Goal: Task Accomplishment & Management: Use online tool/utility

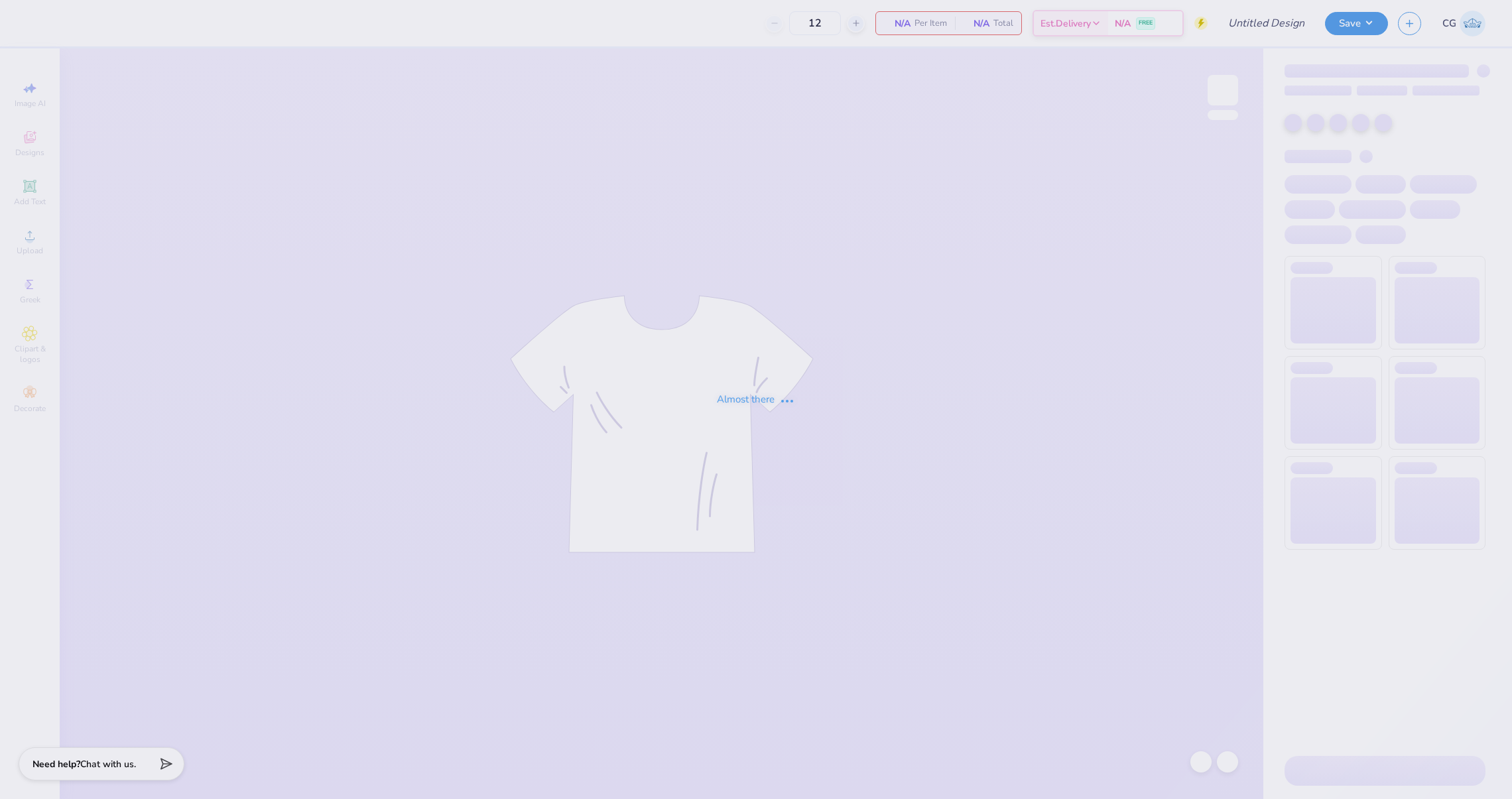
type input "Capture the kite"
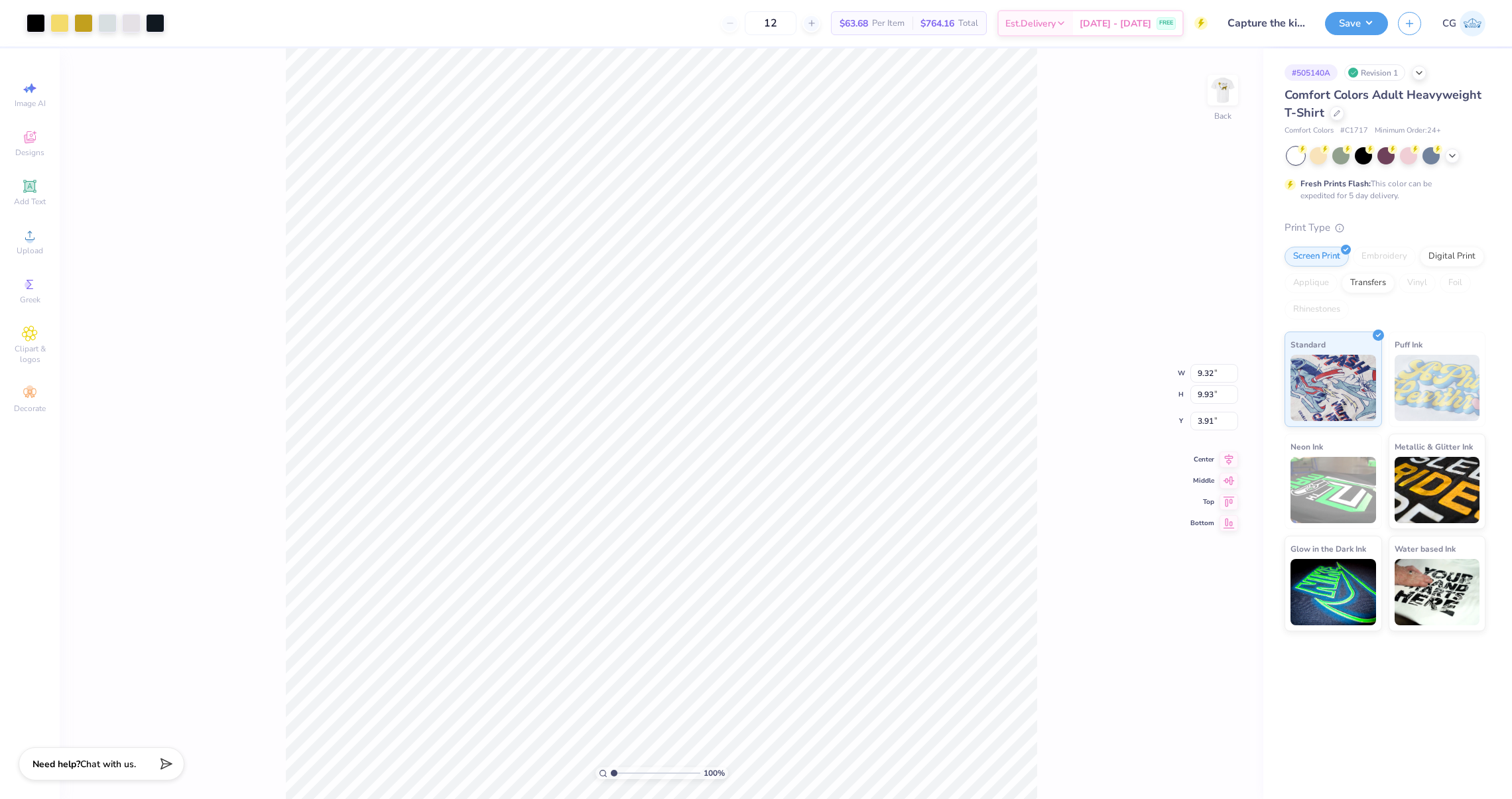
type input "4.17"
type input "11.20"
type input "2.23"
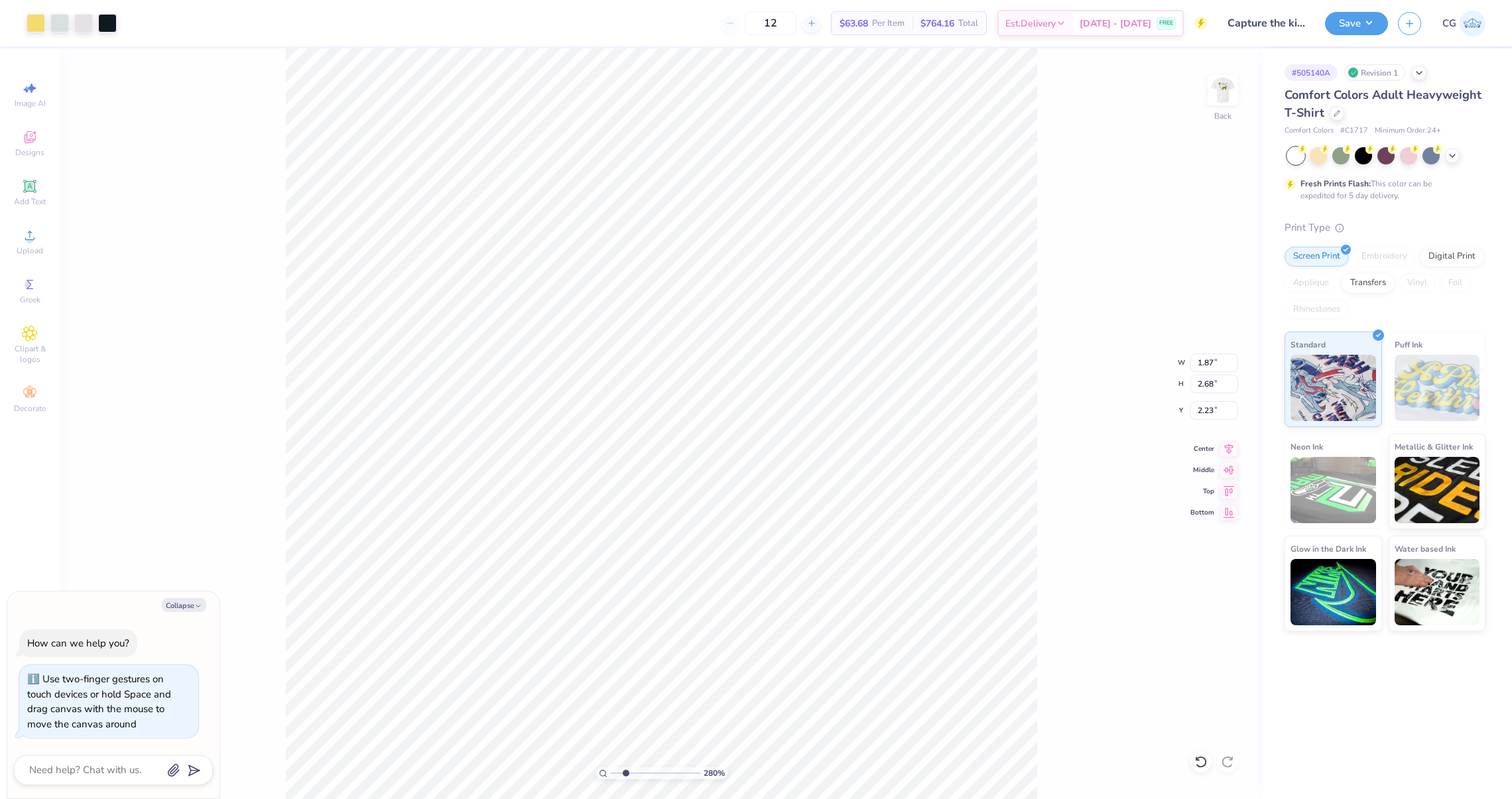
drag, startPoint x: 617, startPoint y: 771, endPoint x: 625, endPoint y: 762, distance: 12.0
type input "2.32"
click at [625, 767] on input "range" at bounding box center [655, 773] width 89 height 12
type textarea "x"
type input "7.61"
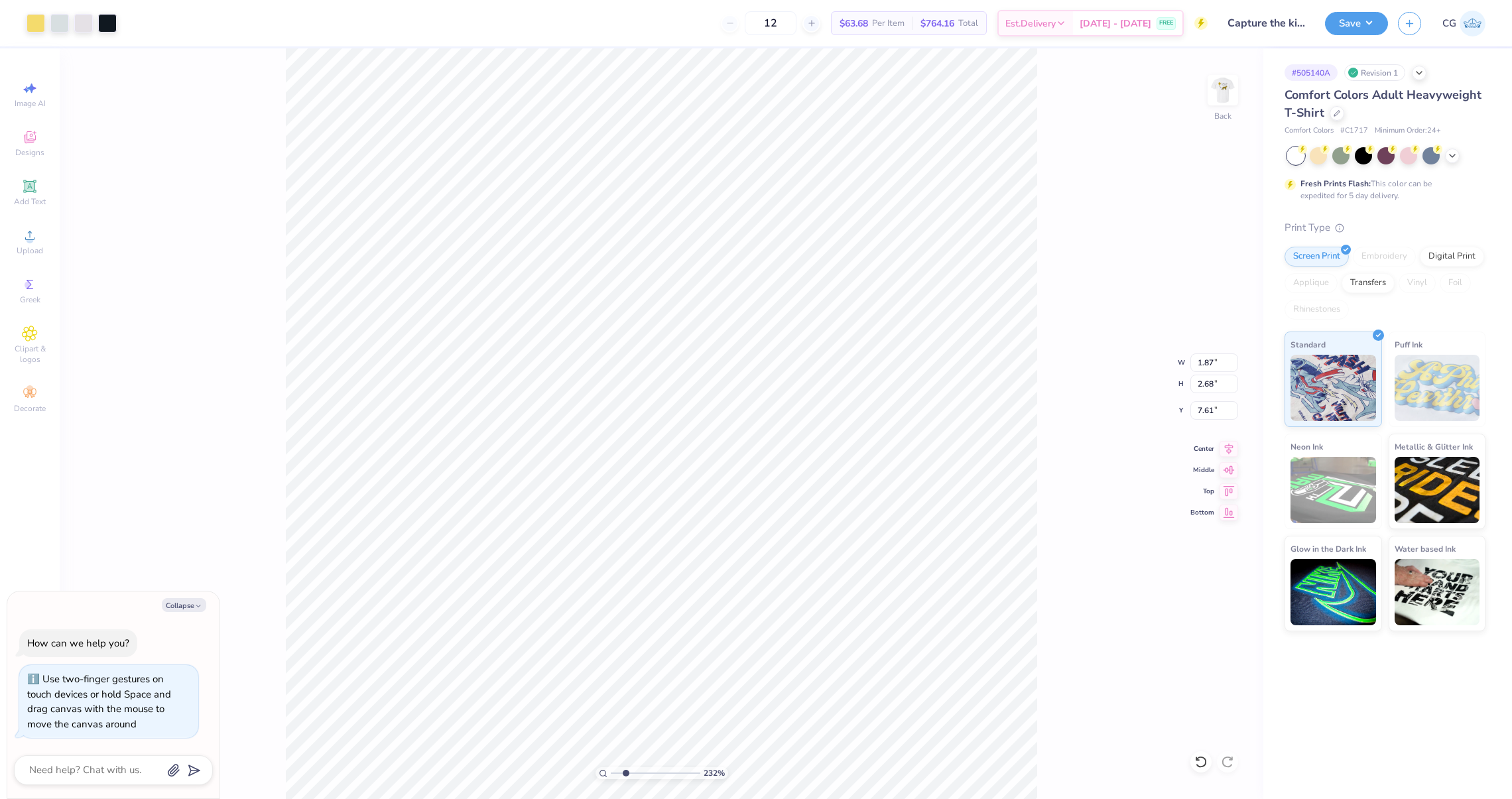
type textarea "x"
drag, startPoint x: 625, startPoint y: 771, endPoint x: 604, endPoint y: 771, distance: 21.0
type input "1"
click at [611, 771] on input "range" at bounding box center [655, 773] width 89 height 12
type textarea "x"
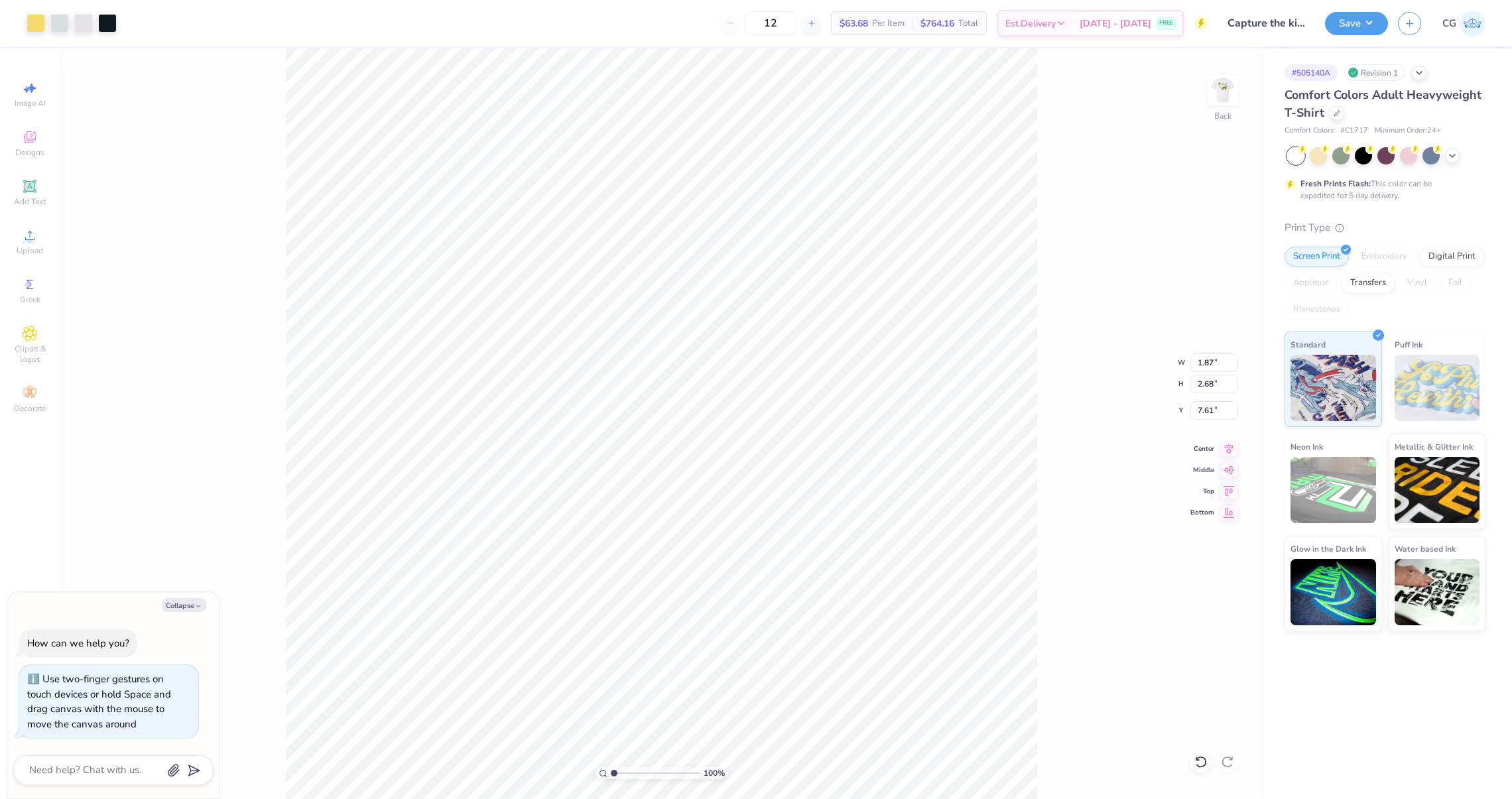
type input "7.75"
type textarea "x"
drag, startPoint x: 615, startPoint y: 767, endPoint x: 635, endPoint y: 767, distance: 20.0
type input "3.38"
click at [635, 767] on input "range" at bounding box center [655, 773] width 89 height 12
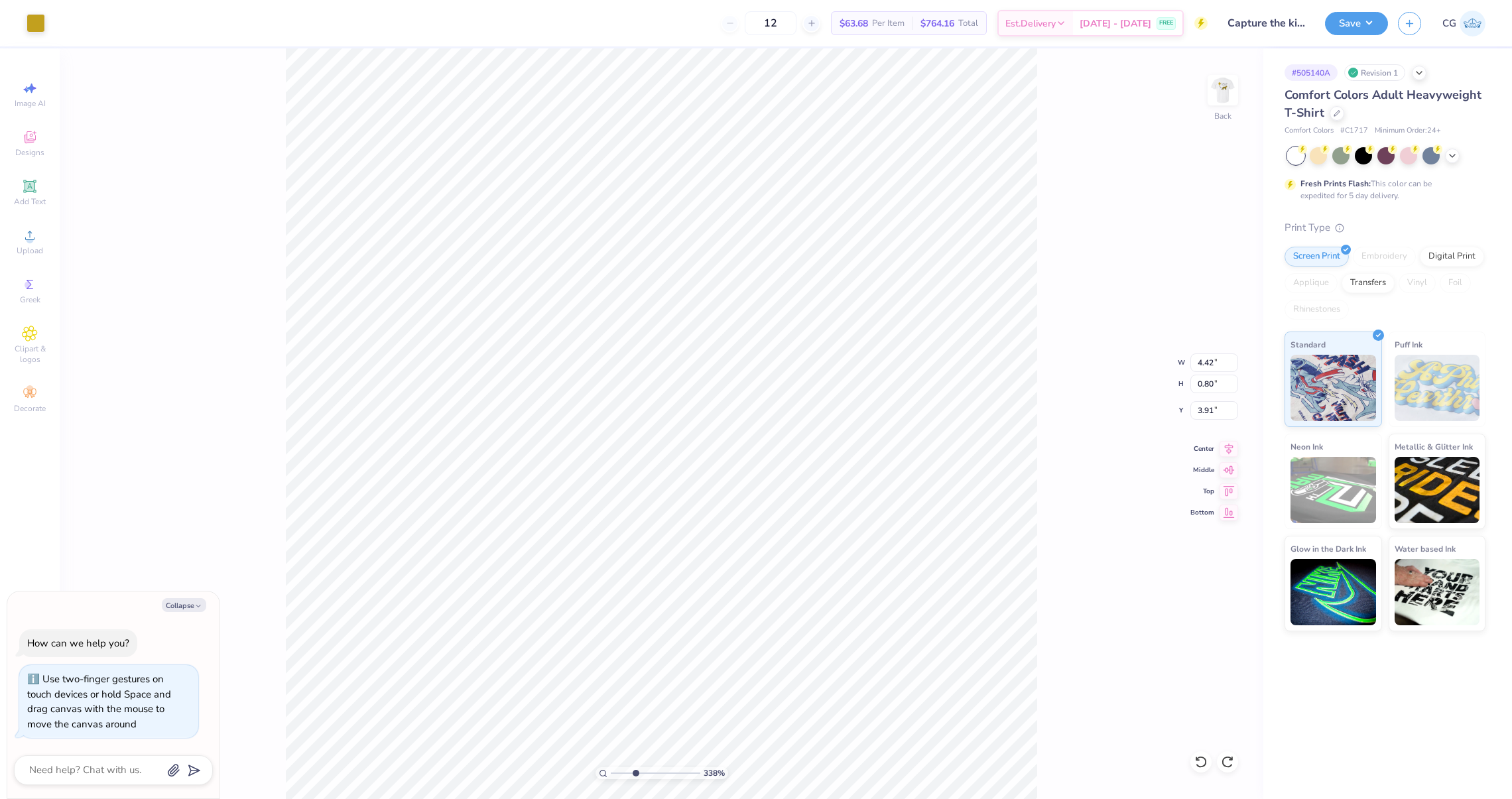
type textarea "x"
type input "3.90"
type textarea "x"
type input "1.87"
type input "2.68"
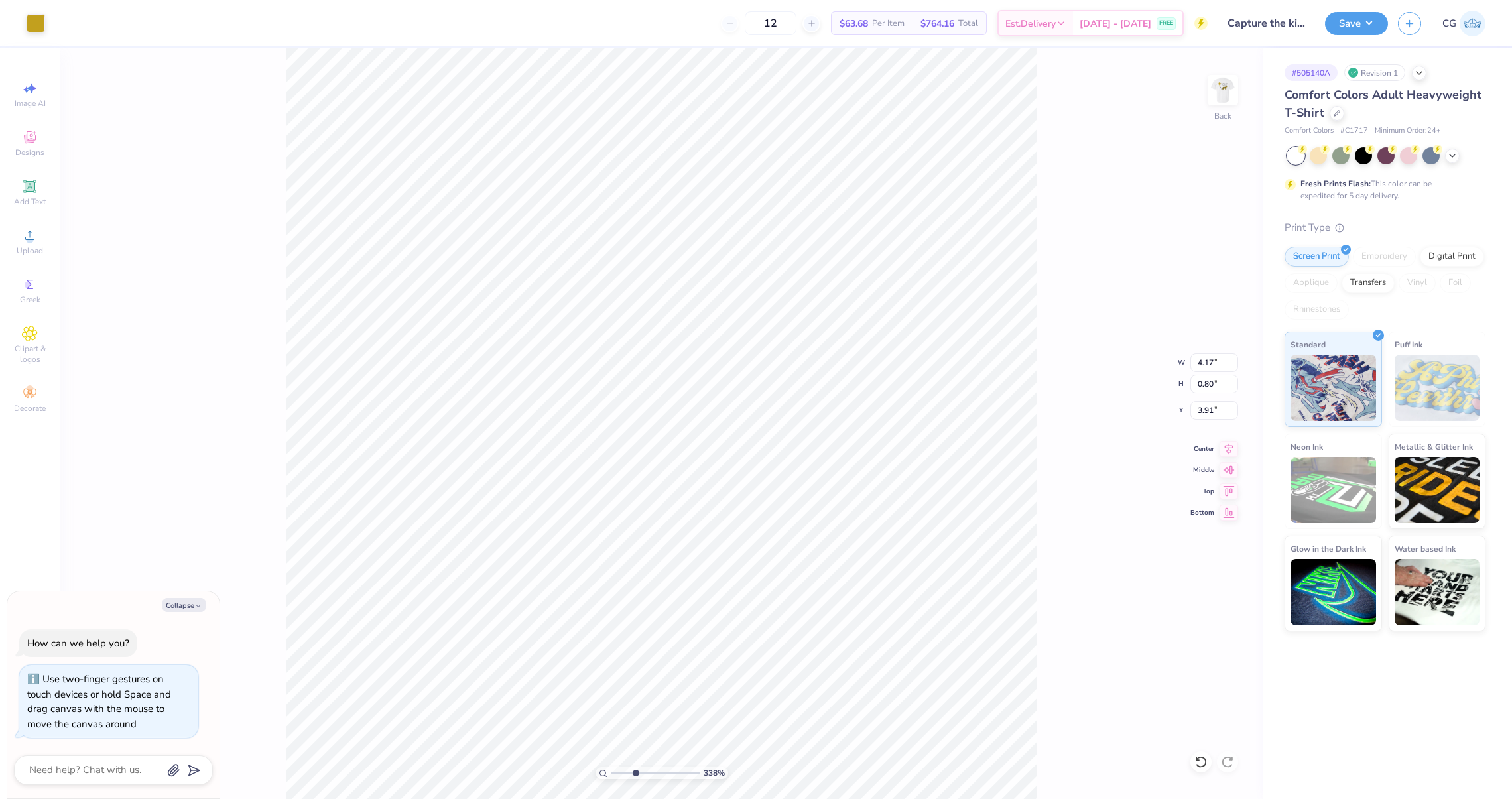
type input "7.61"
type textarea "x"
type input "0.83"
type input "1.20"
type textarea "x"
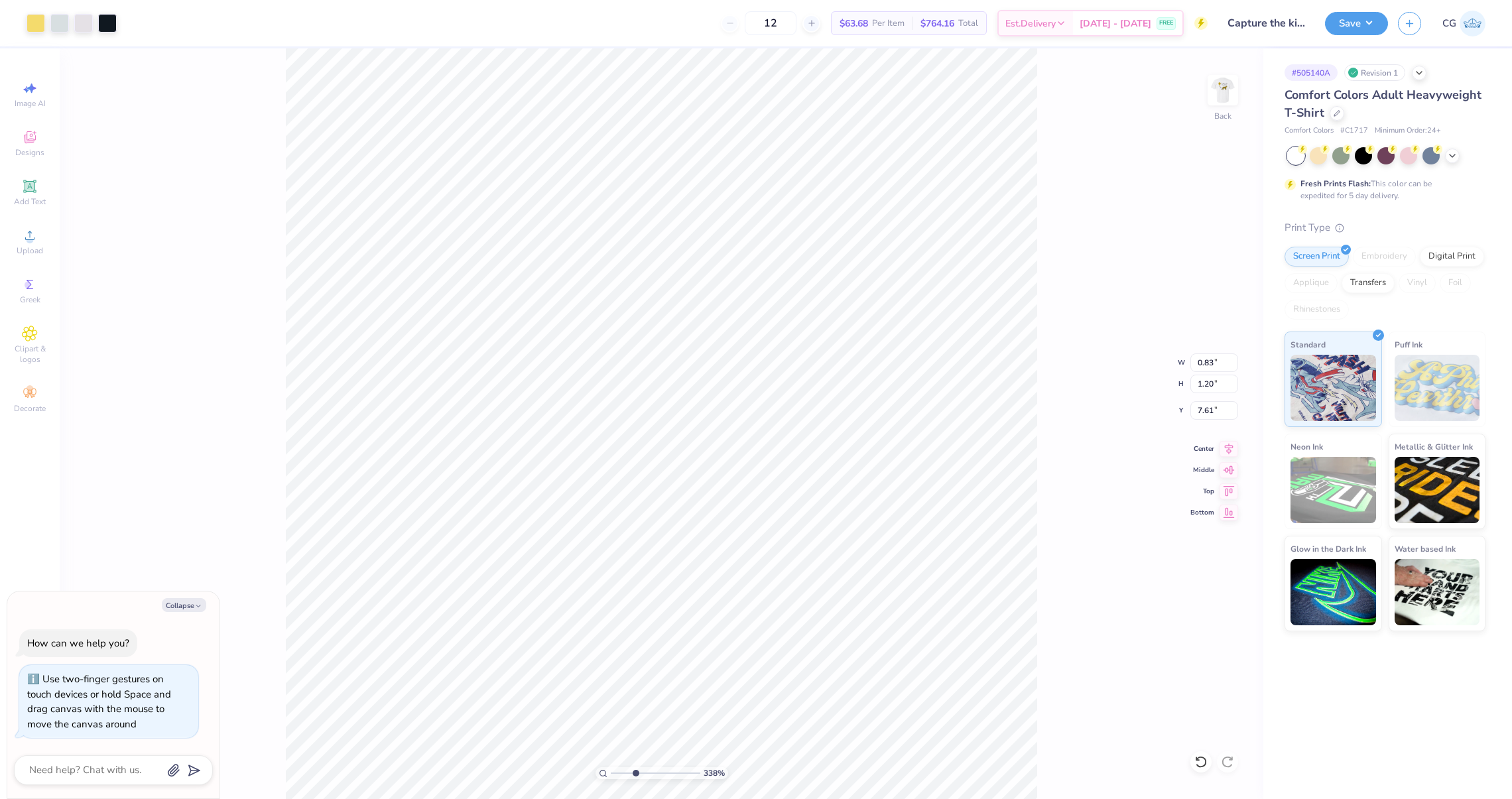
type input "3.72"
type textarea "x"
type input "0.50"
type input "0.71"
type textarea "x"
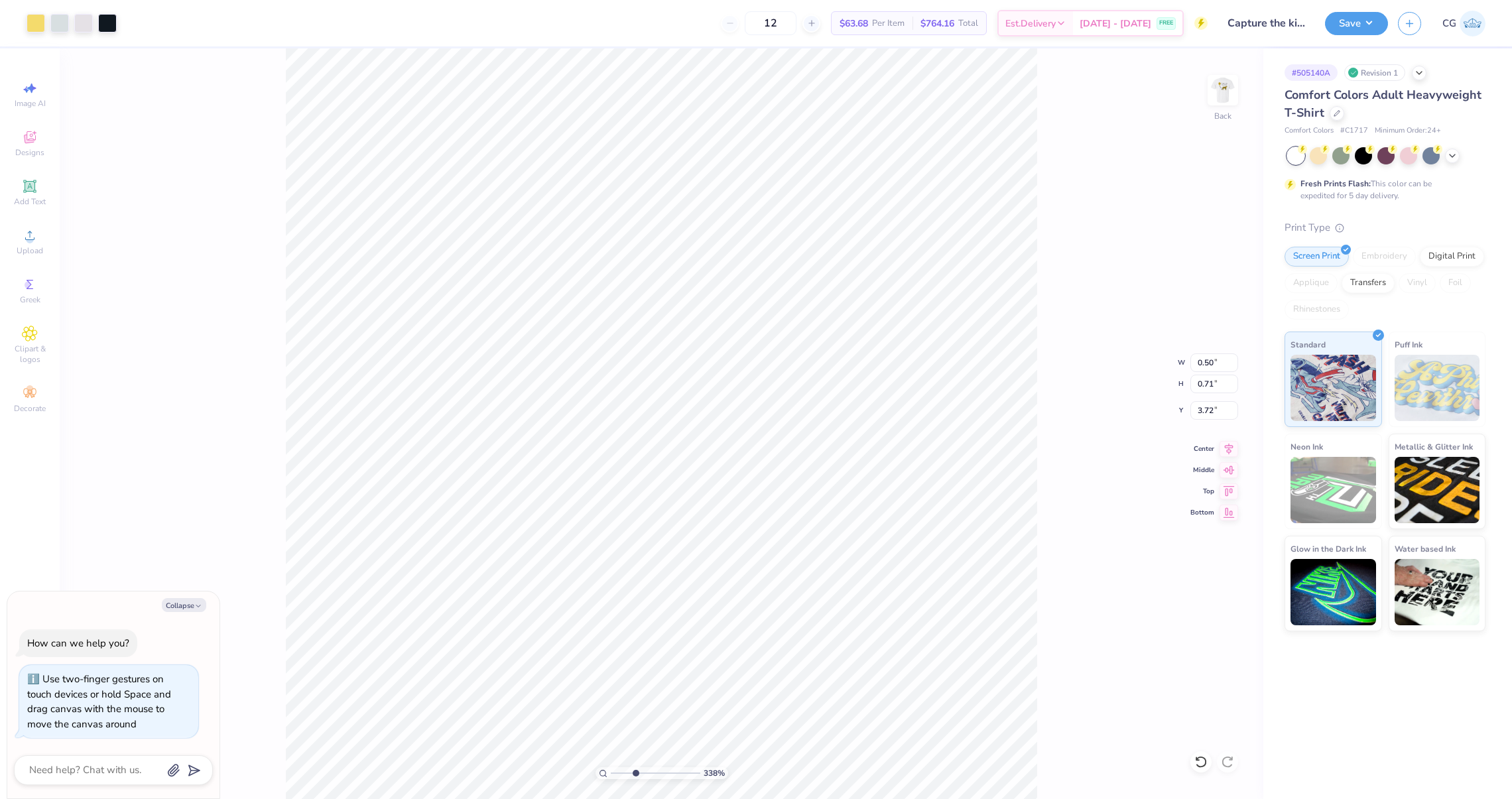
type input "3.94"
type textarea "x"
drag, startPoint x: 630, startPoint y: 774, endPoint x: 611, endPoint y: 774, distance: 19.0
type input "1"
click at [611, 774] on input "range" at bounding box center [655, 773] width 89 height 12
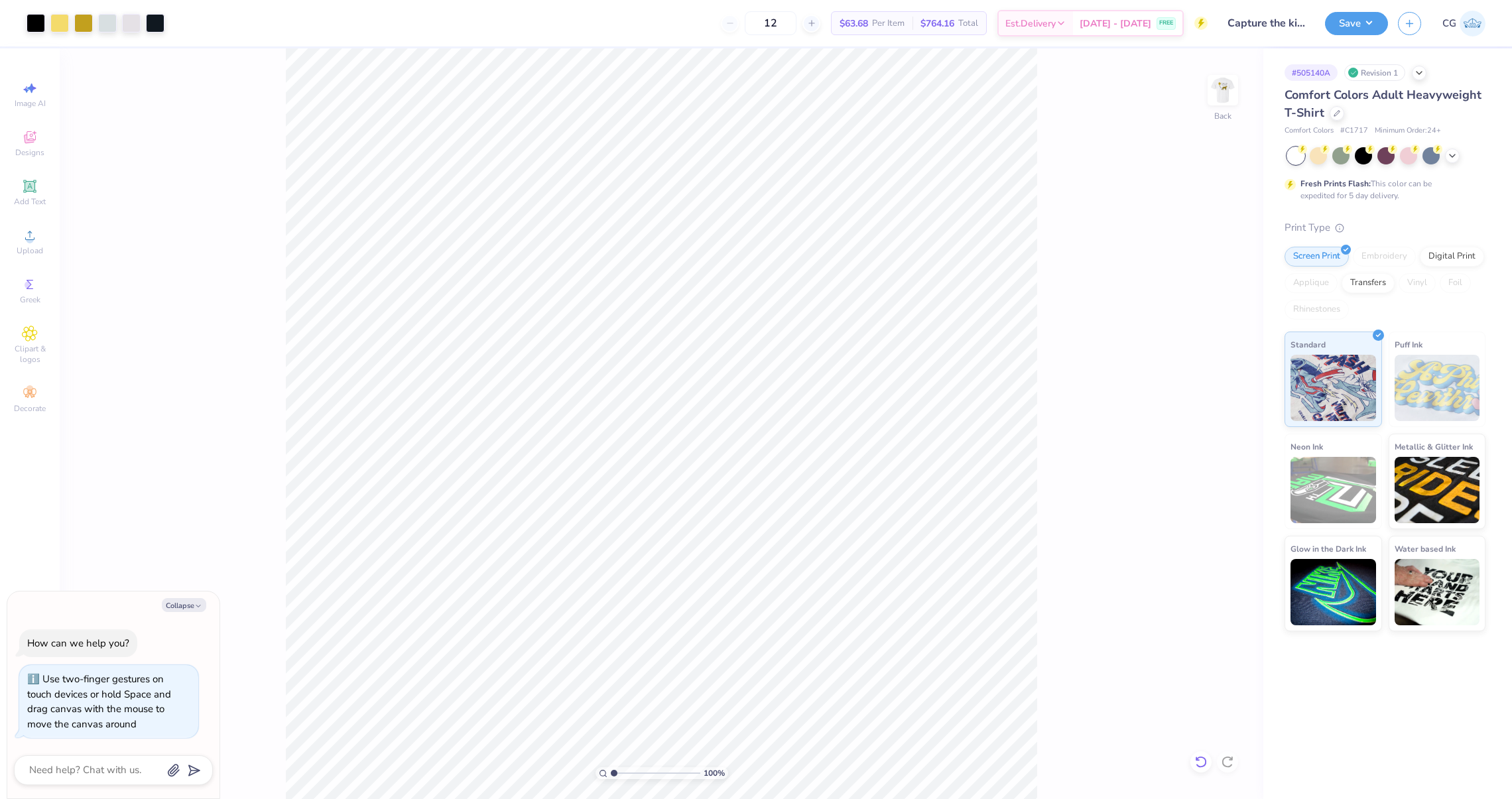
click at [1202, 755] on icon at bounding box center [1201, 762] width 13 height 13
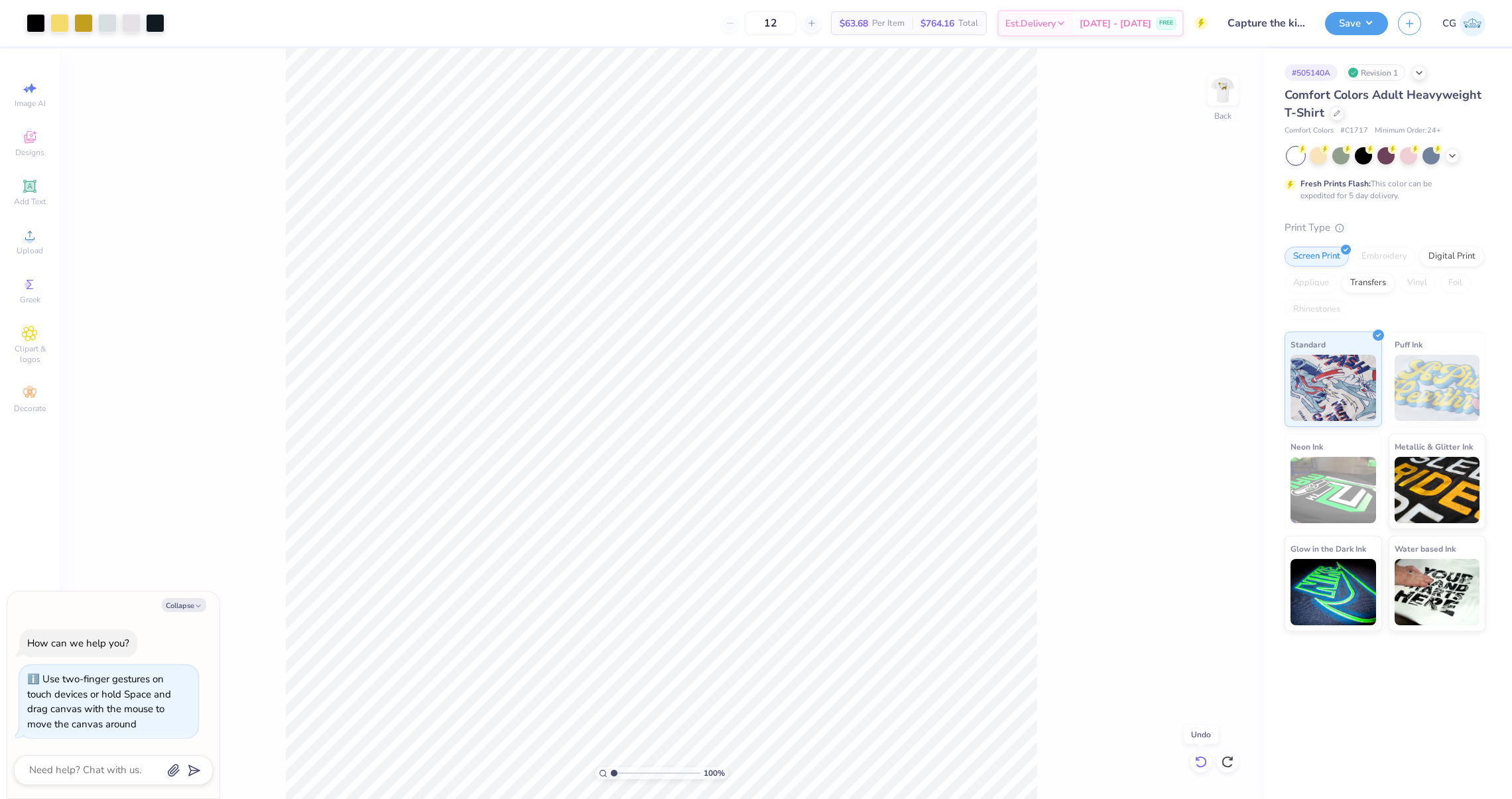
click at [1202, 755] on icon at bounding box center [1201, 762] width 13 height 13
click at [1203, 756] on icon at bounding box center [1201, 762] width 13 height 13
click at [1203, 763] on icon at bounding box center [1201, 762] width 13 height 13
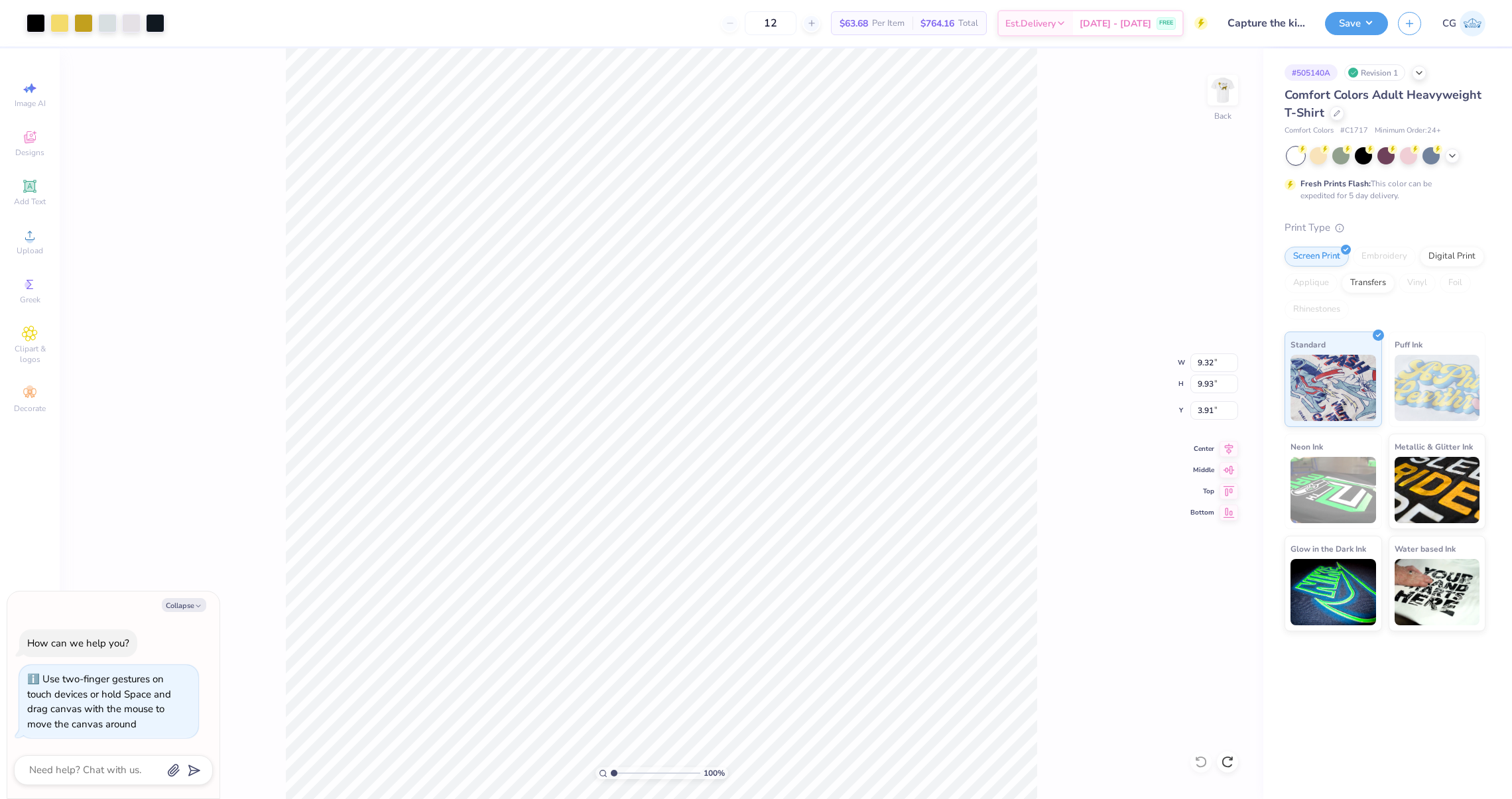
type textarea "x"
drag, startPoint x: 611, startPoint y: 774, endPoint x: 647, endPoint y: 774, distance: 36.0
click at [647, 774] on input "range" at bounding box center [655, 773] width 89 height 12
drag, startPoint x: 647, startPoint y: 774, endPoint x: 628, endPoint y: 774, distance: 19.0
type input "2.6"
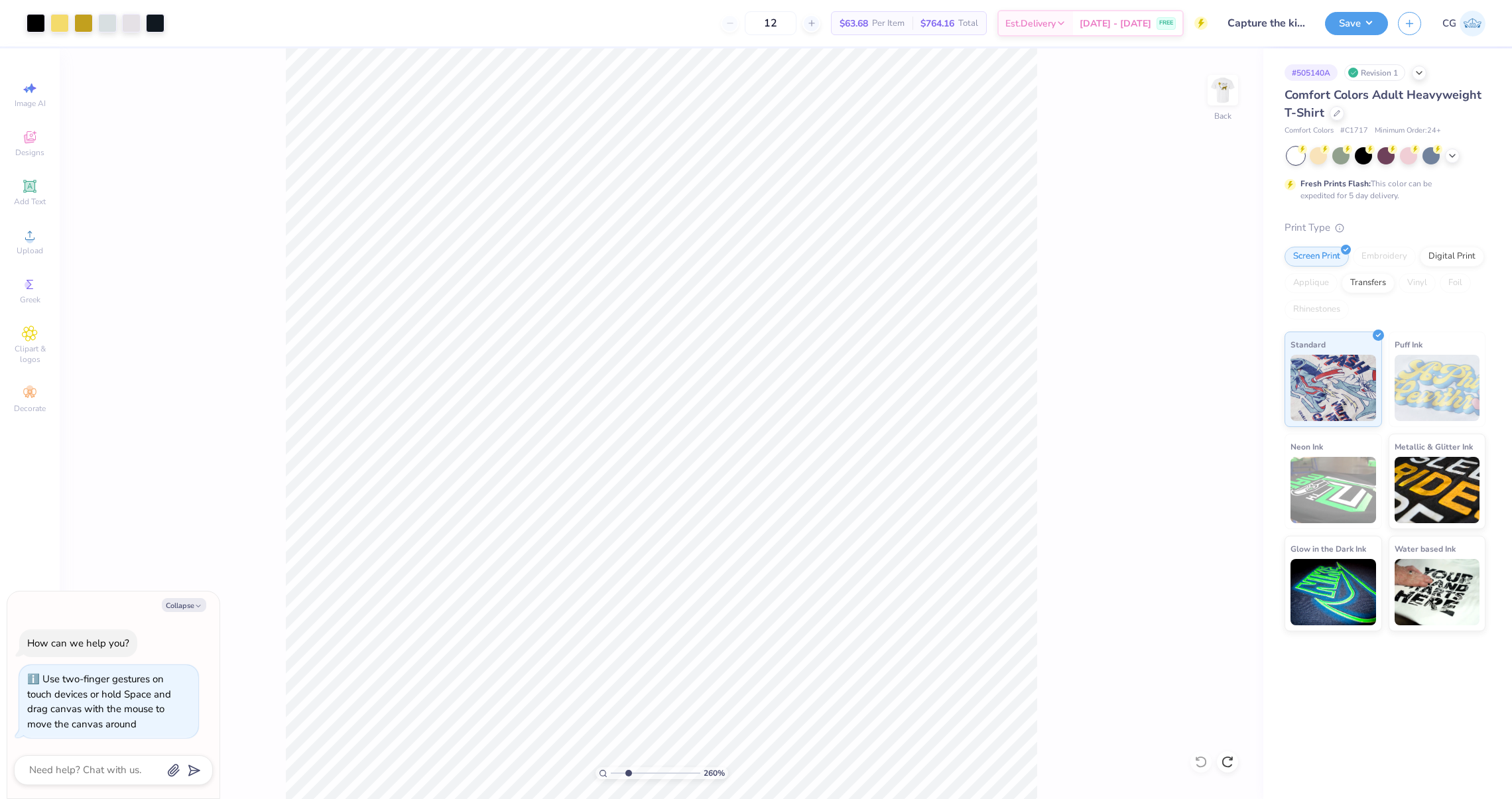
click at [628, 774] on input "range" at bounding box center [655, 773] width 89 height 12
type textarea "x"
type input "3.93"
type textarea "x"
drag, startPoint x: 631, startPoint y: 778, endPoint x: 614, endPoint y: 778, distance: 17.0
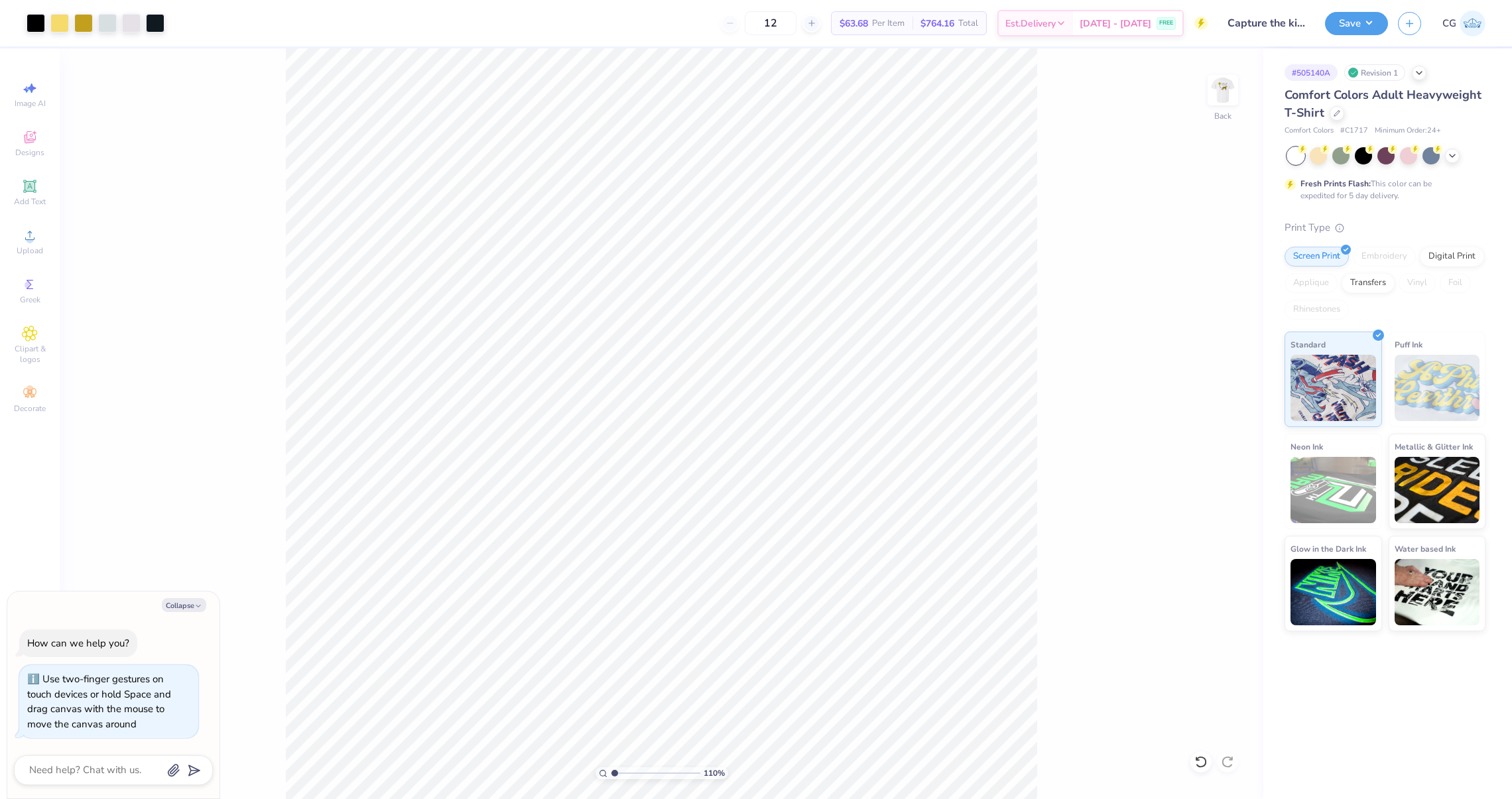
type input "1.1"
click at [614, 778] on input "range" at bounding box center [655, 773] width 89 height 12
type textarea "x"
type input "3.94"
type textarea "x"
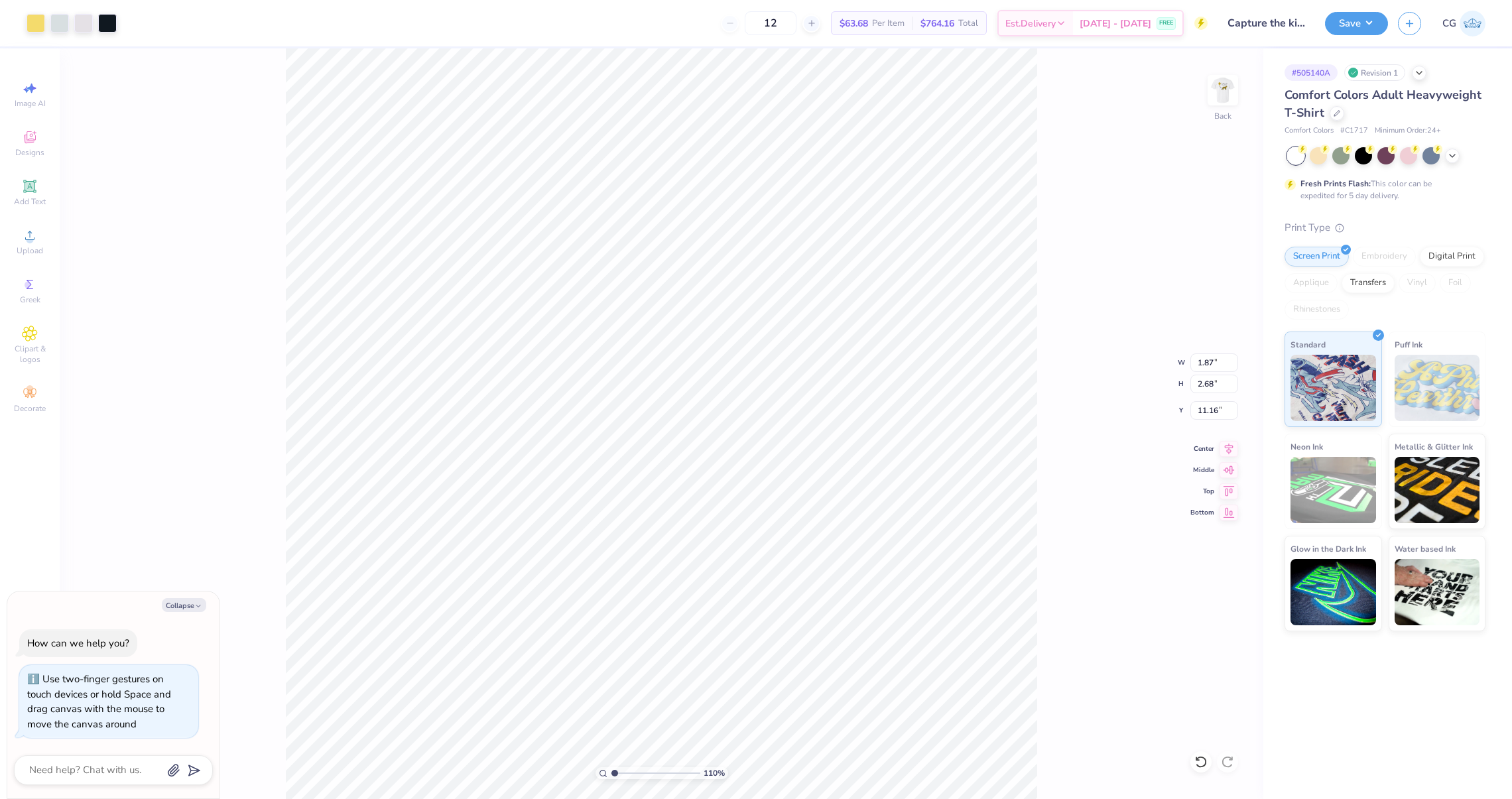
type input "5.10"
type textarea "x"
type input "1.62"
type input "2.32"
drag, startPoint x: 611, startPoint y: 774, endPoint x: 627, endPoint y: 762, distance: 20.0
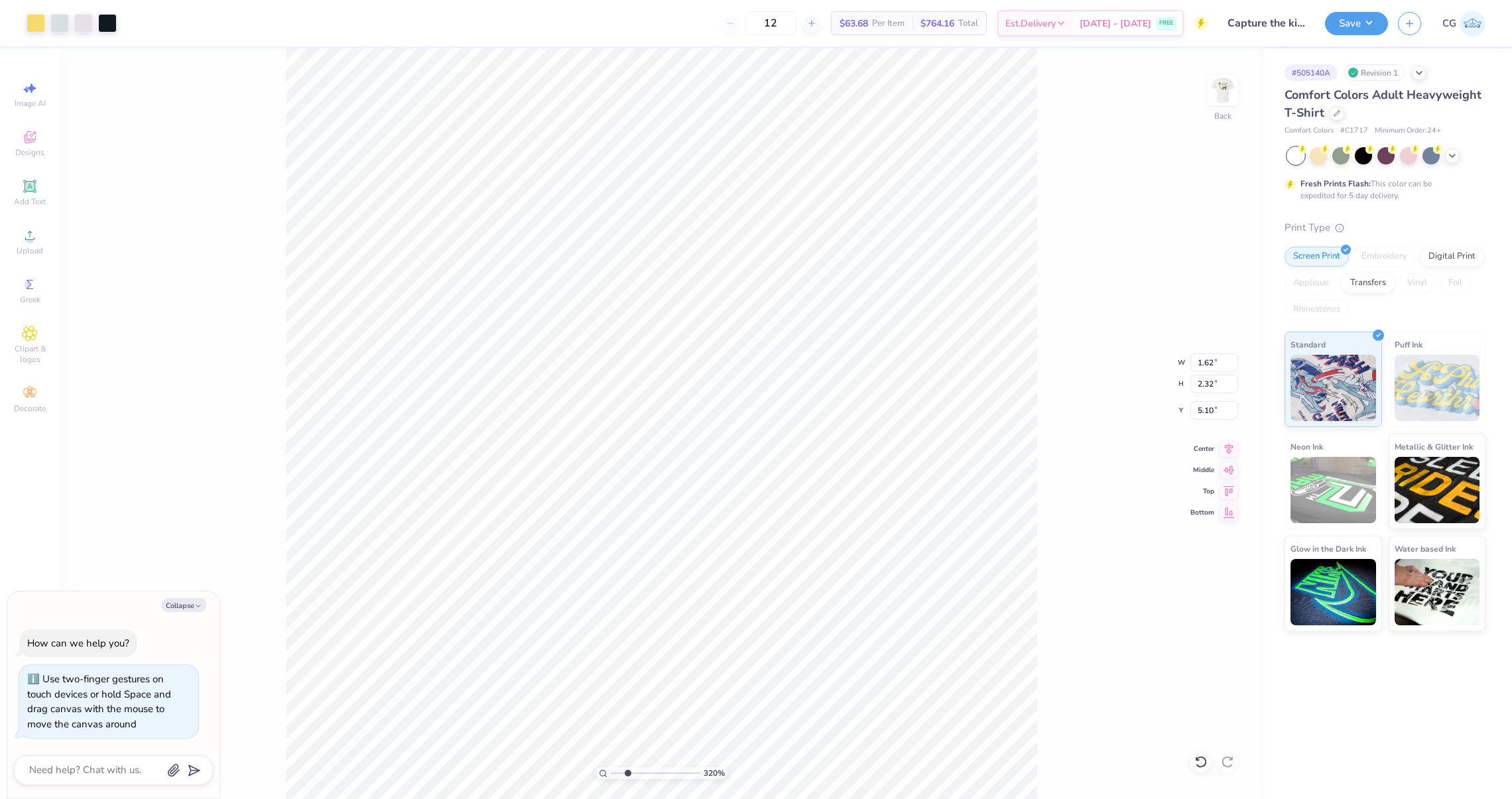
type input "2.53"
click at [627, 767] on input "range" at bounding box center [655, 773] width 89 height 12
type textarea "x"
type input "4.44"
type textarea "x"
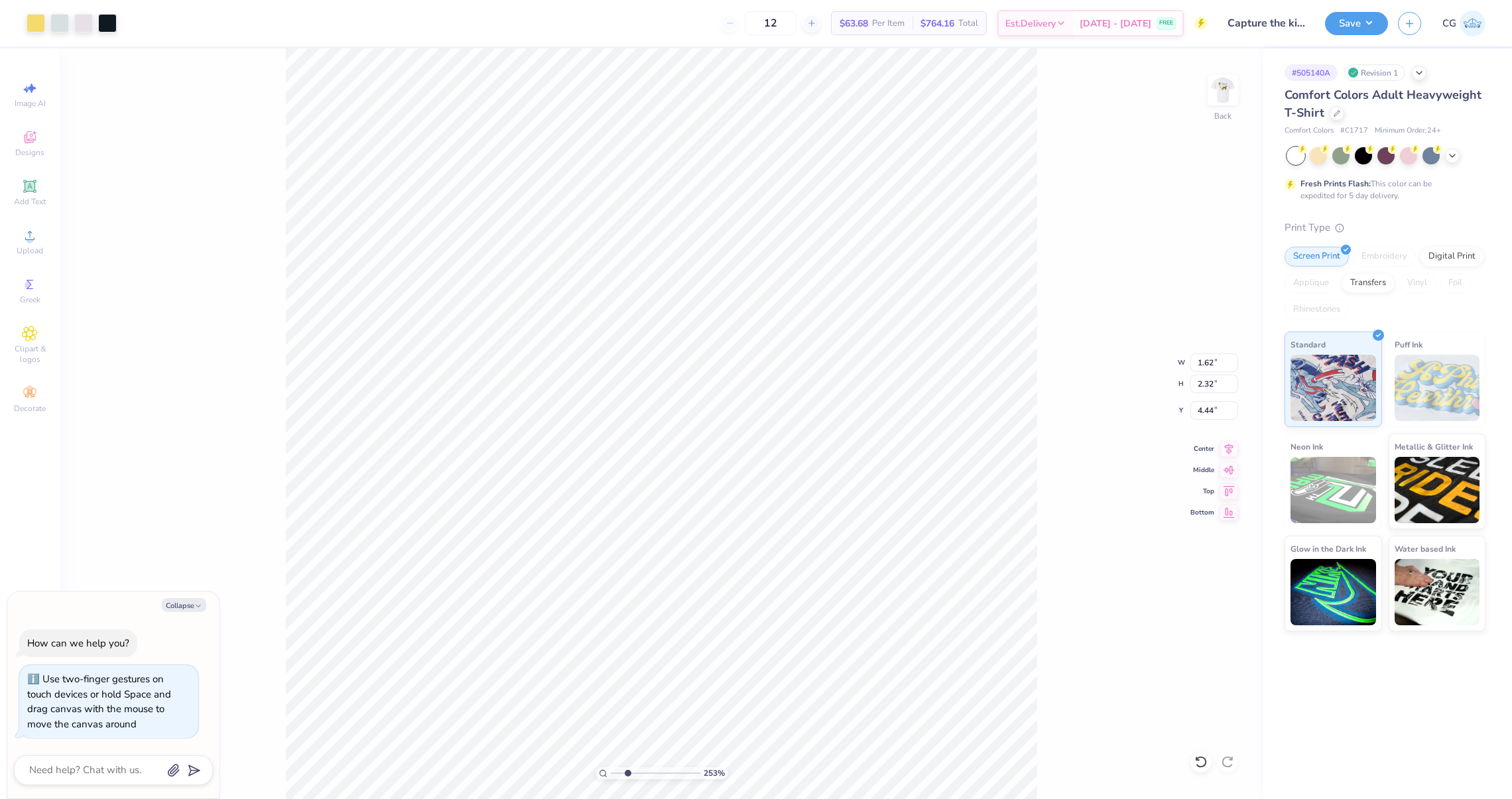
type input "0.83"
type input "1.19"
type textarea "x"
type input "5.66"
type textarea "x"
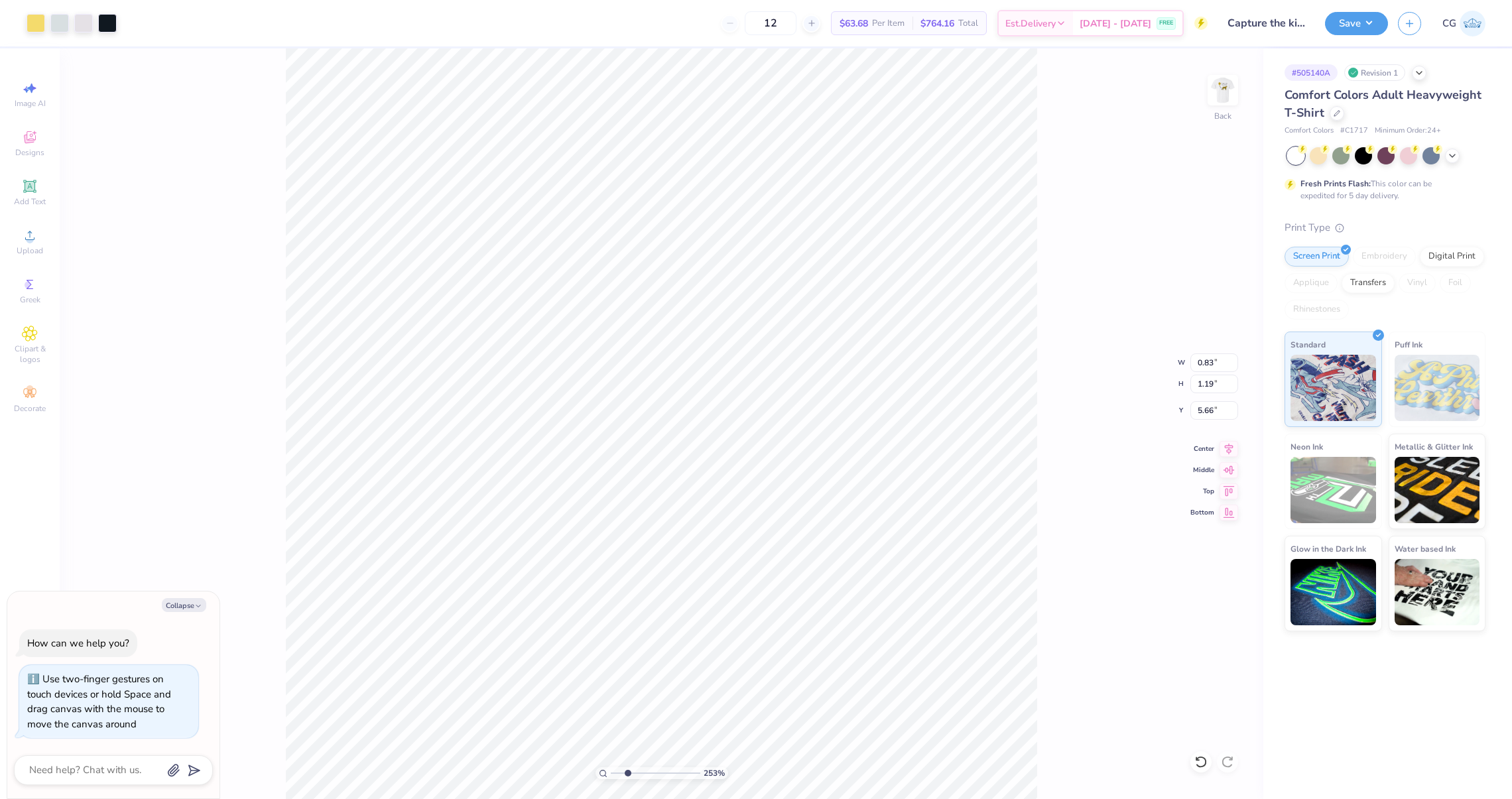
type input "7.60"
drag, startPoint x: 627, startPoint y: 773, endPoint x: 604, endPoint y: 773, distance: 23.0
type input "1"
click at [611, 773] on input "range" at bounding box center [655, 773] width 89 height 12
type textarea "x"
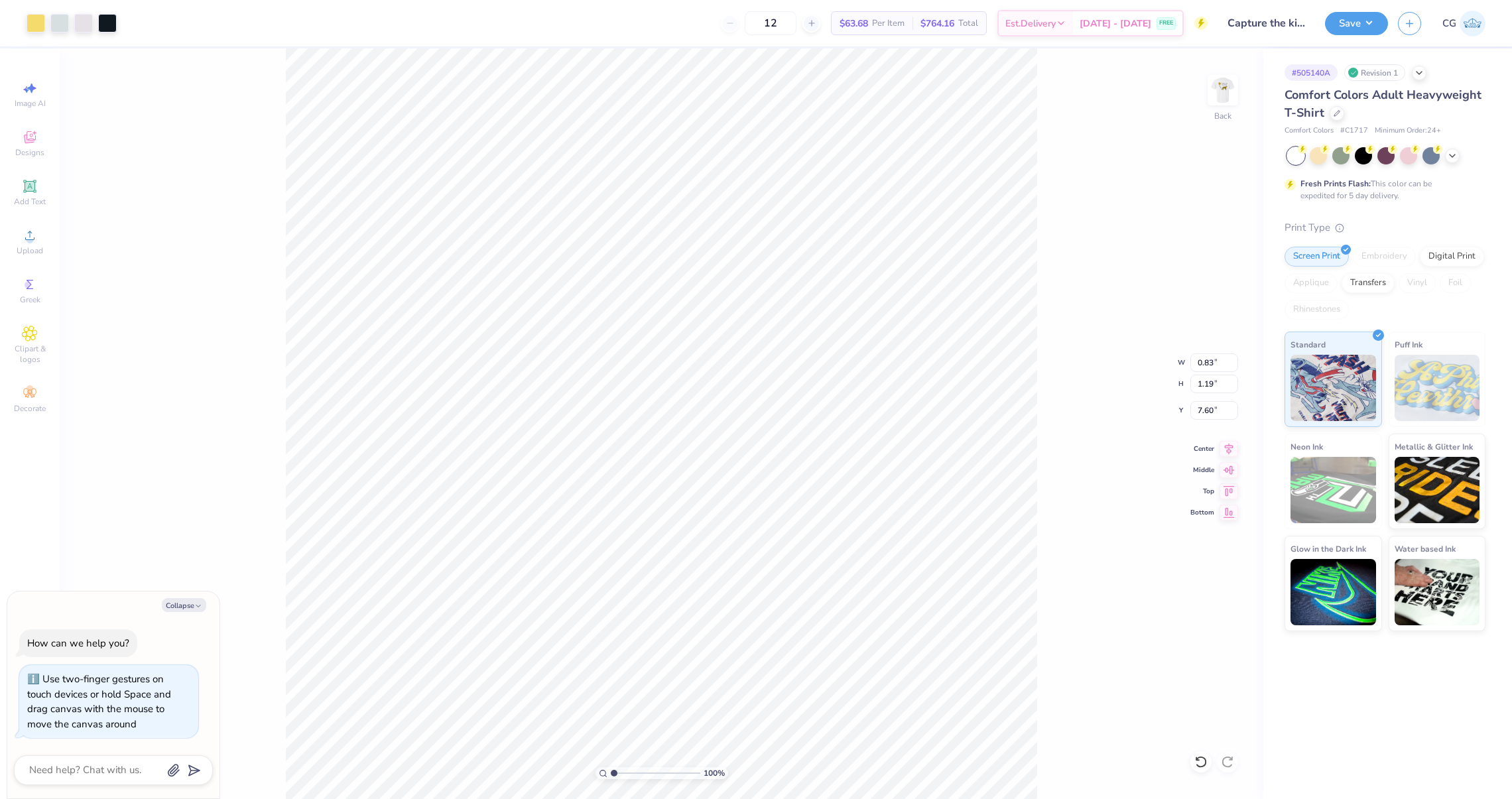
type input "4.74"
type textarea "x"
type input "7.56"
click at [1212, 80] on img at bounding box center [1223, 90] width 53 height 53
click at [1354, 21] on button "Save" at bounding box center [1357, 21] width 63 height 23
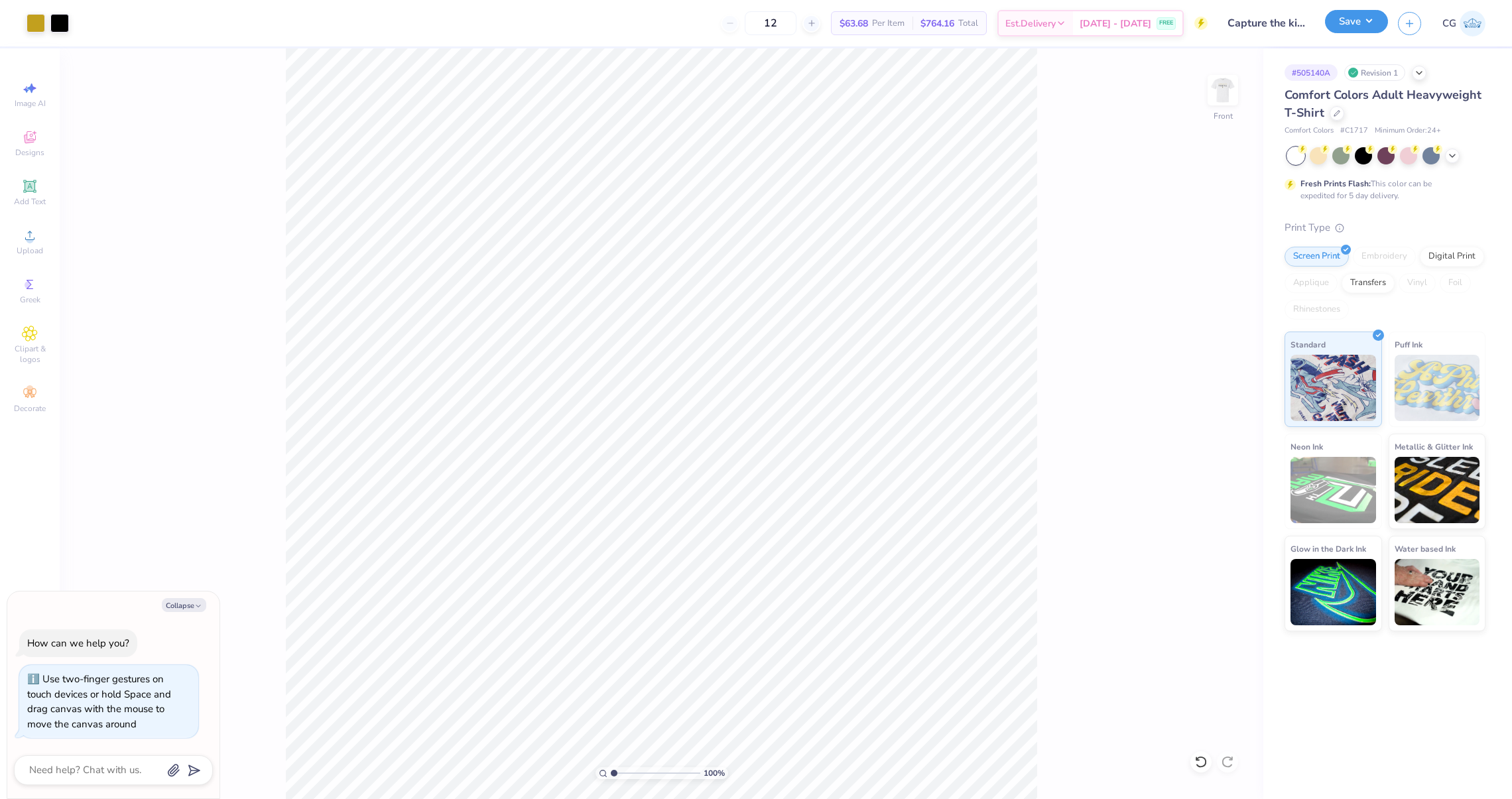
type textarea "x"
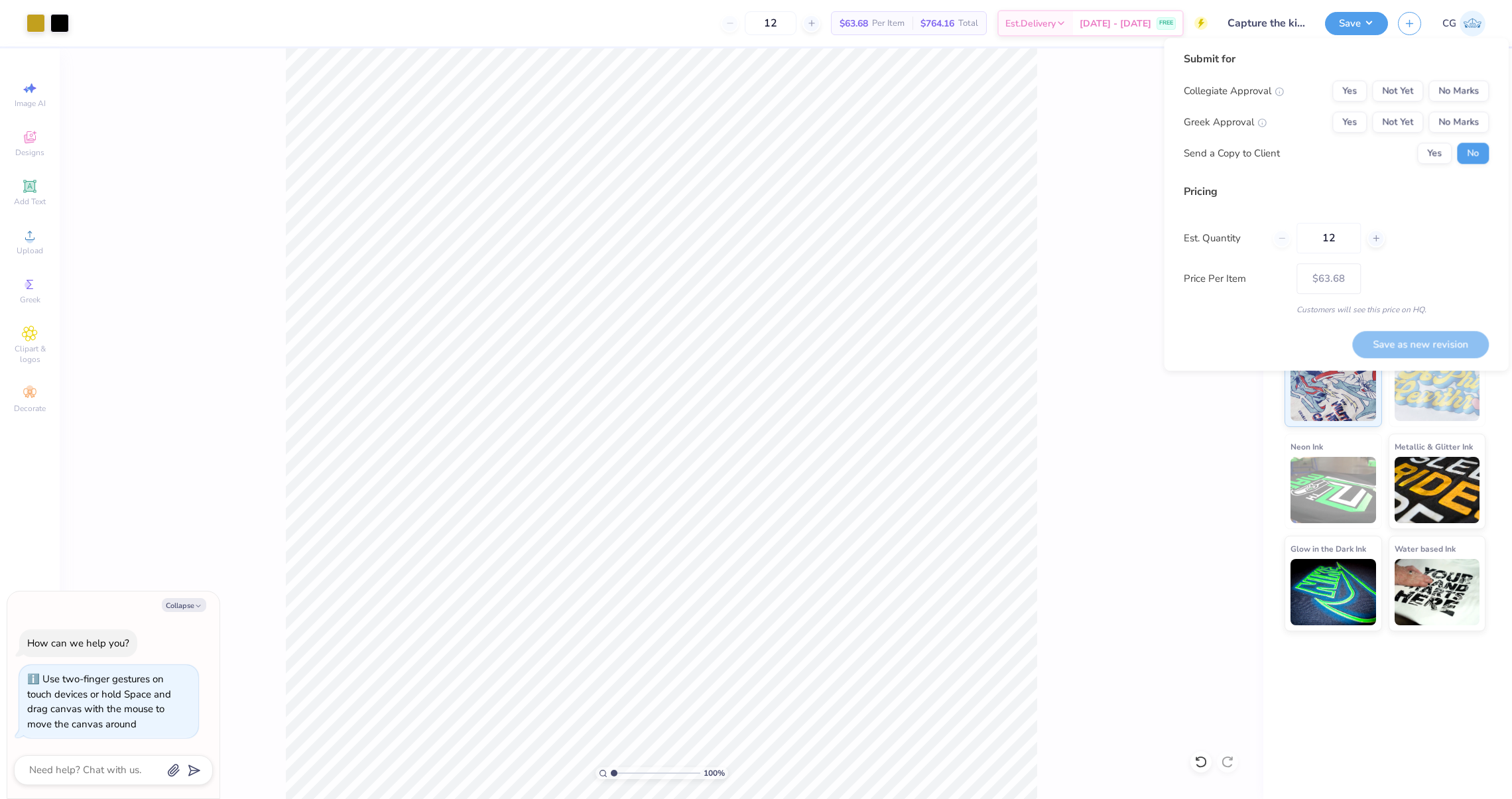
drag, startPoint x: 801, startPoint y: 31, endPoint x: 741, endPoint y: 31, distance: 60.0
click at [741, 31] on div "12 $63.68 Per Item $764.16 Total Est. Delivery [DATE] - [DATE] FREE" at bounding box center [643, 23] width 1129 height 47
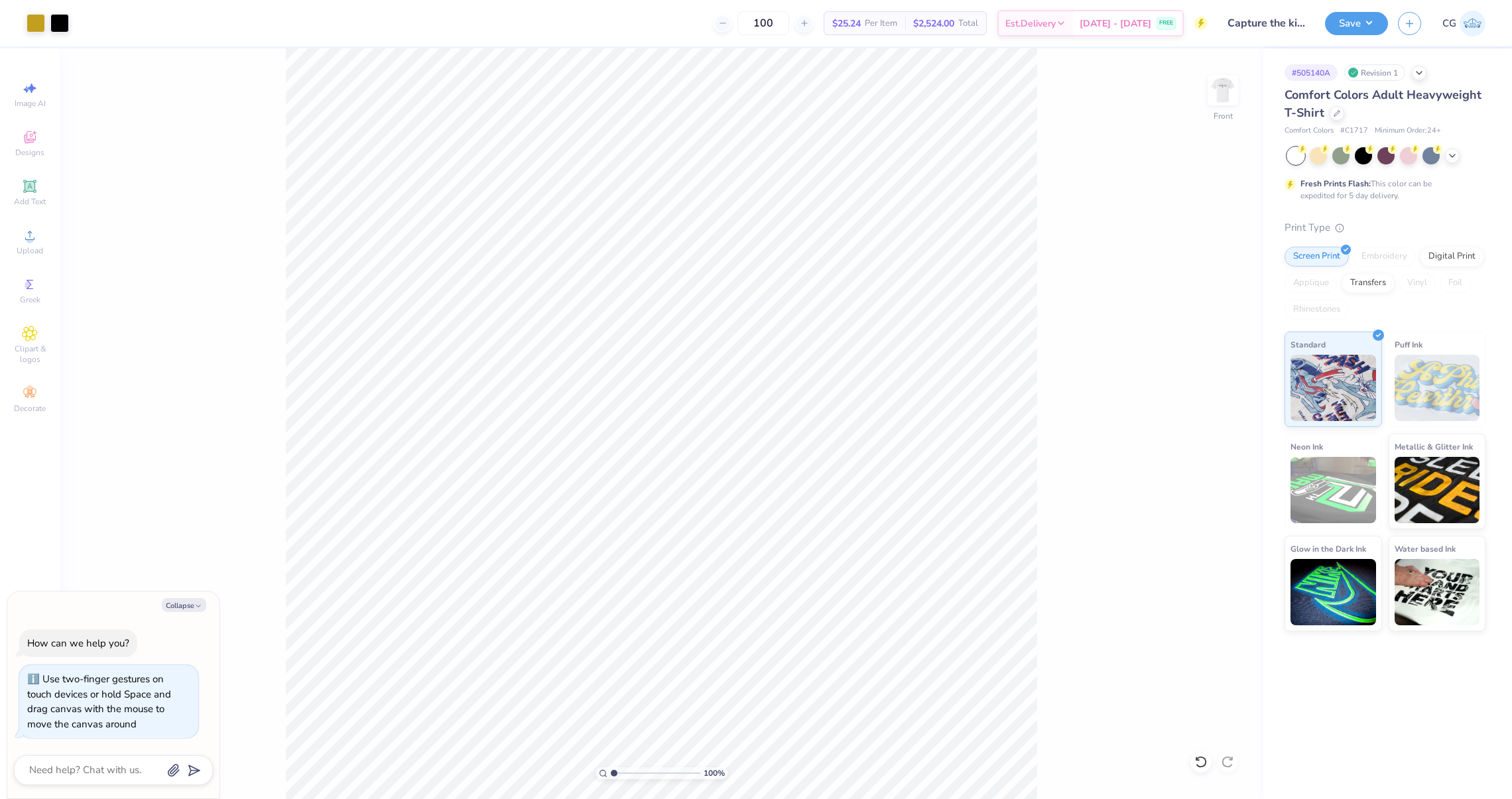
type input "100"
click at [1345, 107] on div "Comfort Colors Adult Heavyweight T-Shirt" at bounding box center [1385, 104] width 201 height 36
click at [1342, 108] on div at bounding box center [1337, 112] width 15 height 15
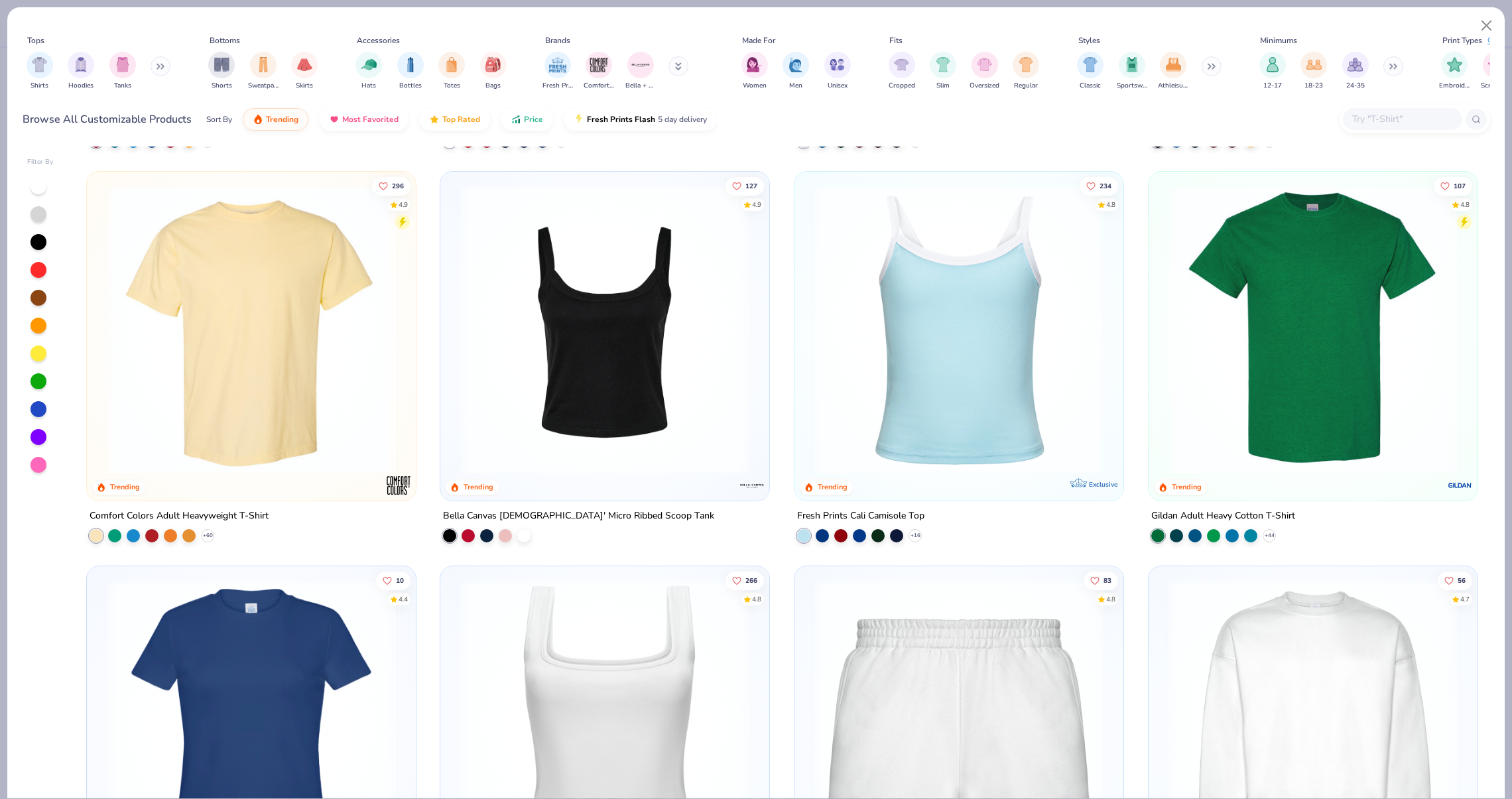
scroll to position [379, 0]
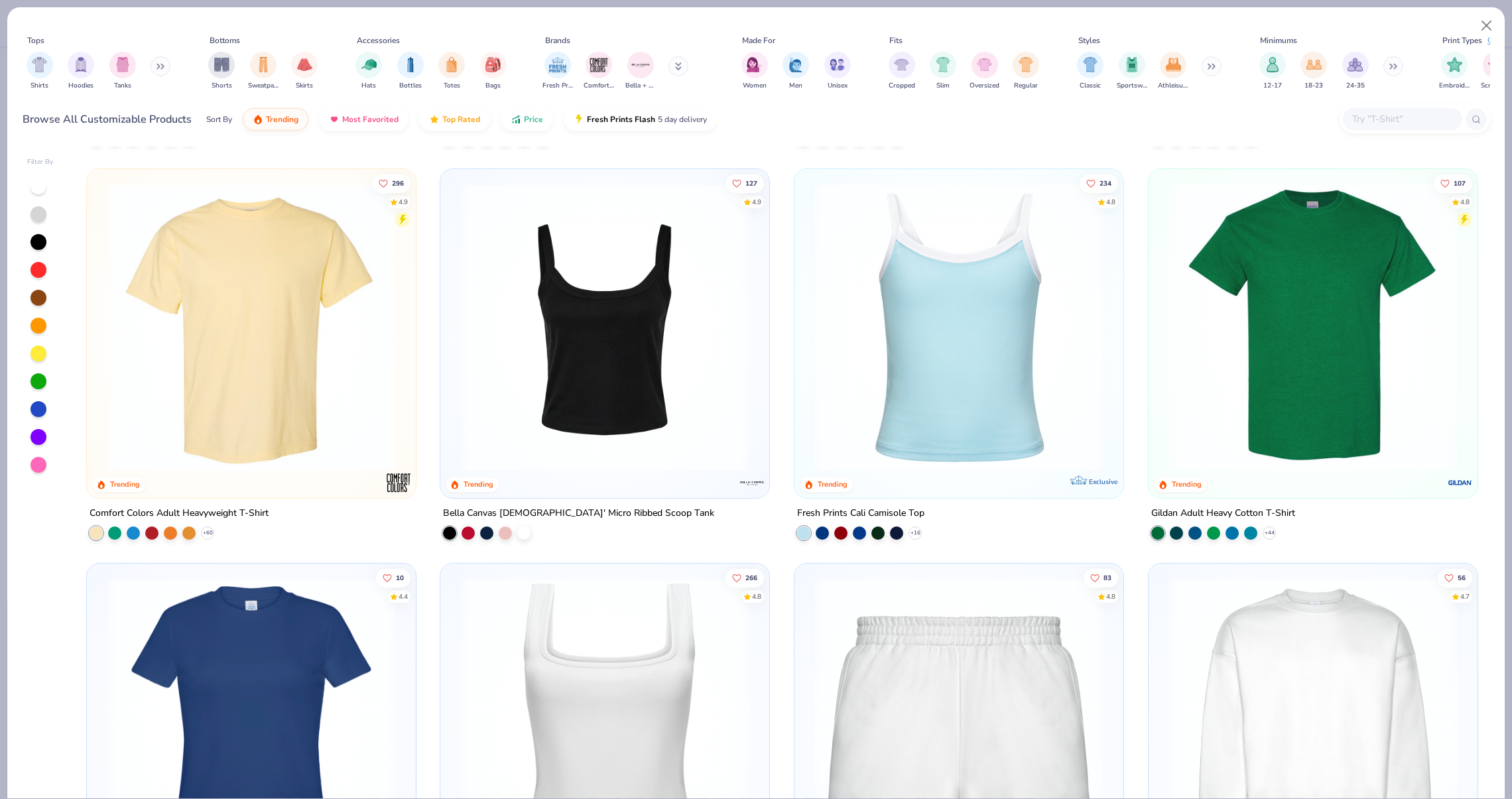
click at [1258, 301] on img at bounding box center [1312, 326] width 302 height 289
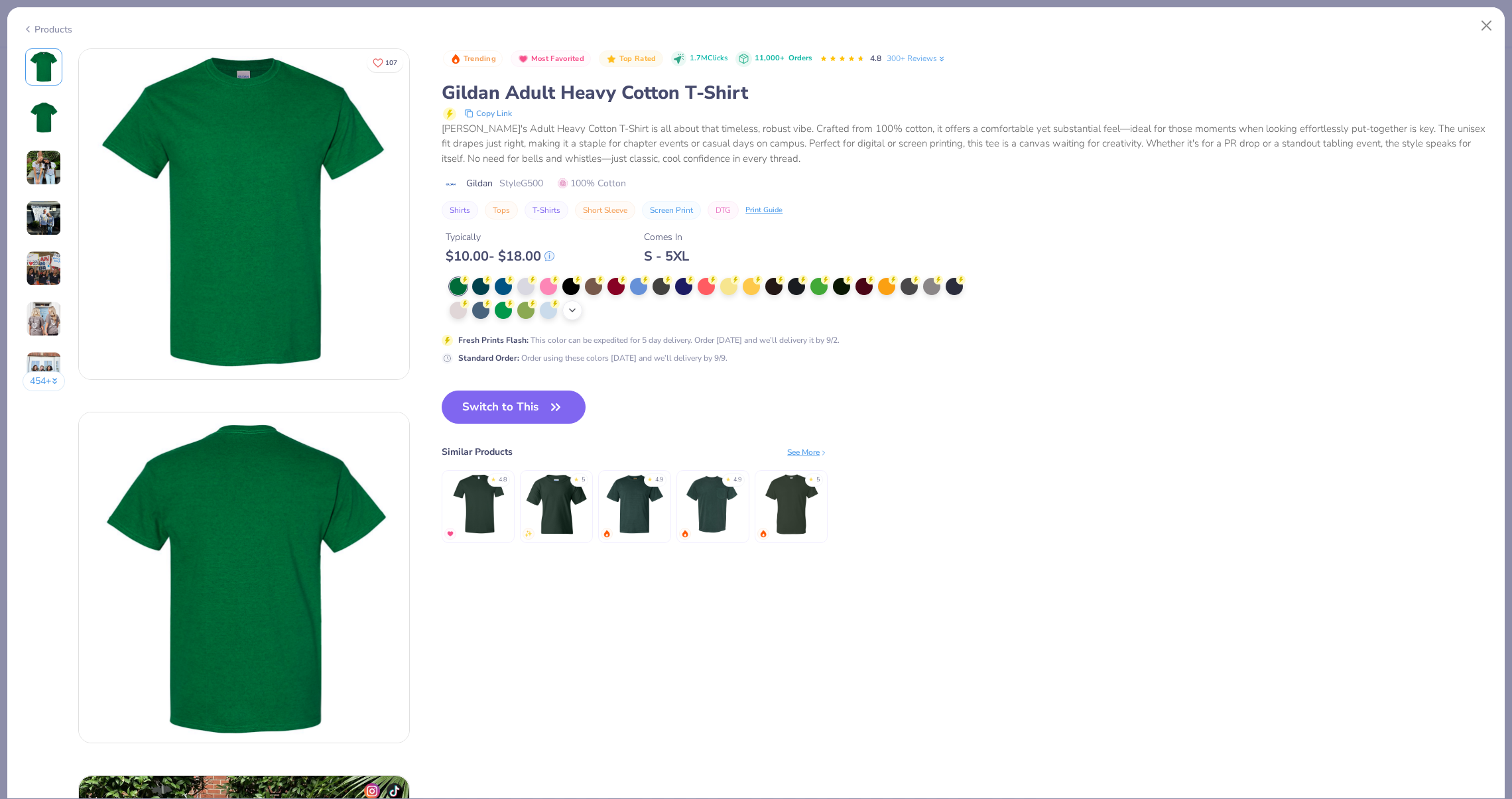
click at [577, 305] on icon at bounding box center [573, 310] width 11 height 11
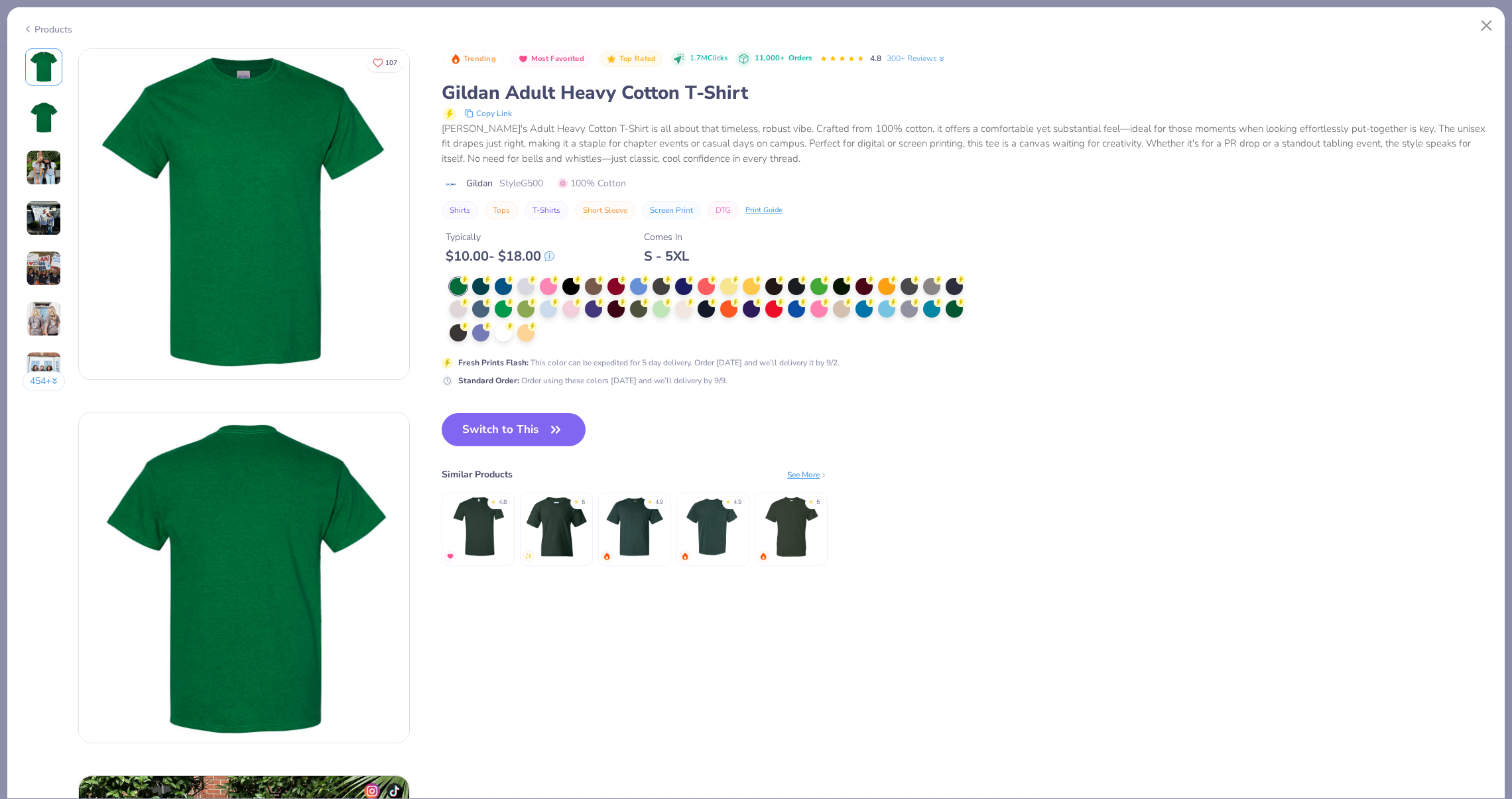
click at [548, 333] on div at bounding box center [711, 309] width 522 height 65
click at [506, 335] on div at bounding box center [503, 331] width 17 height 17
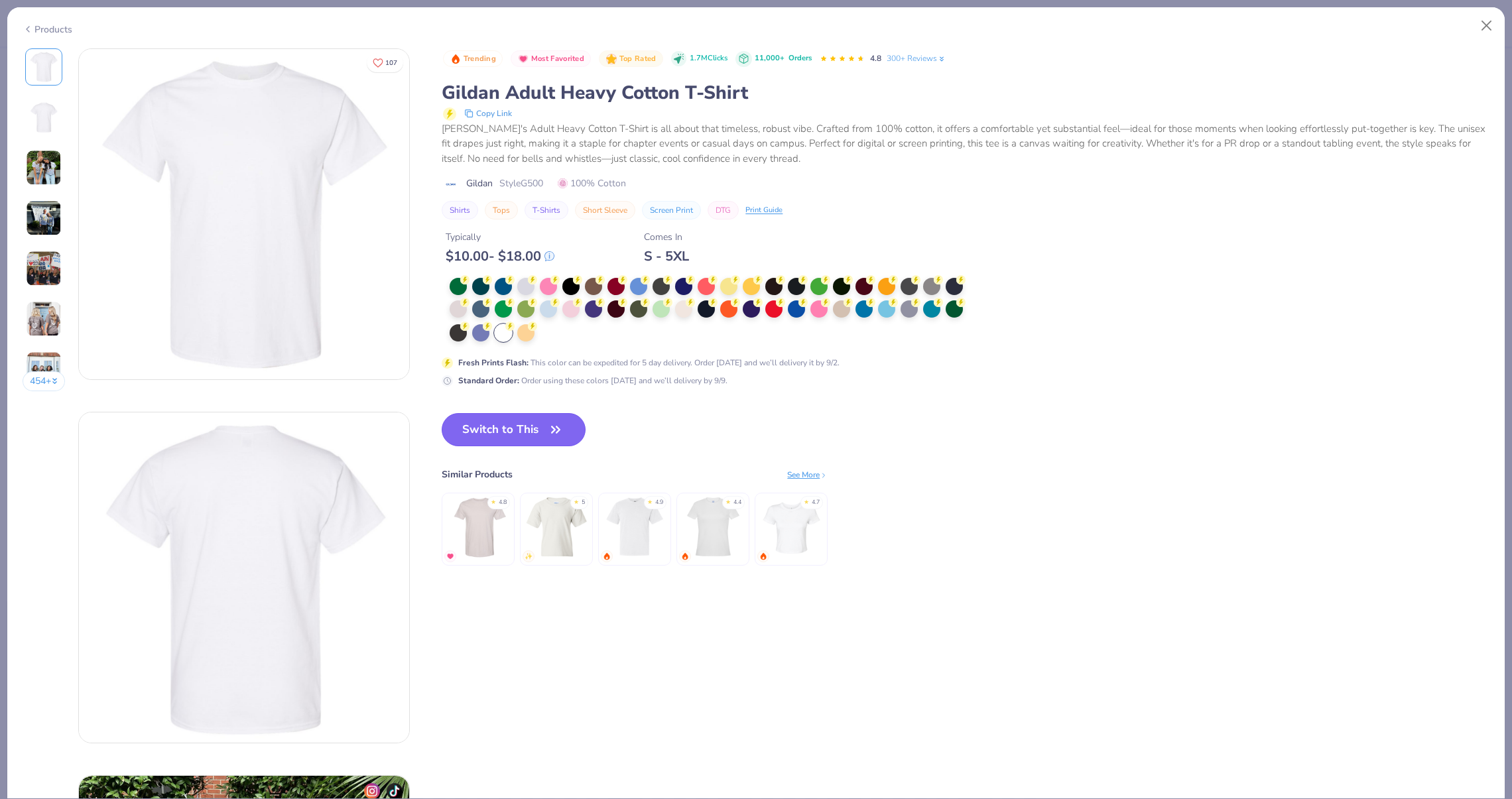
click at [511, 428] on button "Switch to This" at bounding box center [514, 430] width 144 height 33
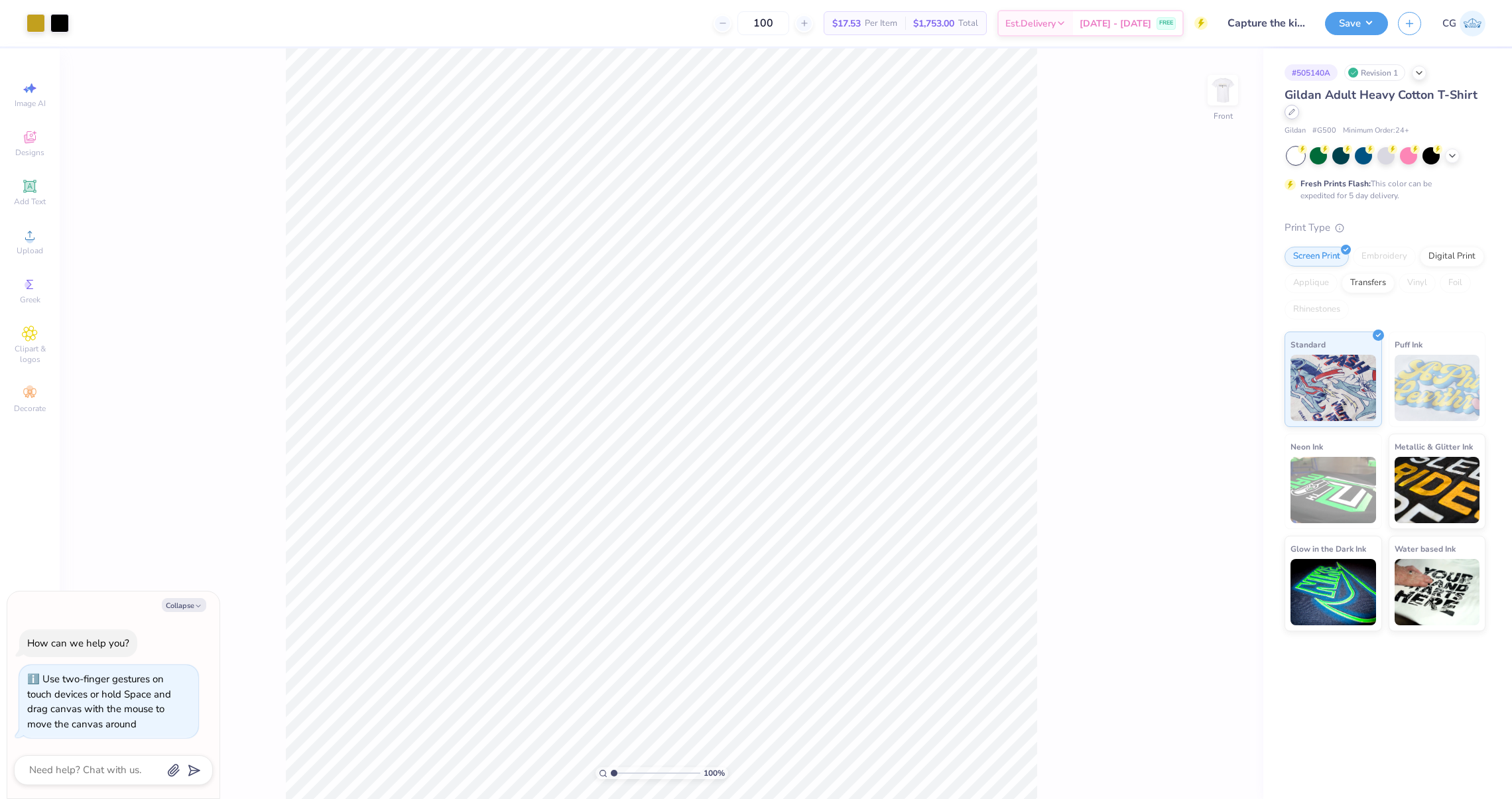
click at [1291, 115] on icon at bounding box center [1292, 112] width 7 height 7
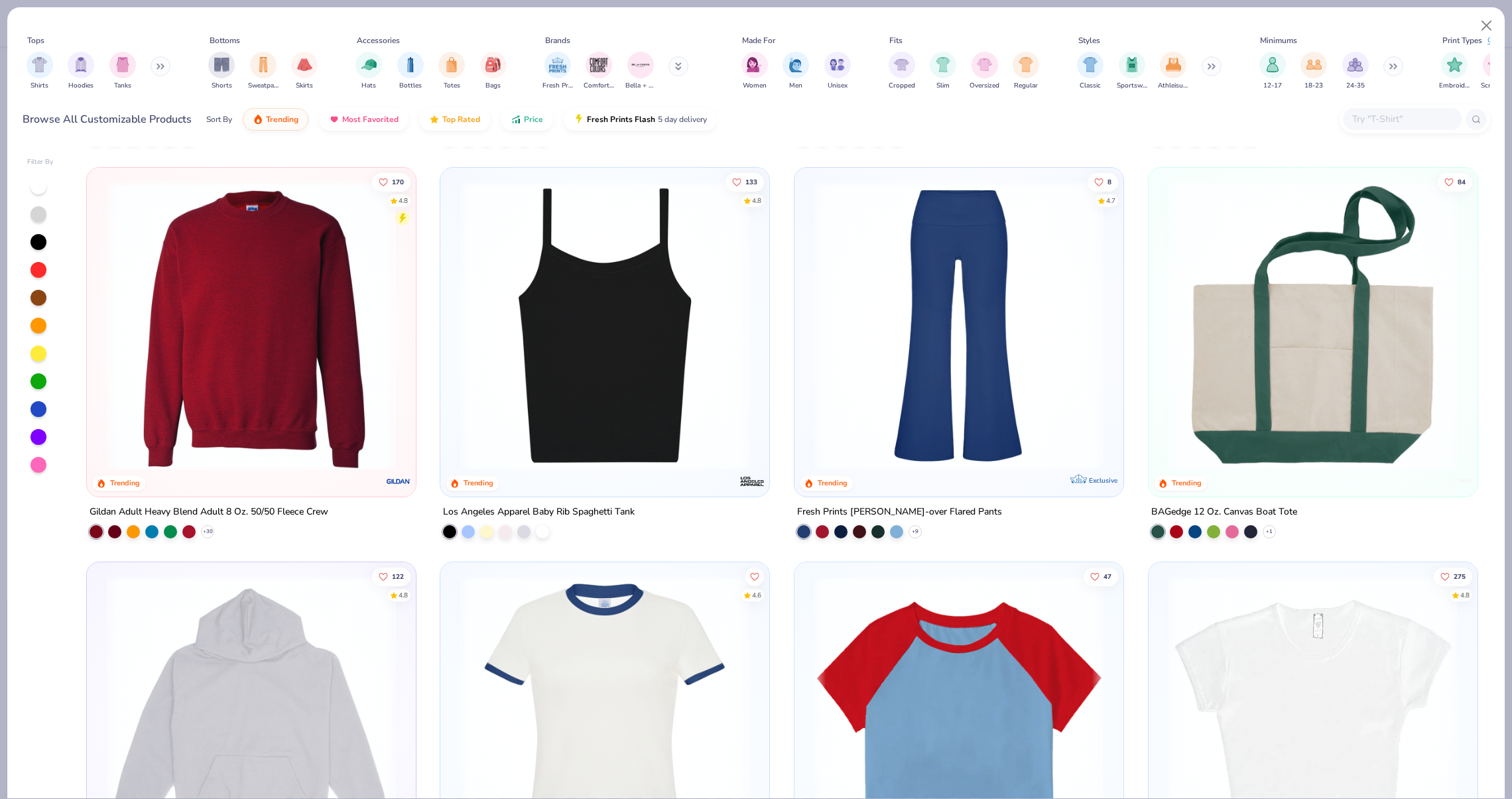
scroll to position [1679, 0]
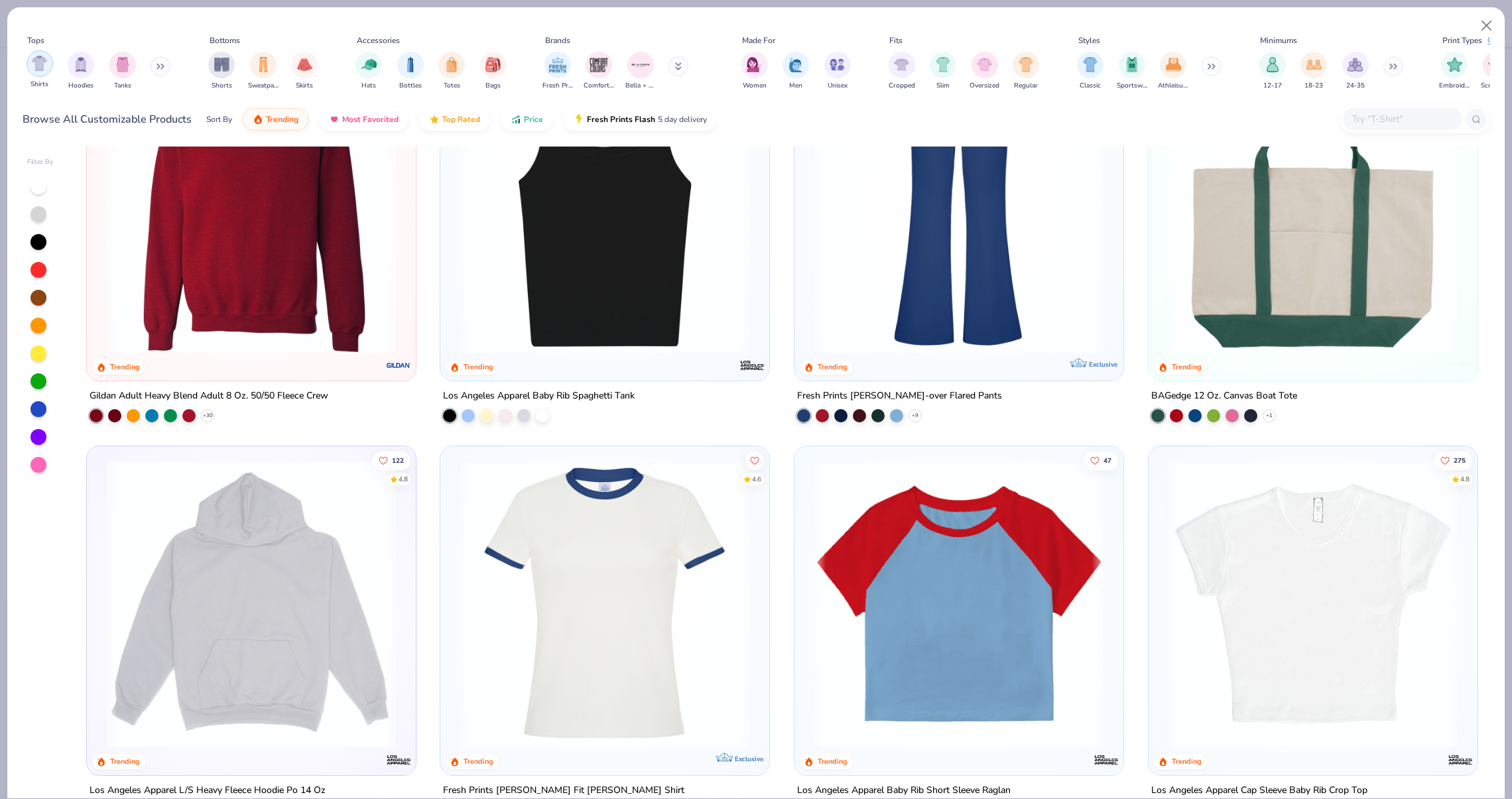
click at [45, 63] on img "filter for Shirts" at bounding box center [39, 63] width 15 height 15
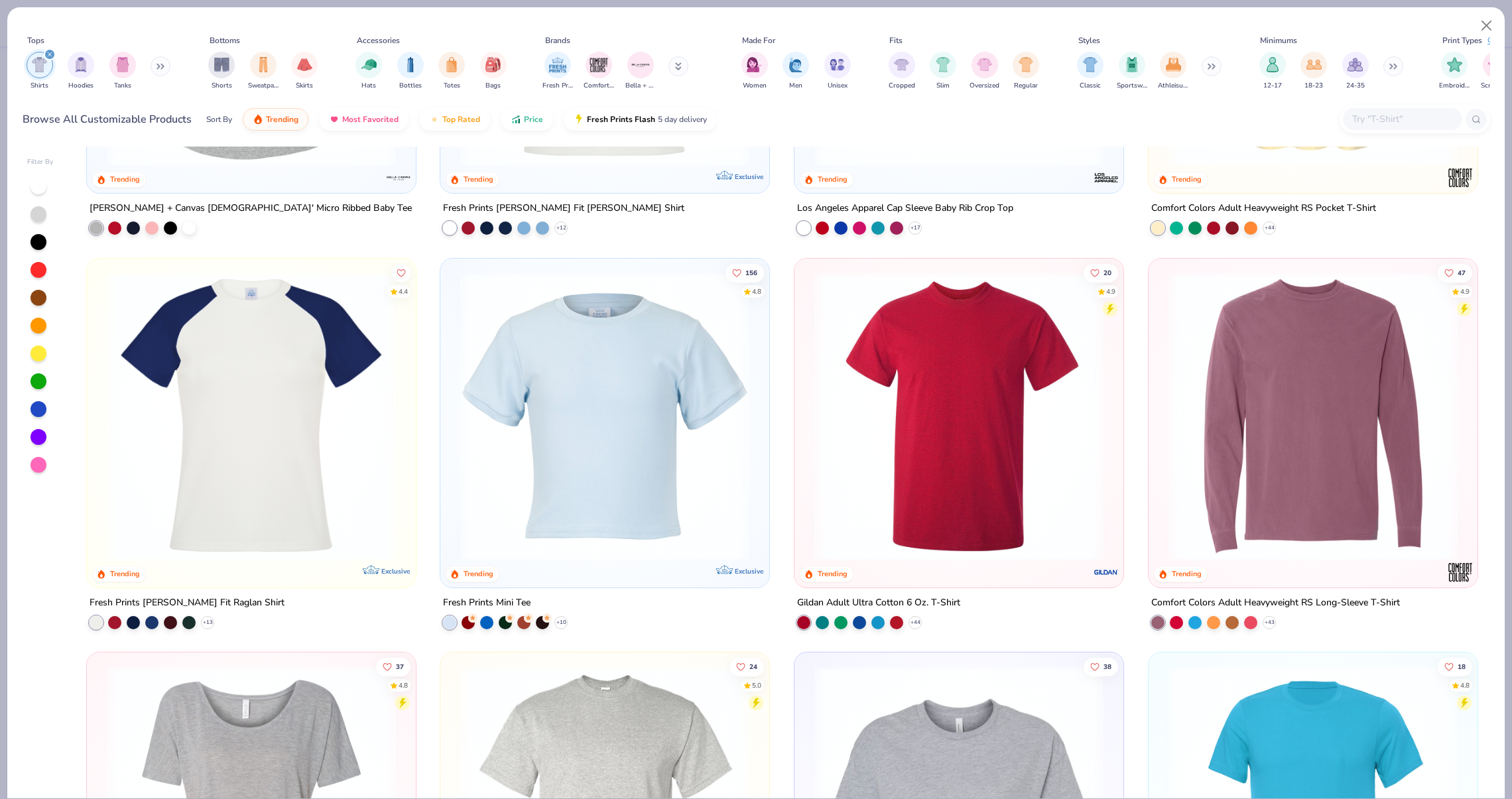
scroll to position [690, 0]
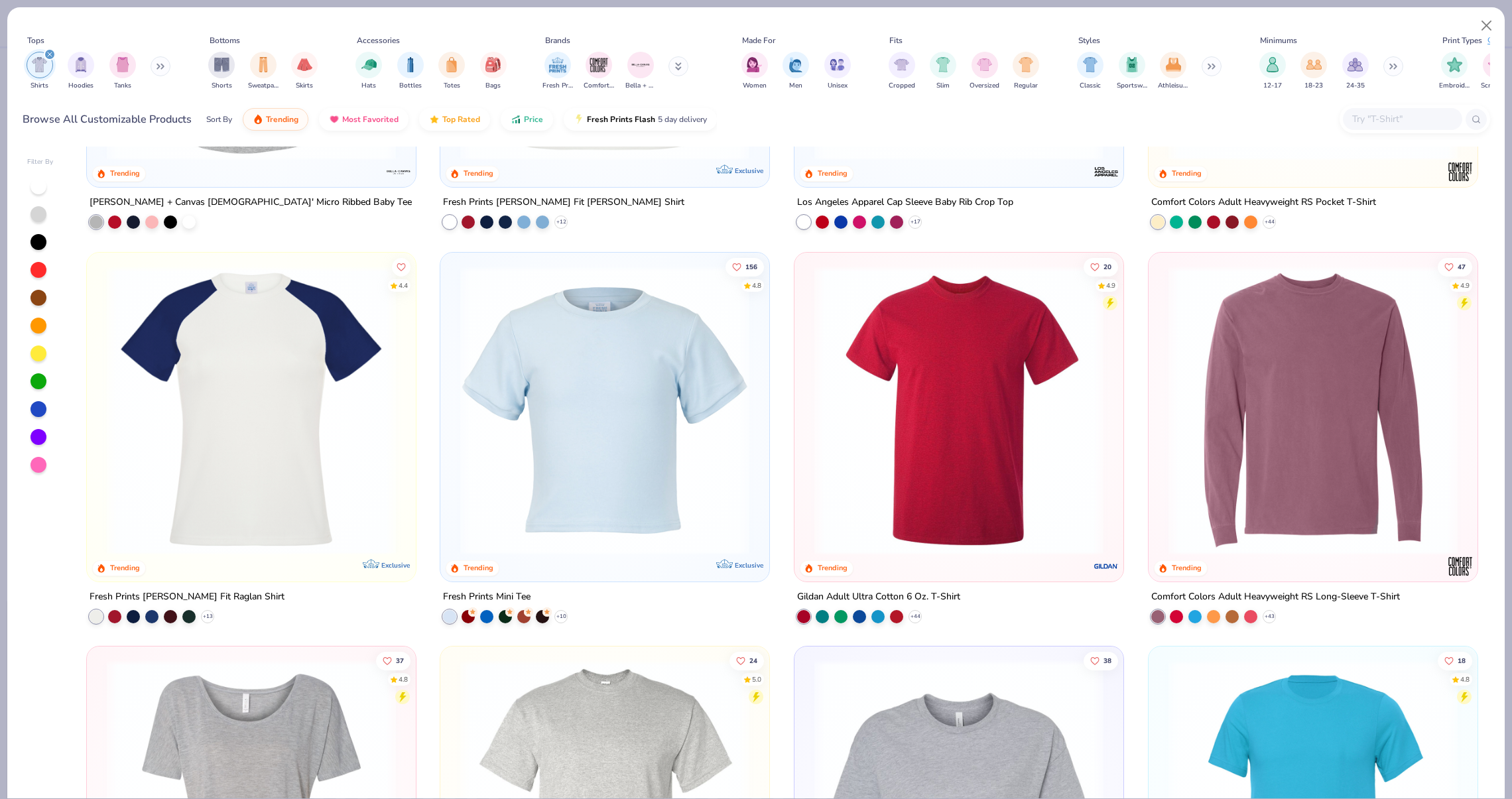
click at [835, 341] on img at bounding box center [958, 410] width 302 height 289
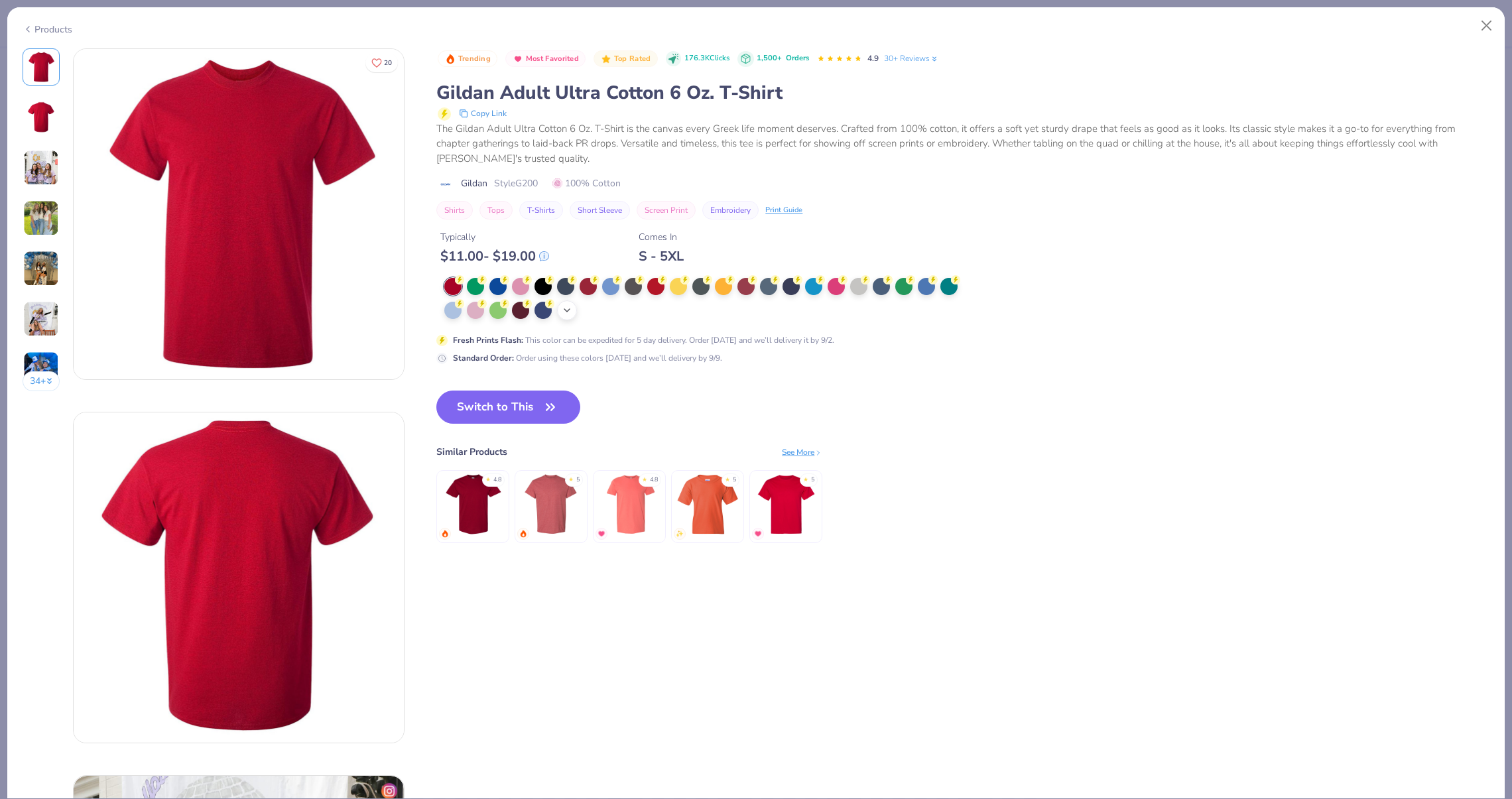
click at [573, 312] on div "+ 22" at bounding box center [567, 310] width 20 height 20
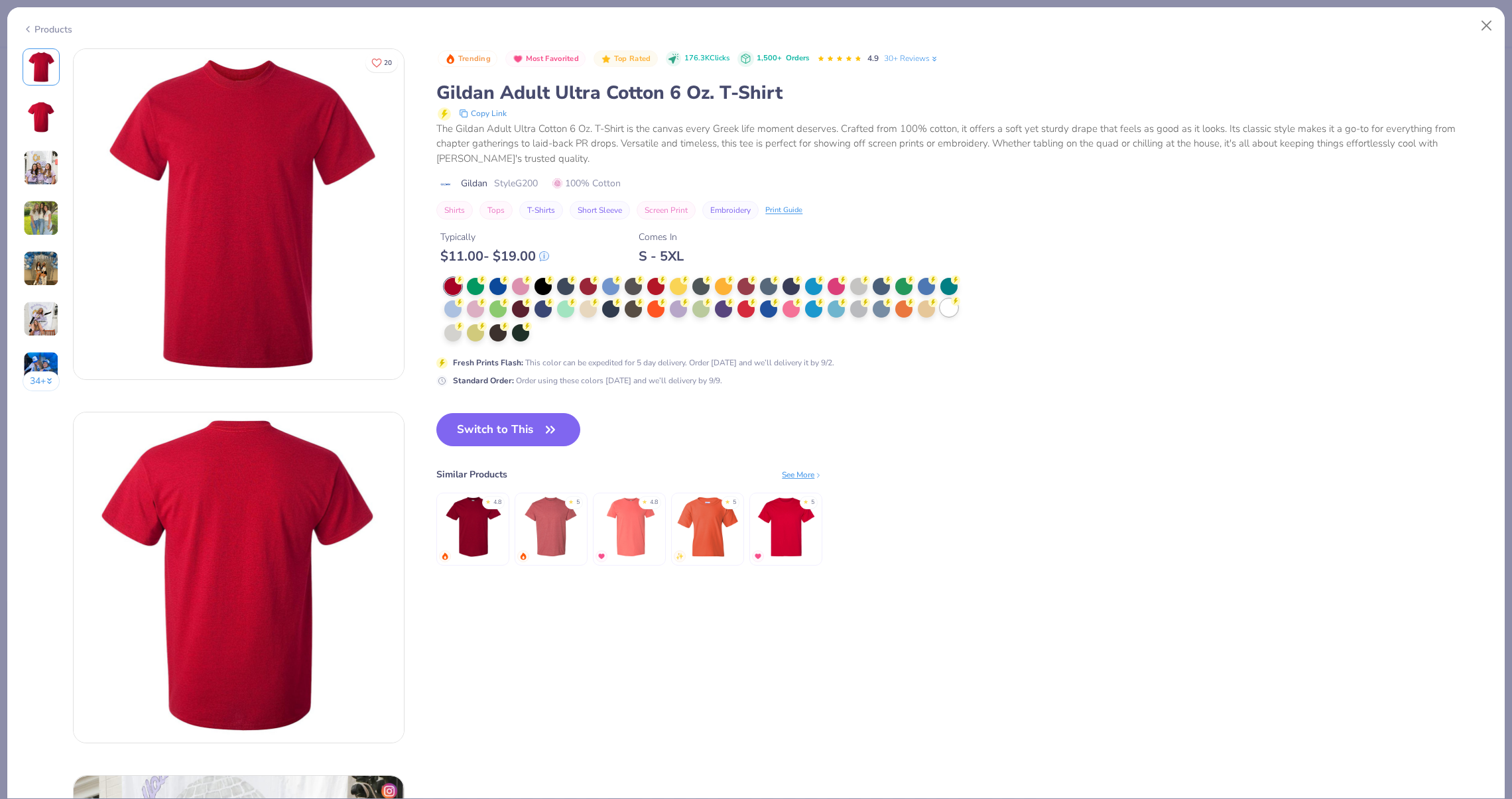
click at [955, 314] on div at bounding box center [949, 307] width 17 height 17
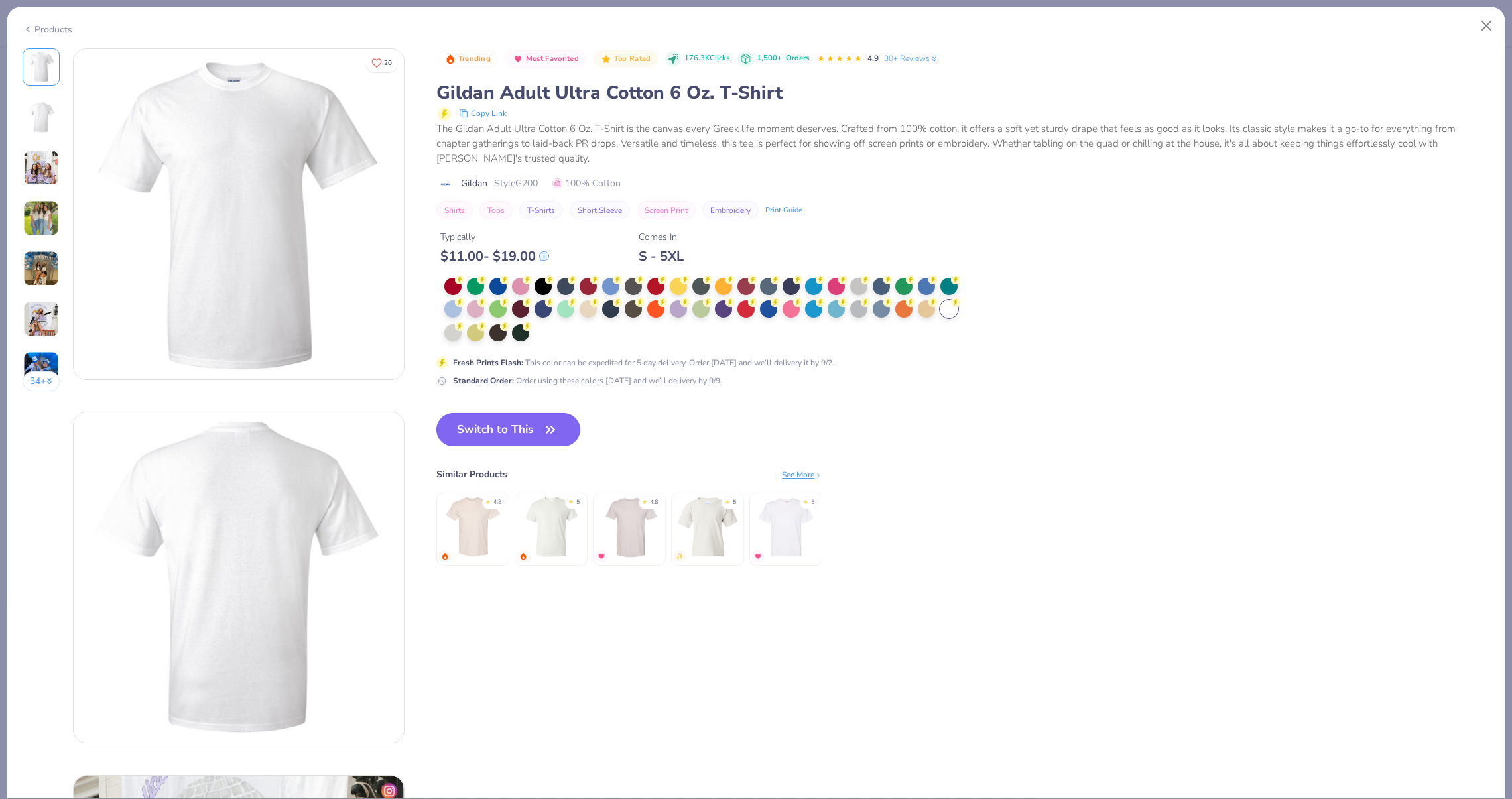
click at [506, 418] on button "Switch to This" at bounding box center [508, 430] width 144 height 33
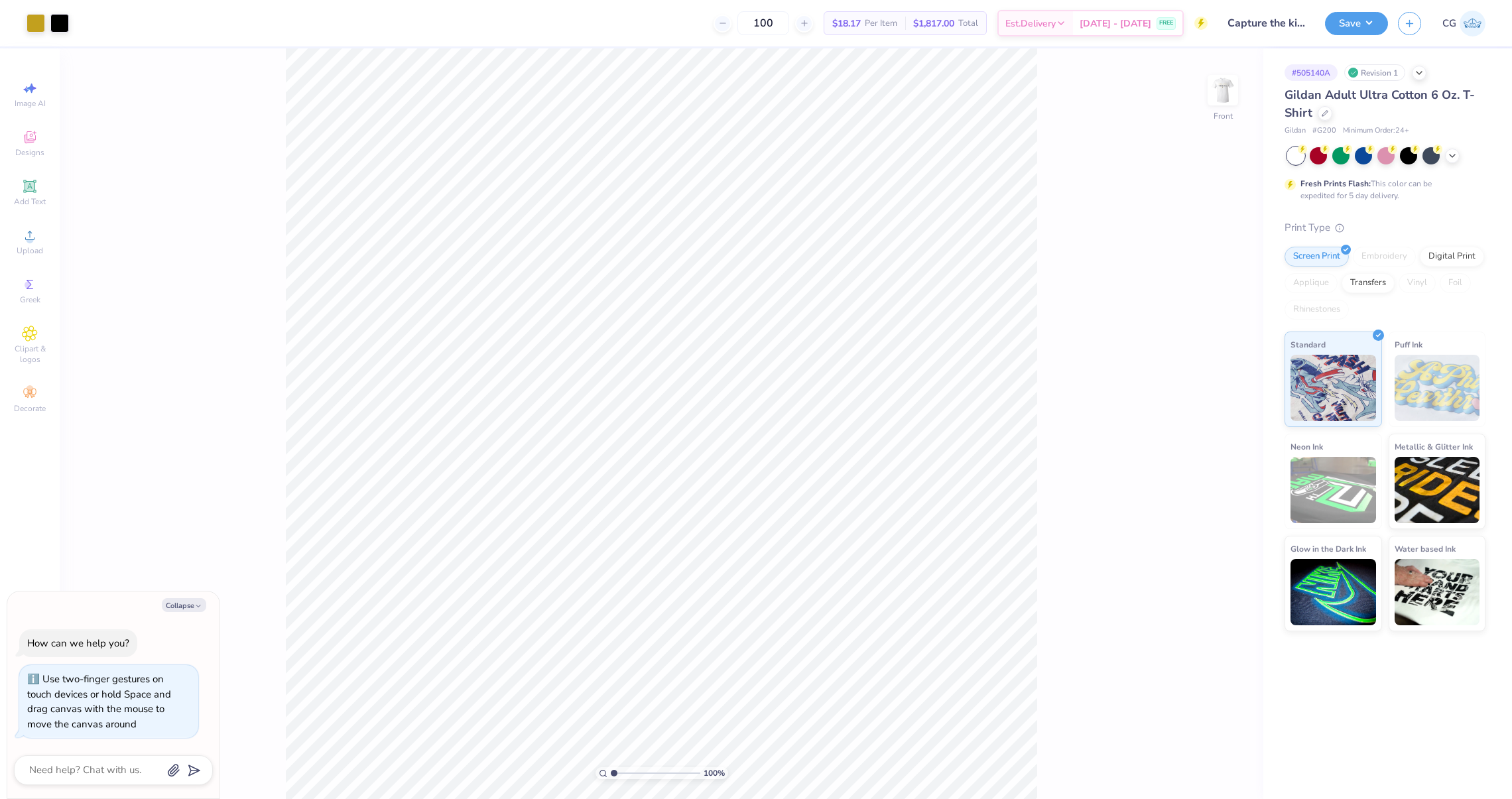
click at [1332, 111] on div "Gildan Adult Ultra Cotton 6 Oz. T-Shirt" at bounding box center [1385, 104] width 201 height 36
click at [1327, 111] on icon at bounding box center [1325, 112] width 7 height 7
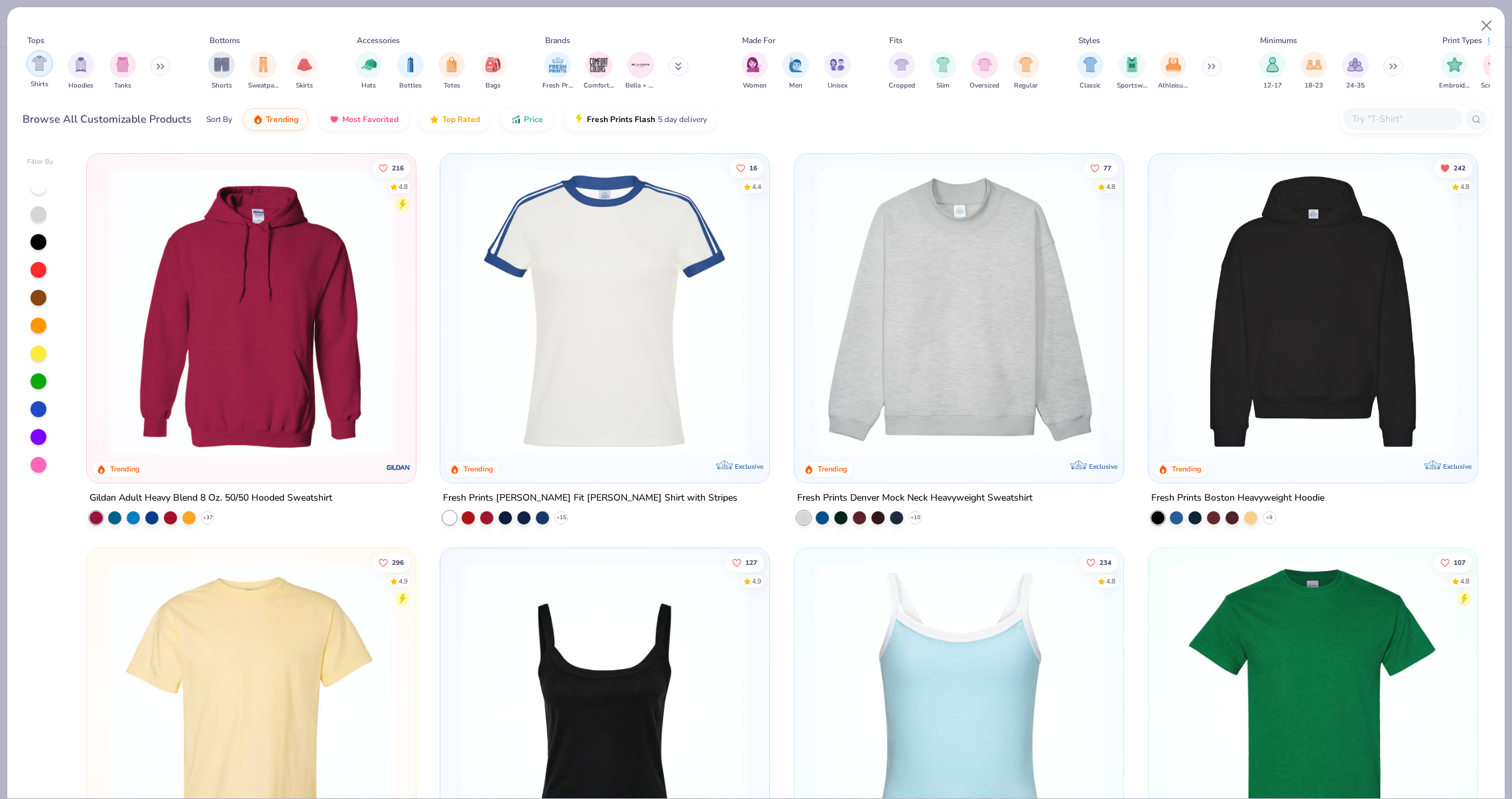
click at [45, 55] on div "filter for Shirts" at bounding box center [40, 64] width 27 height 27
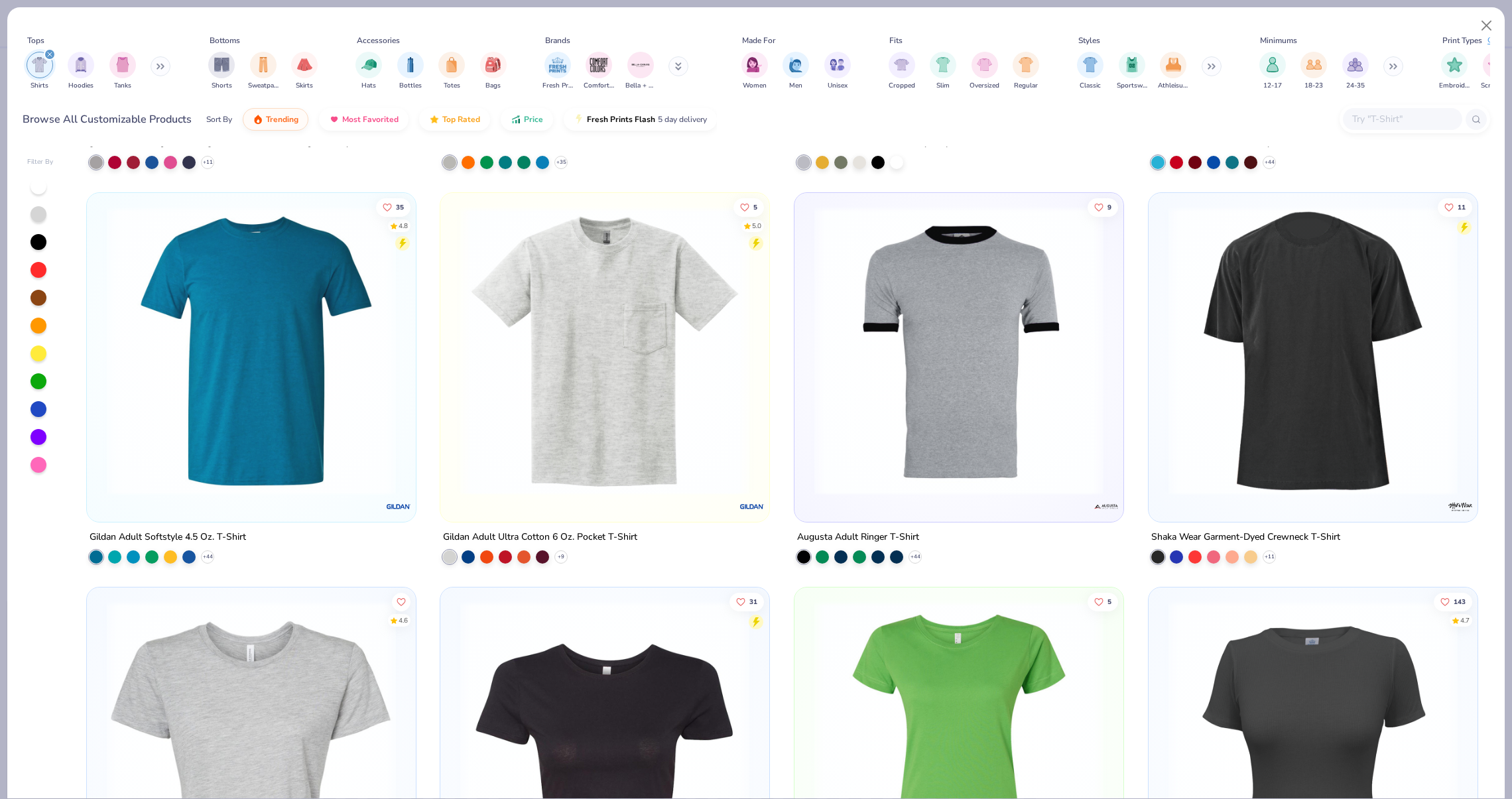
scroll to position [1539, 0]
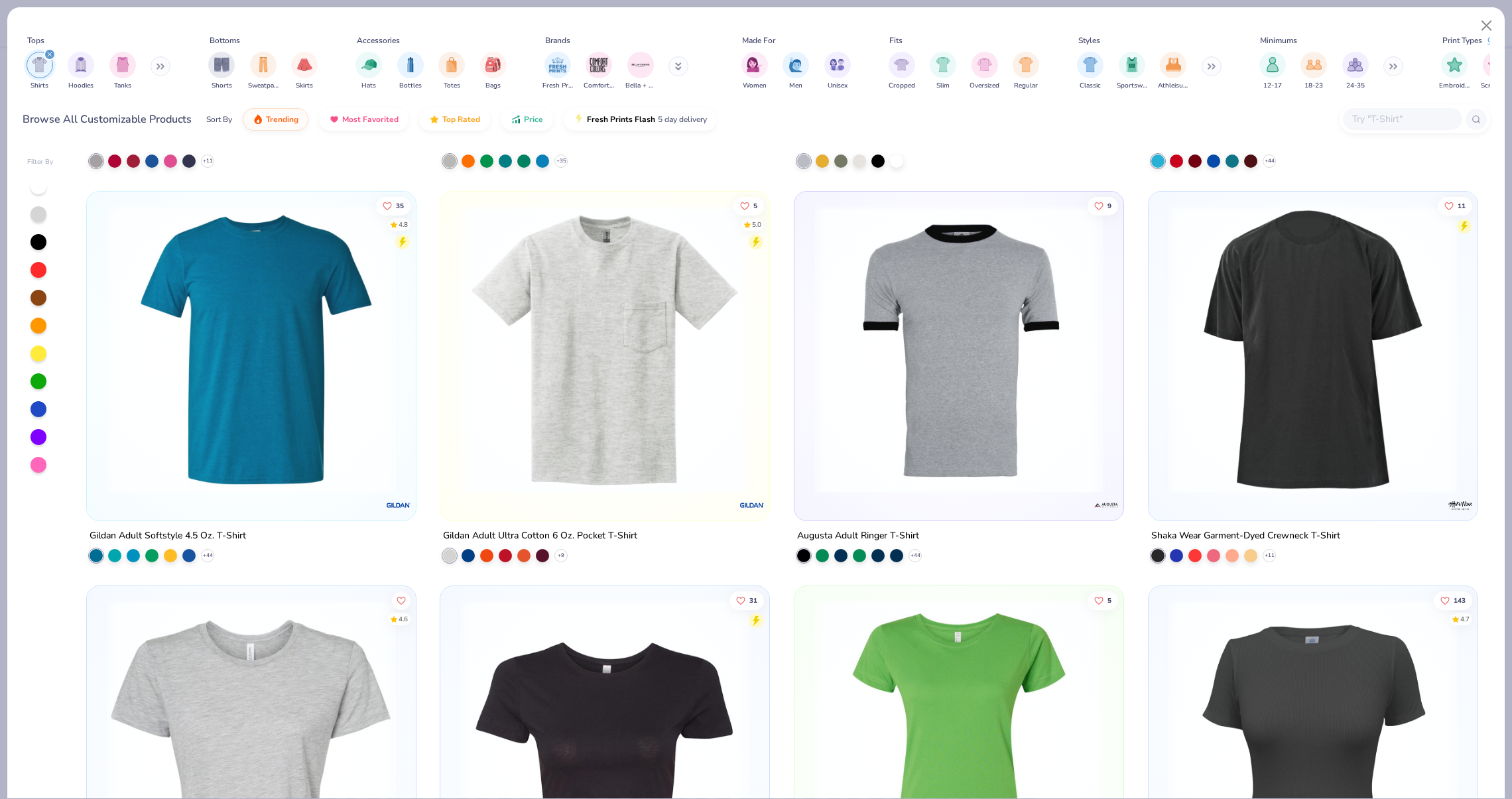
click at [196, 343] on img at bounding box center [251, 349] width 302 height 289
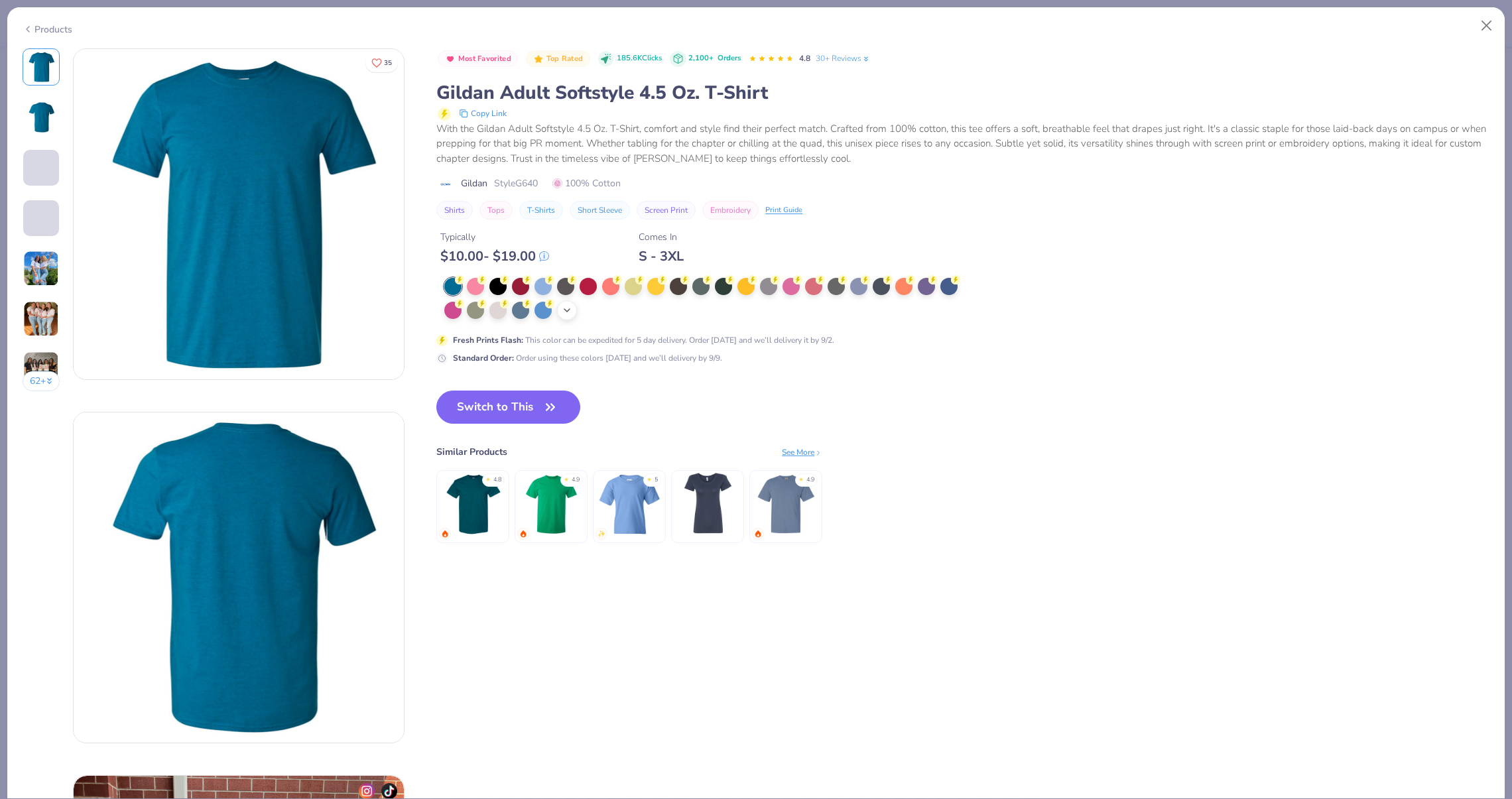
click at [561, 308] on div "+ 22" at bounding box center [567, 310] width 20 height 20
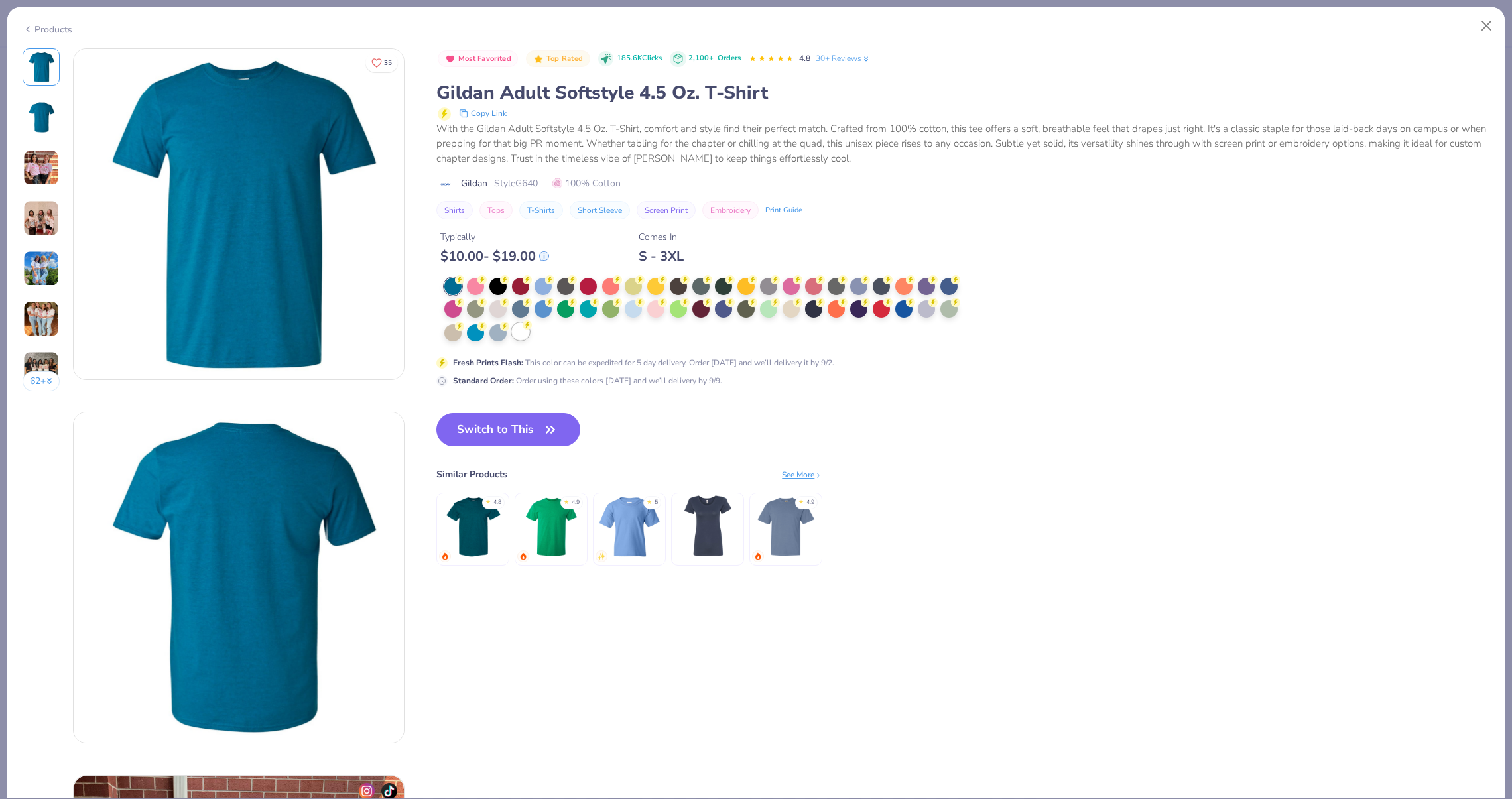
click at [526, 335] on div at bounding box center [520, 331] width 17 height 17
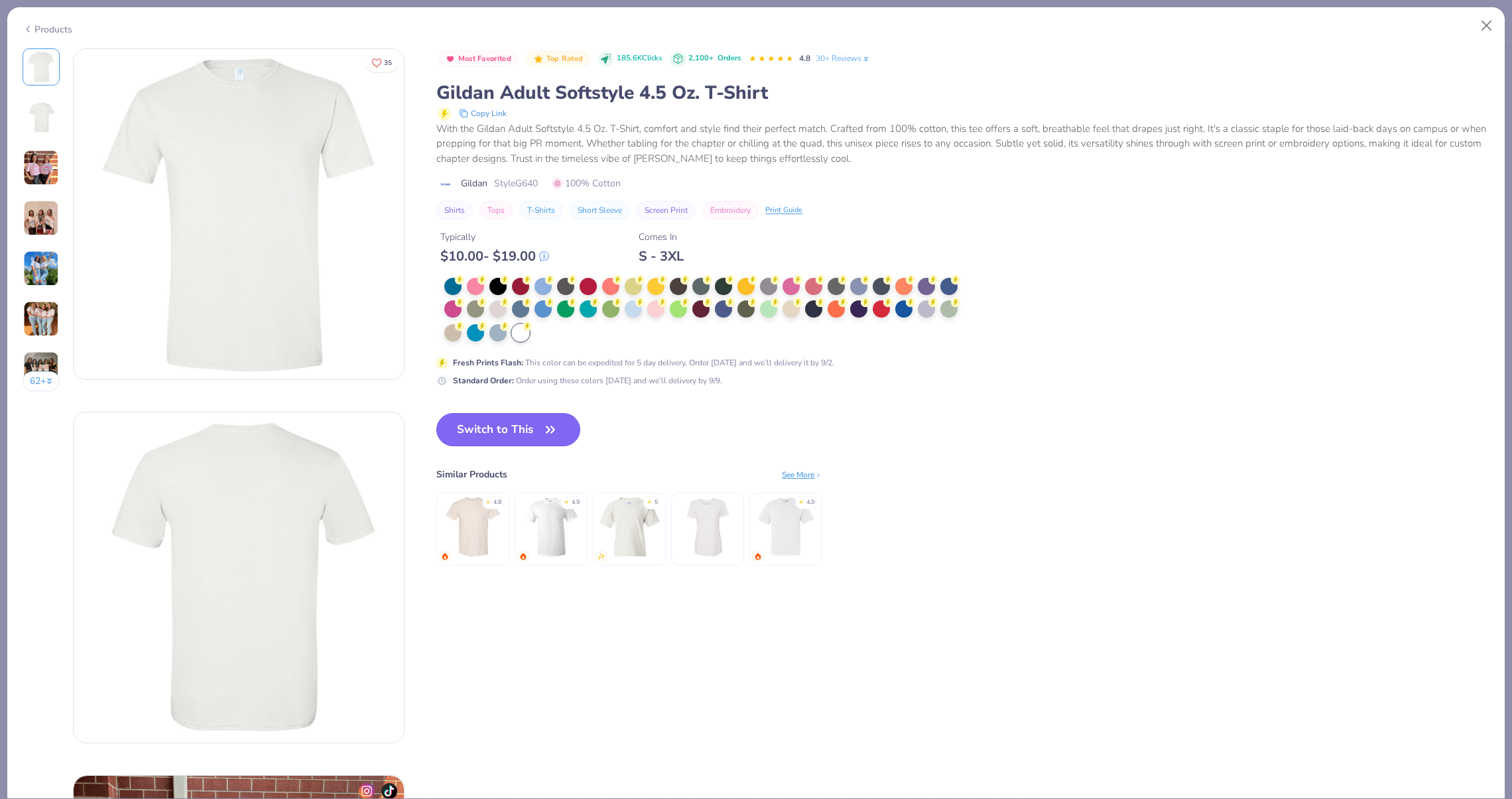
click at [539, 432] on button "Switch to This" at bounding box center [508, 430] width 144 height 33
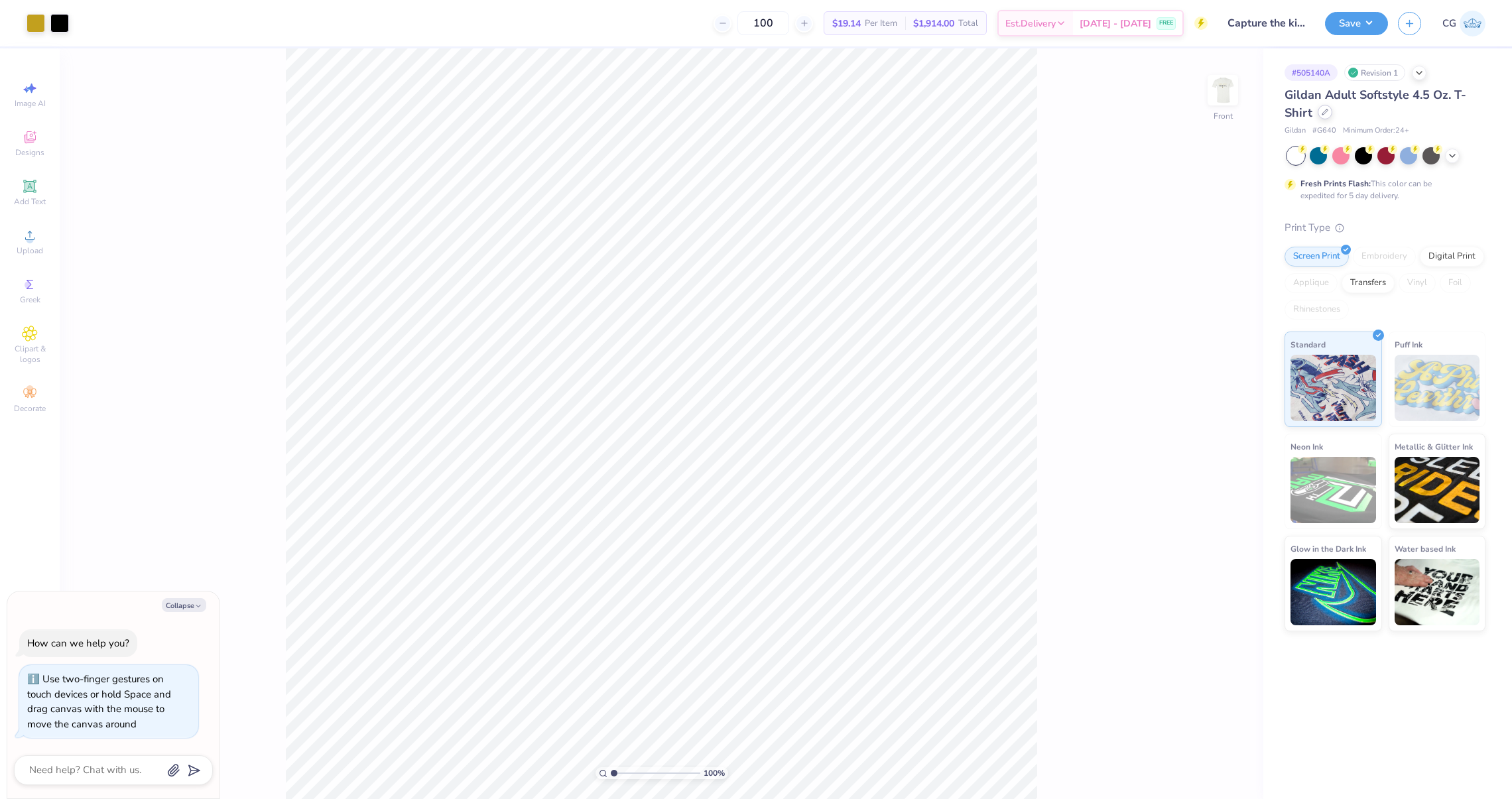
click at [1320, 118] on div "Gildan Adult Softstyle 4.5 Oz. T-Shirt" at bounding box center [1385, 104] width 201 height 36
click at [1327, 110] on icon at bounding box center [1325, 112] width 7 height 7
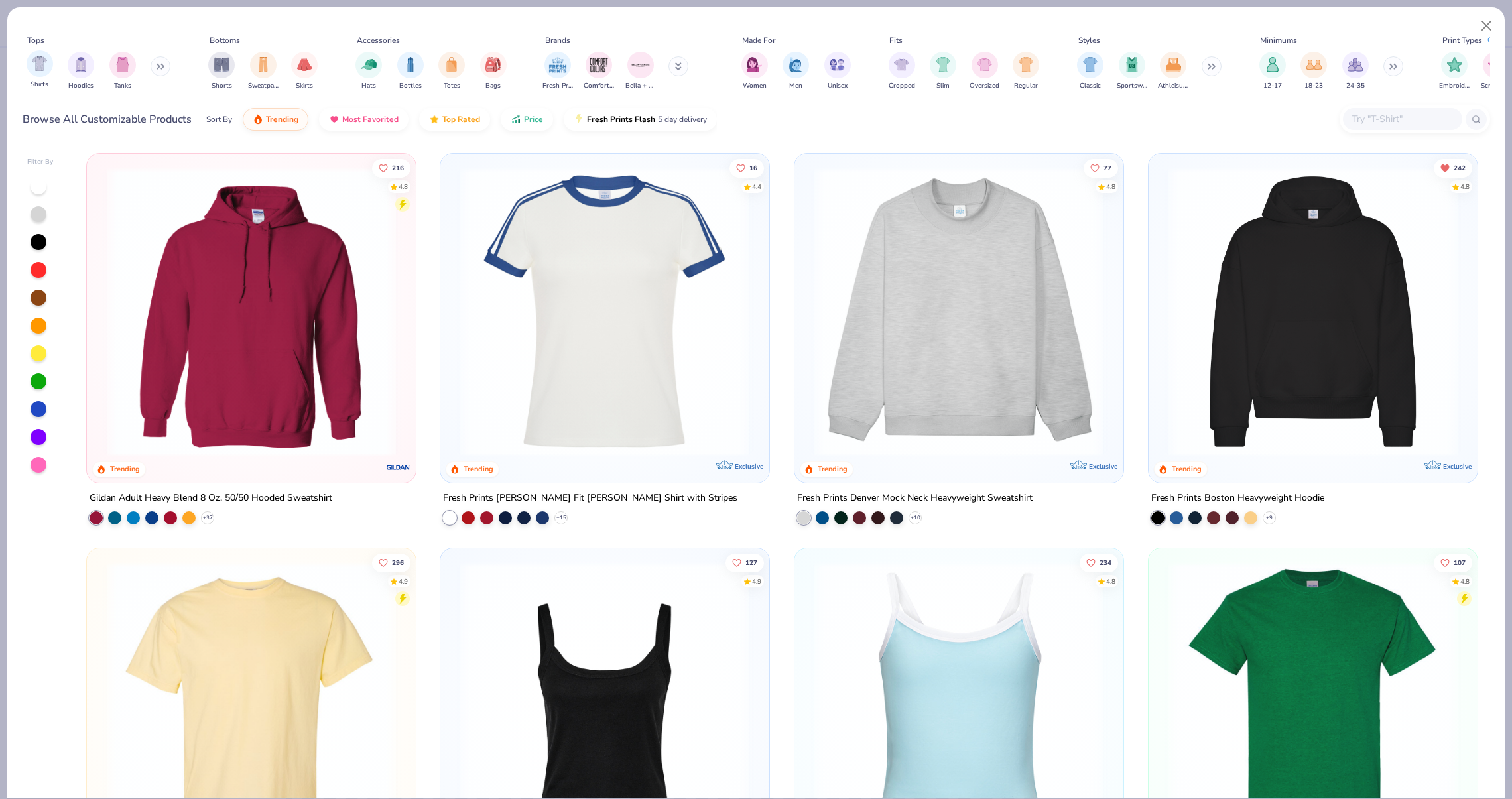
click at [29, 74] on div "Shirts" at bounding box center [40, 70] width 27 height 39
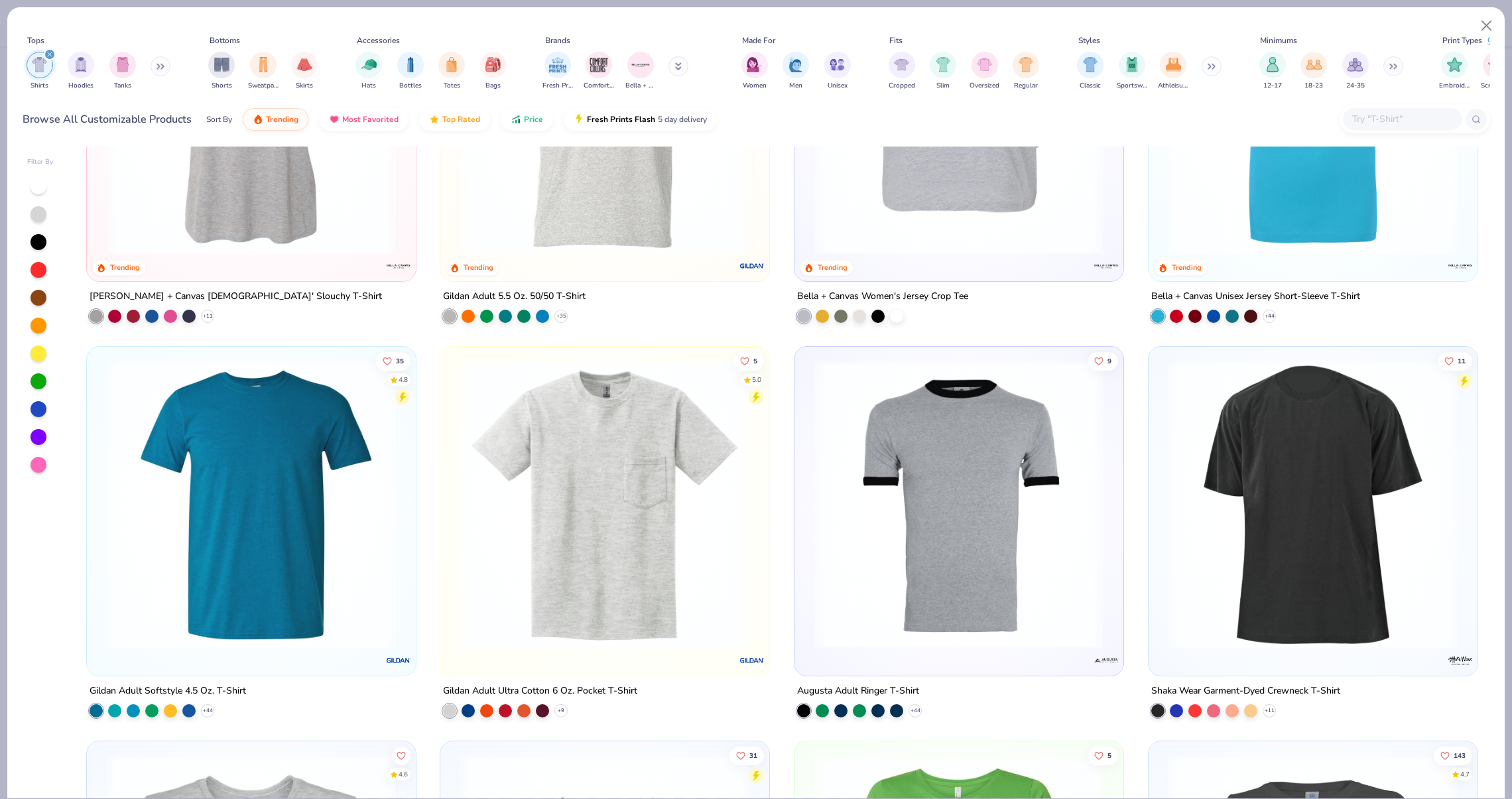
scroll to position [1385, 0]
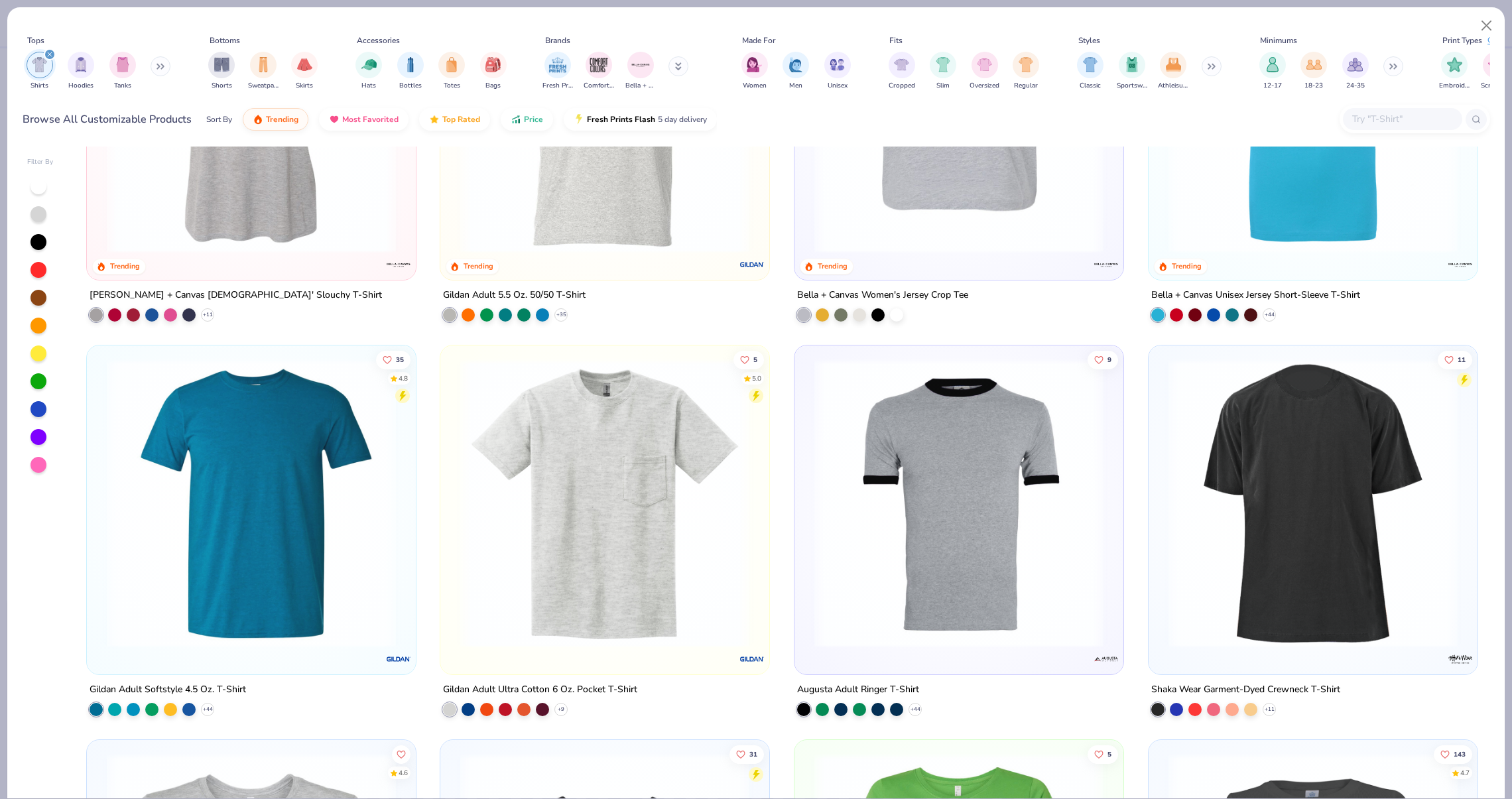
click at [1228, 268] on div "18 4.8 Trending" at bounding box center [1312, 115] width 329 height 329
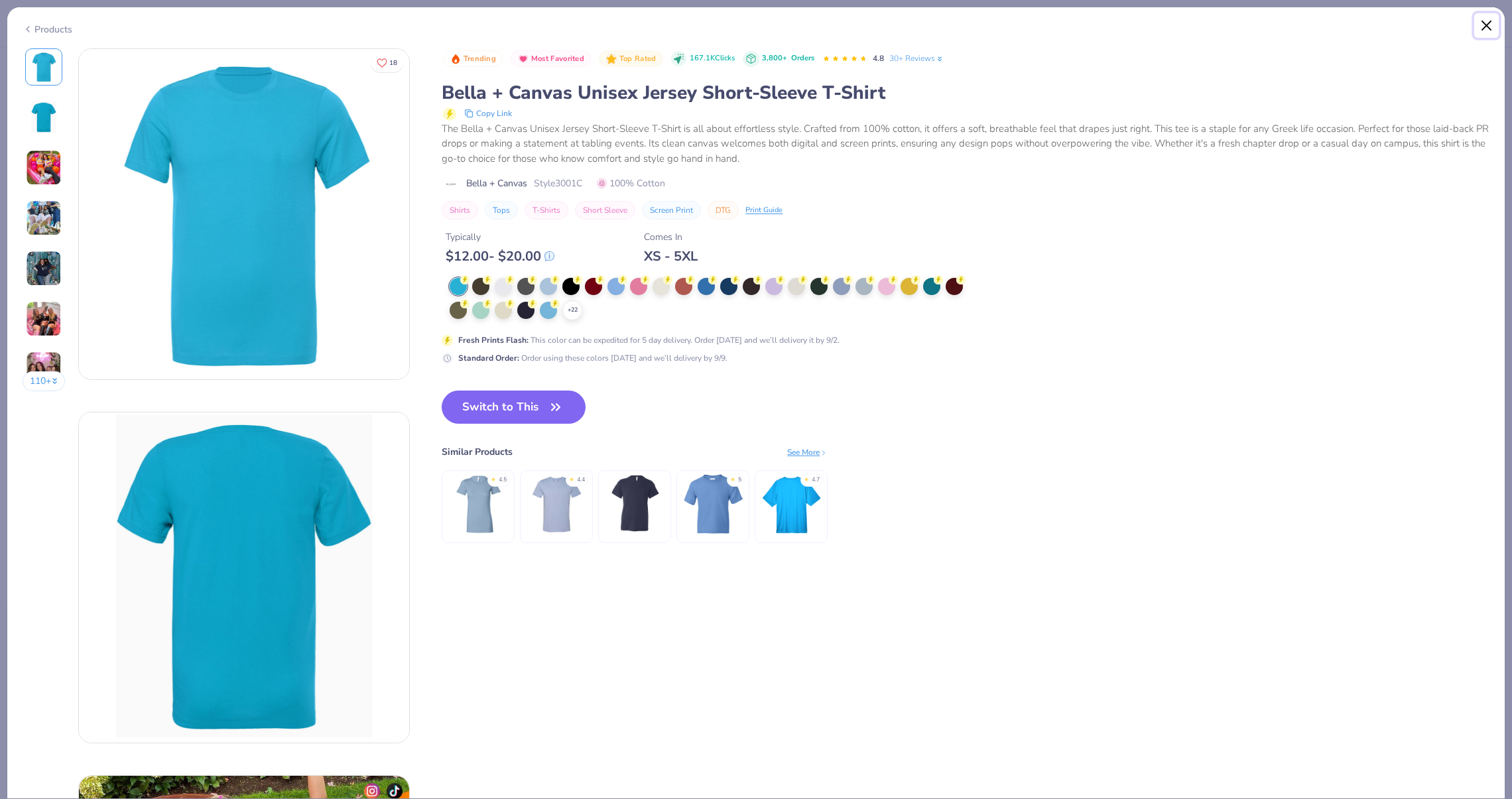
click at [1486, 28] on button "Close" at bounding box center [1487, 26] width 25 height 25
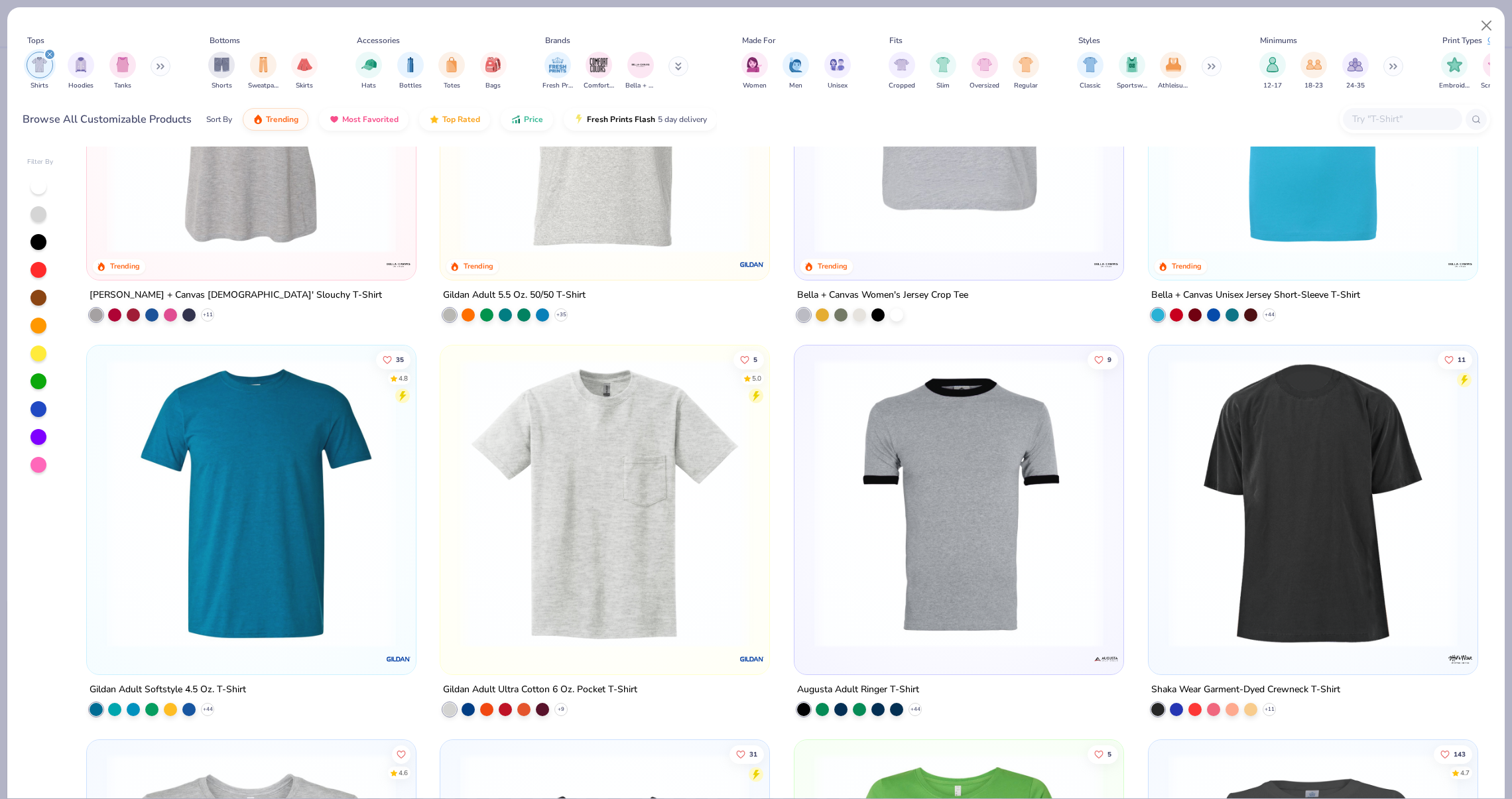
scroll to position [1269, 0]
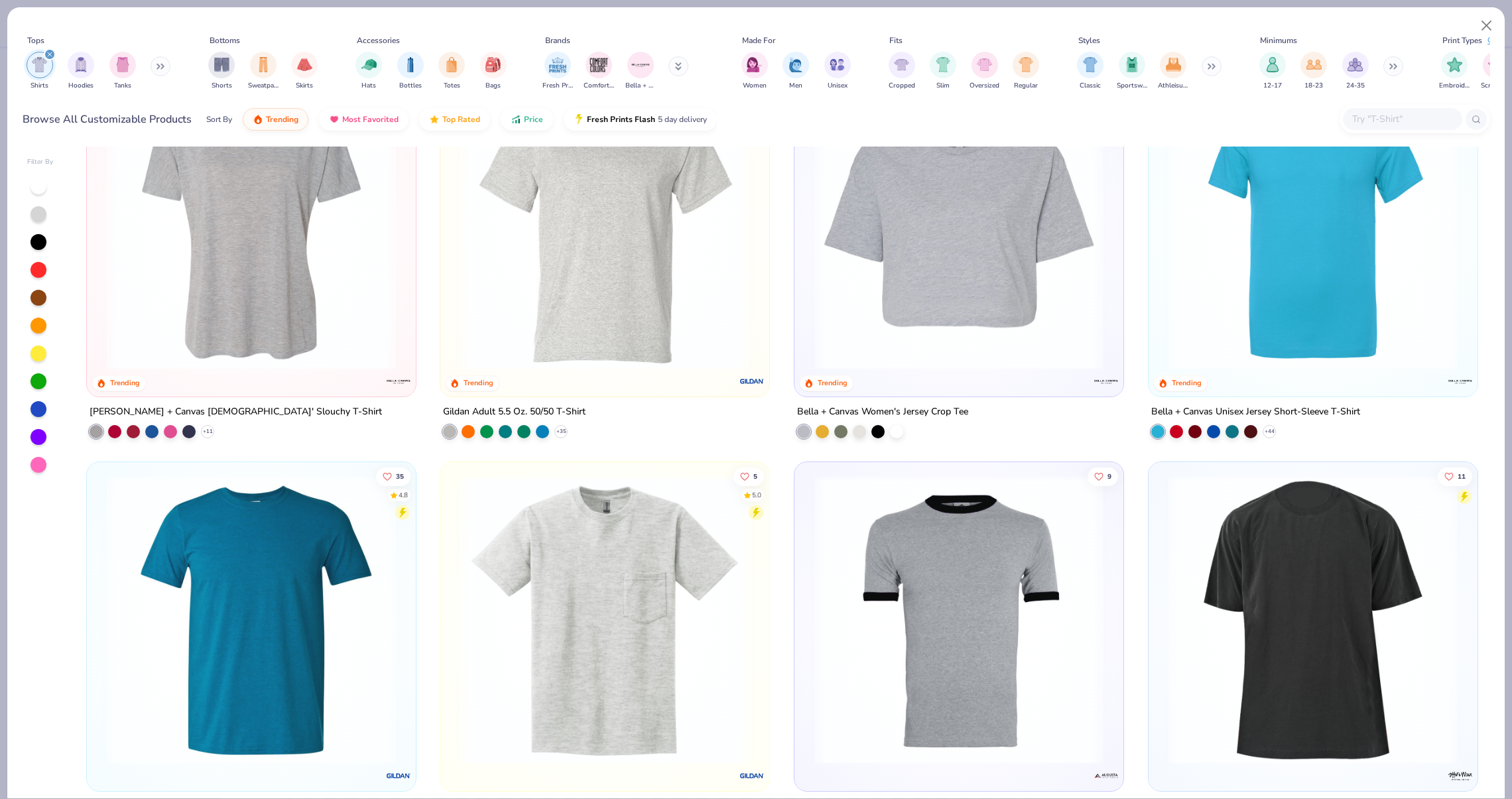
click at [700, 292] on img at bounding box center [605, 225] width 302 height 289
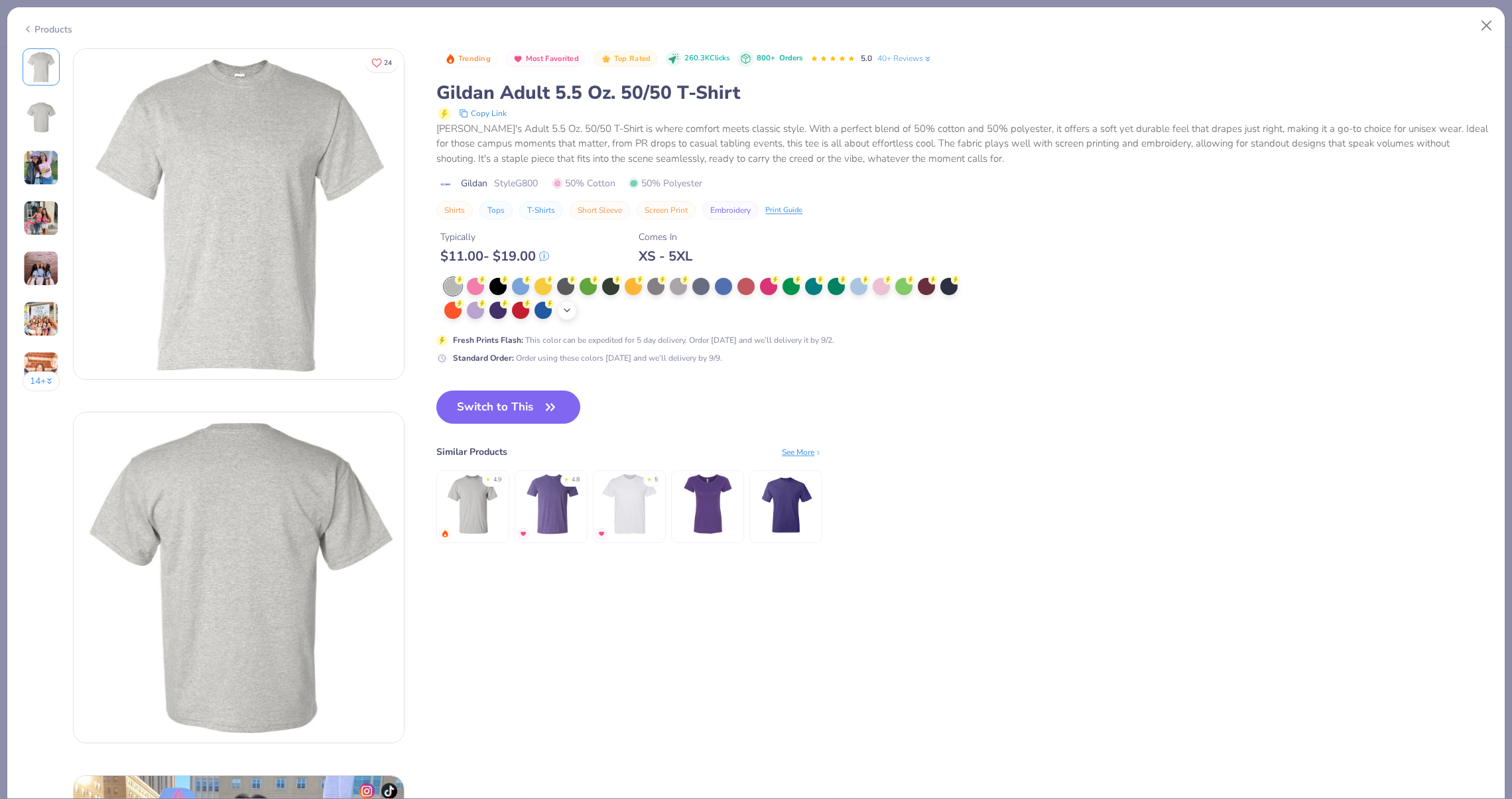
click at [571, 309] on icon at bounding box center [567, 310] width 11 height 11
click at [839, 306] on div at bounding box center [836, 309] width 17 height 17
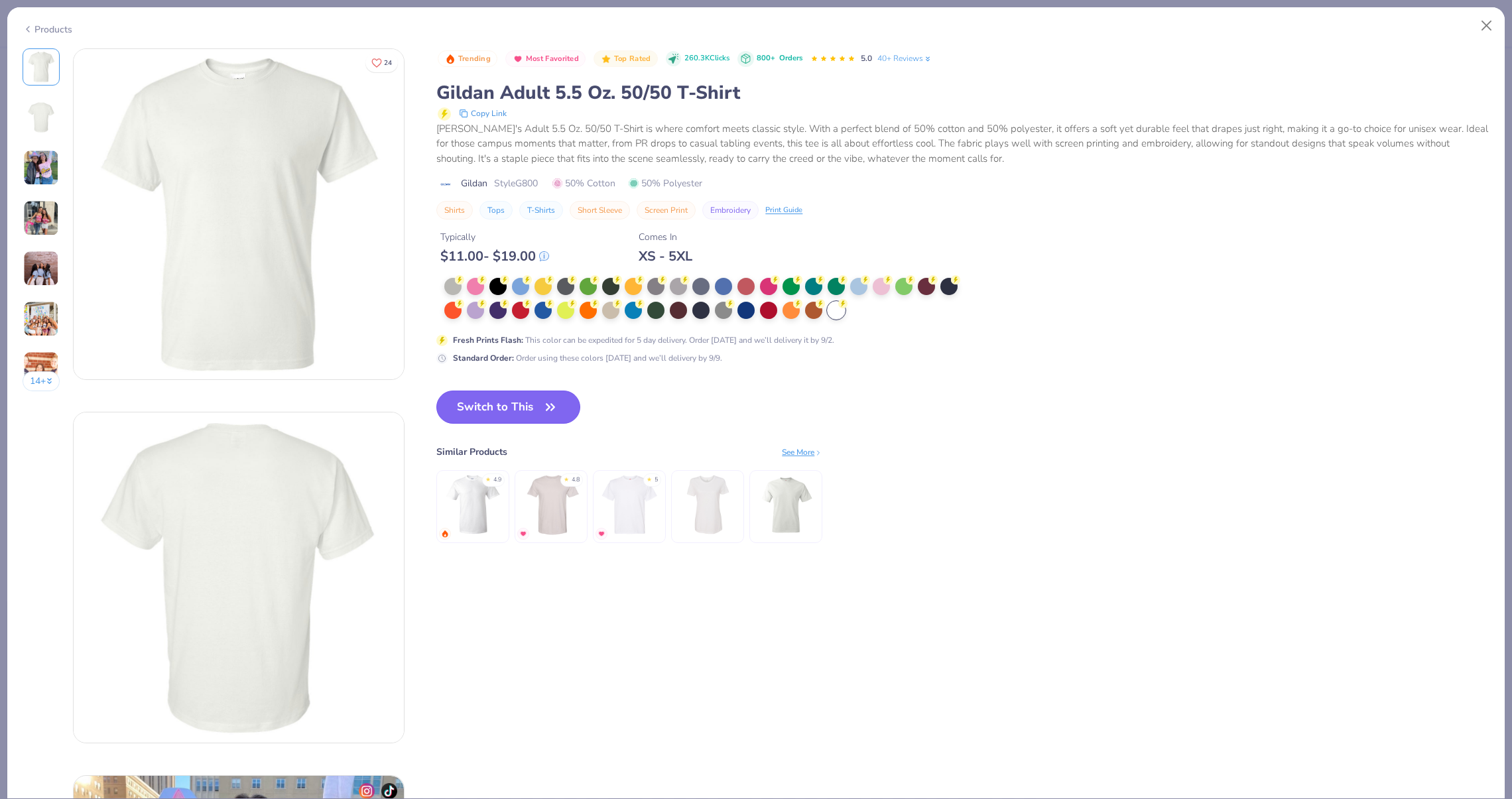
click at [552, 393] on button "Switch to This" at bounding box center [508, 407] width 144 height 33
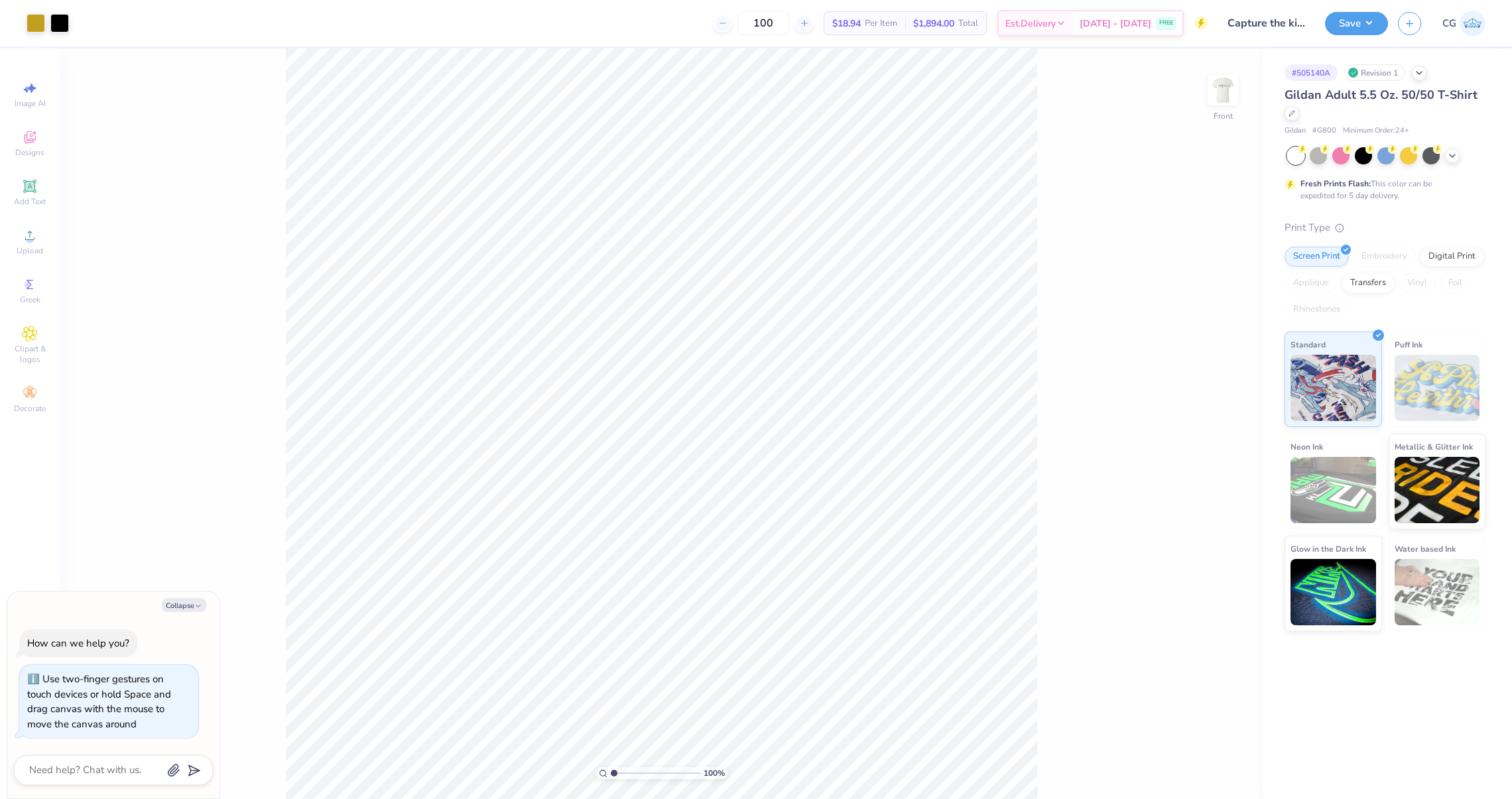
click at [1300, 123] on div "Gildan Adult 5.5 Oz. 50/50 T-Shirt Gildan # G800 Minimum Order: 24 +" at bounding box center [1385, 111] width 201 height 51
click at [1299, 119] on div "Gildan Adult 5.5 Oz. 50/50 T-Shirt" at bounding box center [1385, 104] width 201 height 36
click at [1289, 114] on icon at bounding box center [1292, 112] width 5 height 5
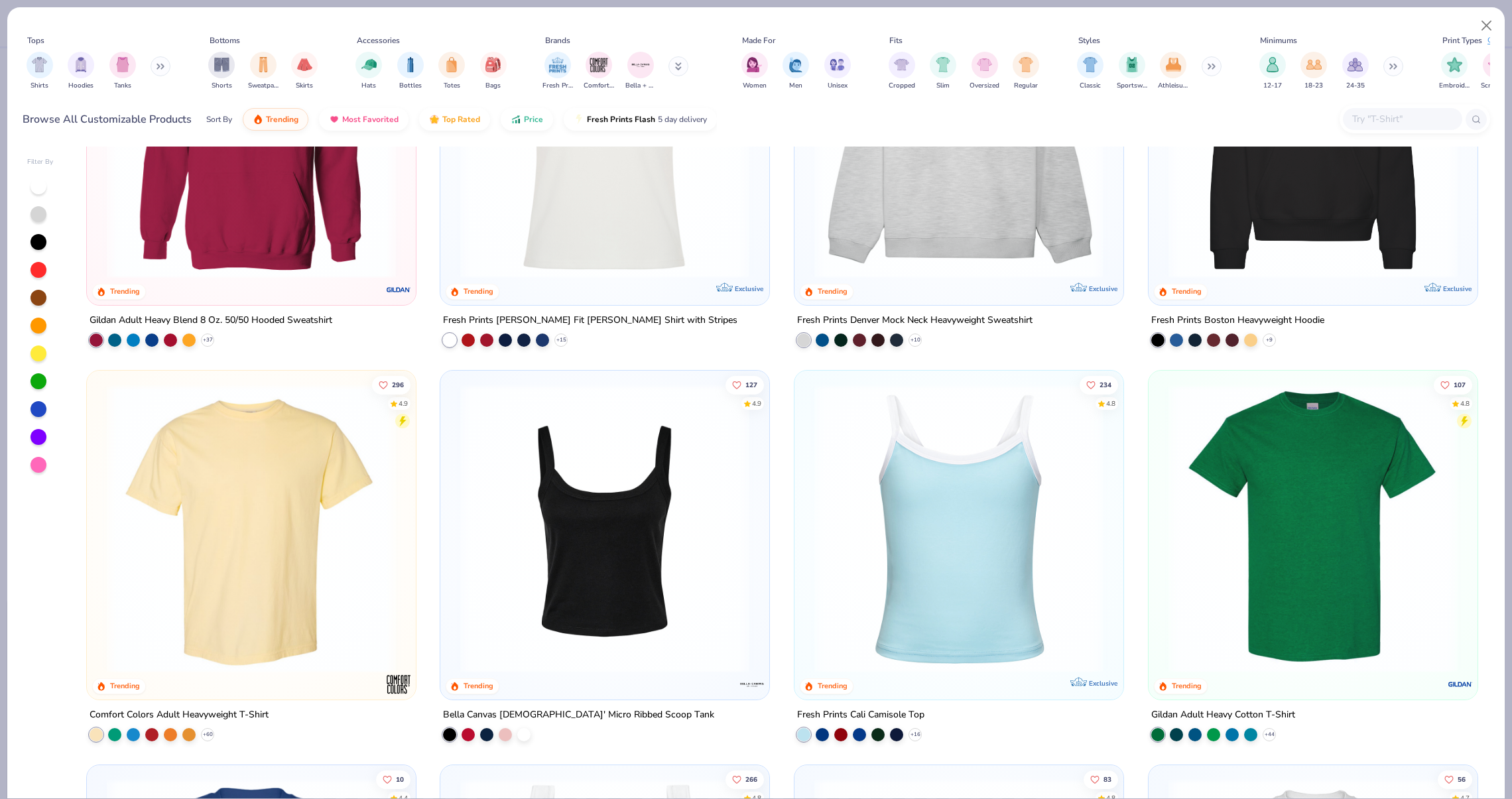
scroll to position [311, 0]
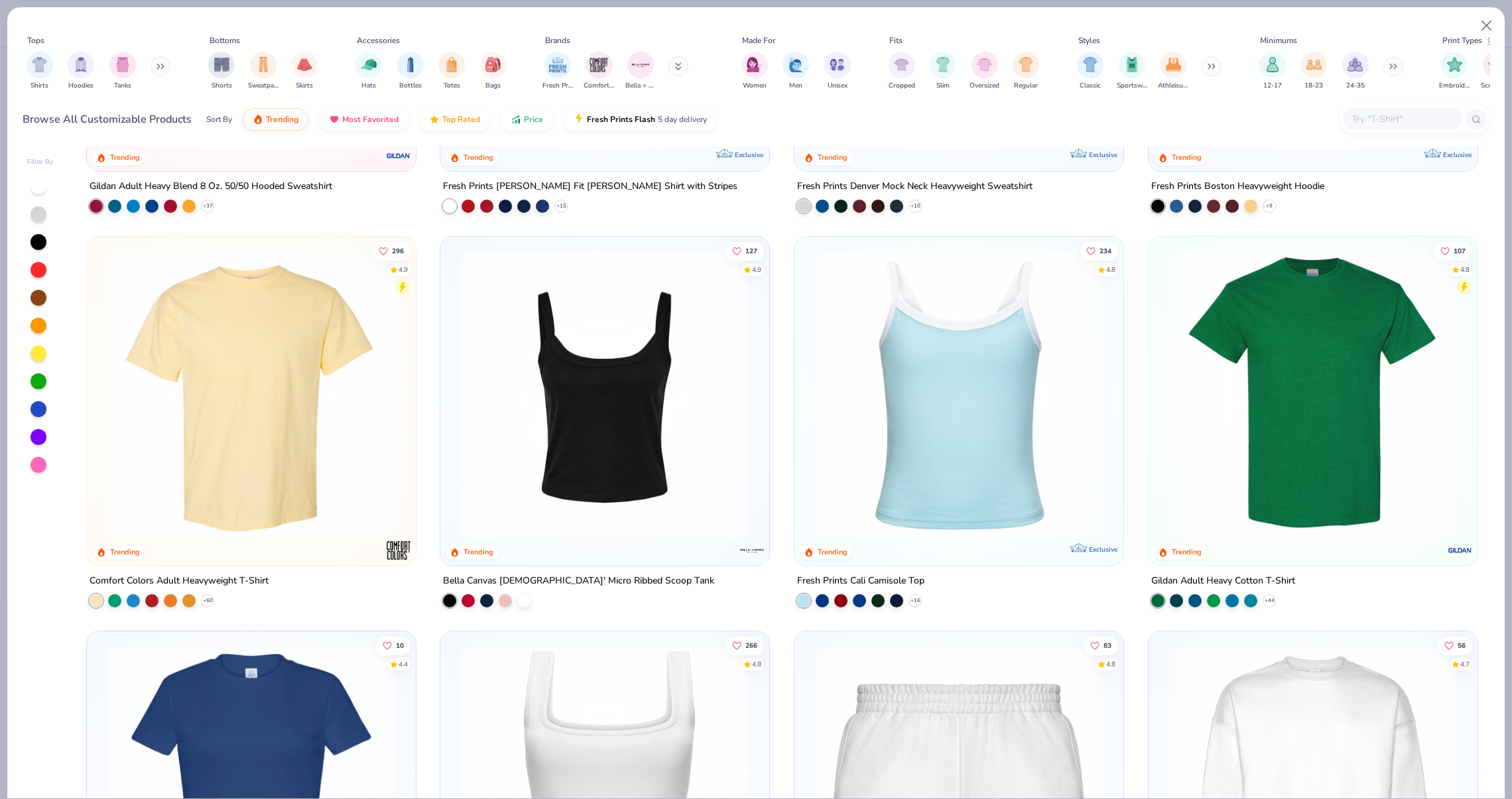
click at [1350, 395] on img at bounding box center [1312, 394] width 302 height 289
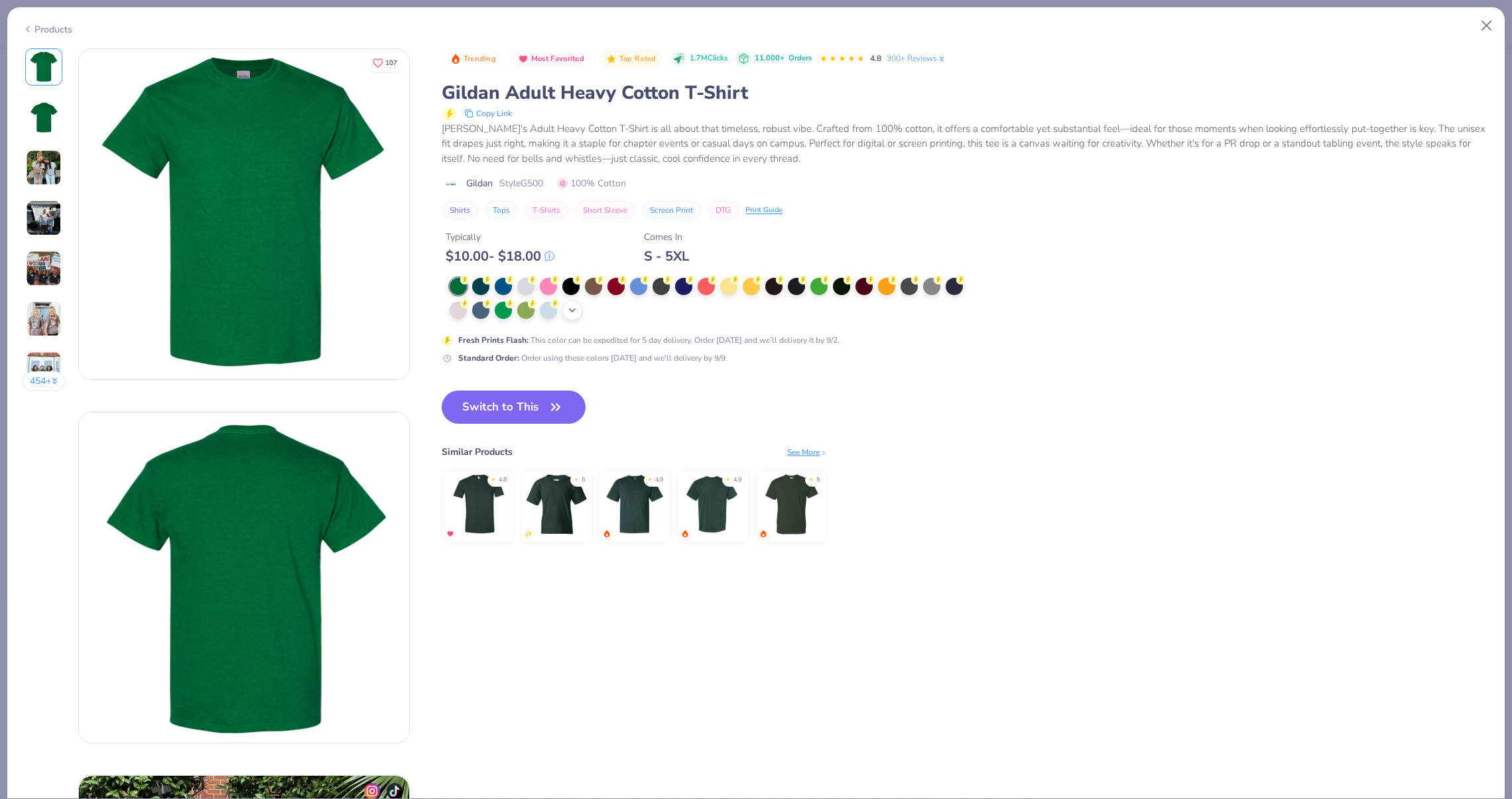
click at [569, 312] on icon at bounding box center [573, 310] width 11 height 11
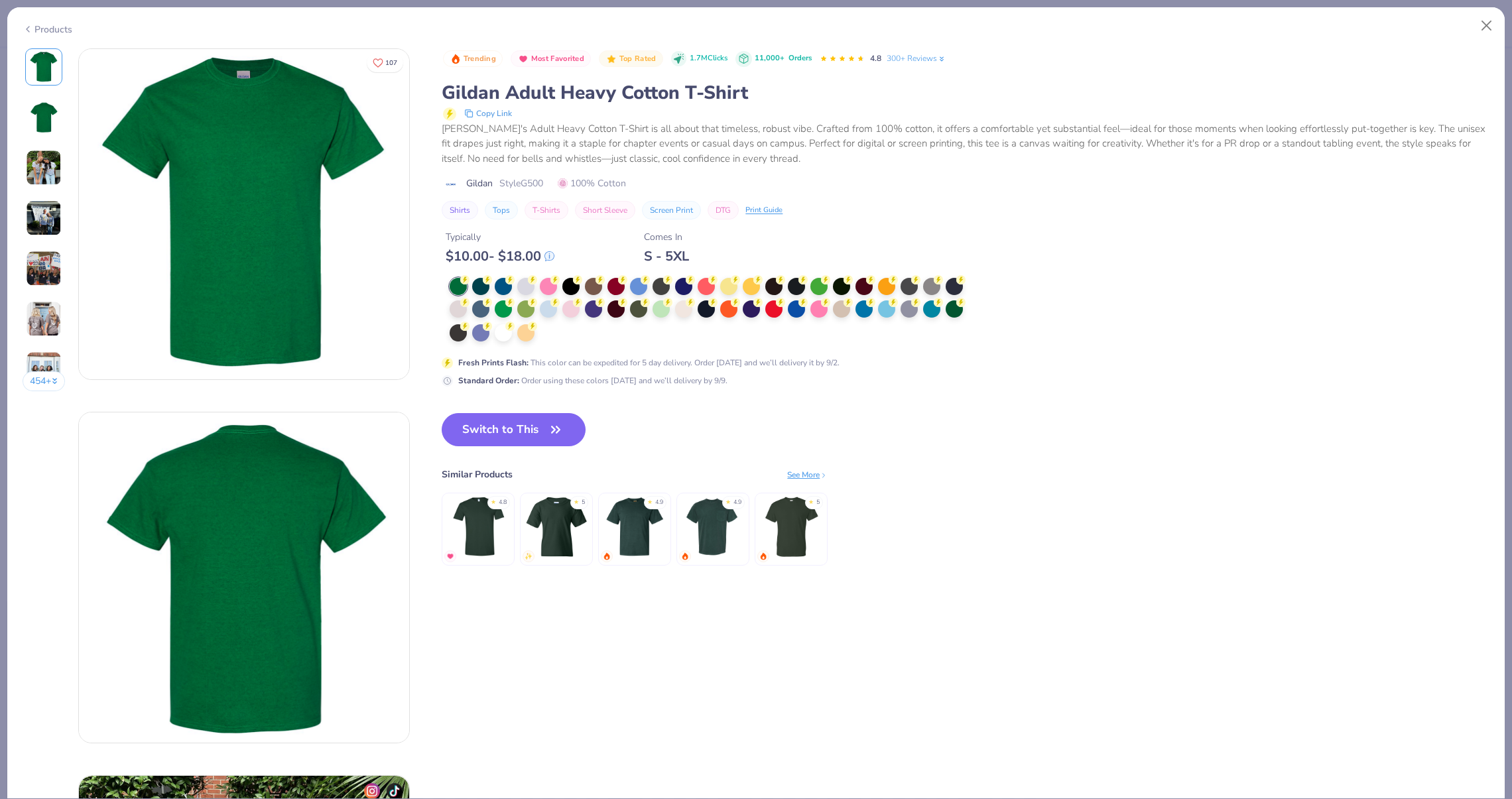
click at [554, 329] on div at bounding box center [711, 309] width 522 height 65
click at [503, 331] on div at bounding box center [503, 331] width 17 height 17
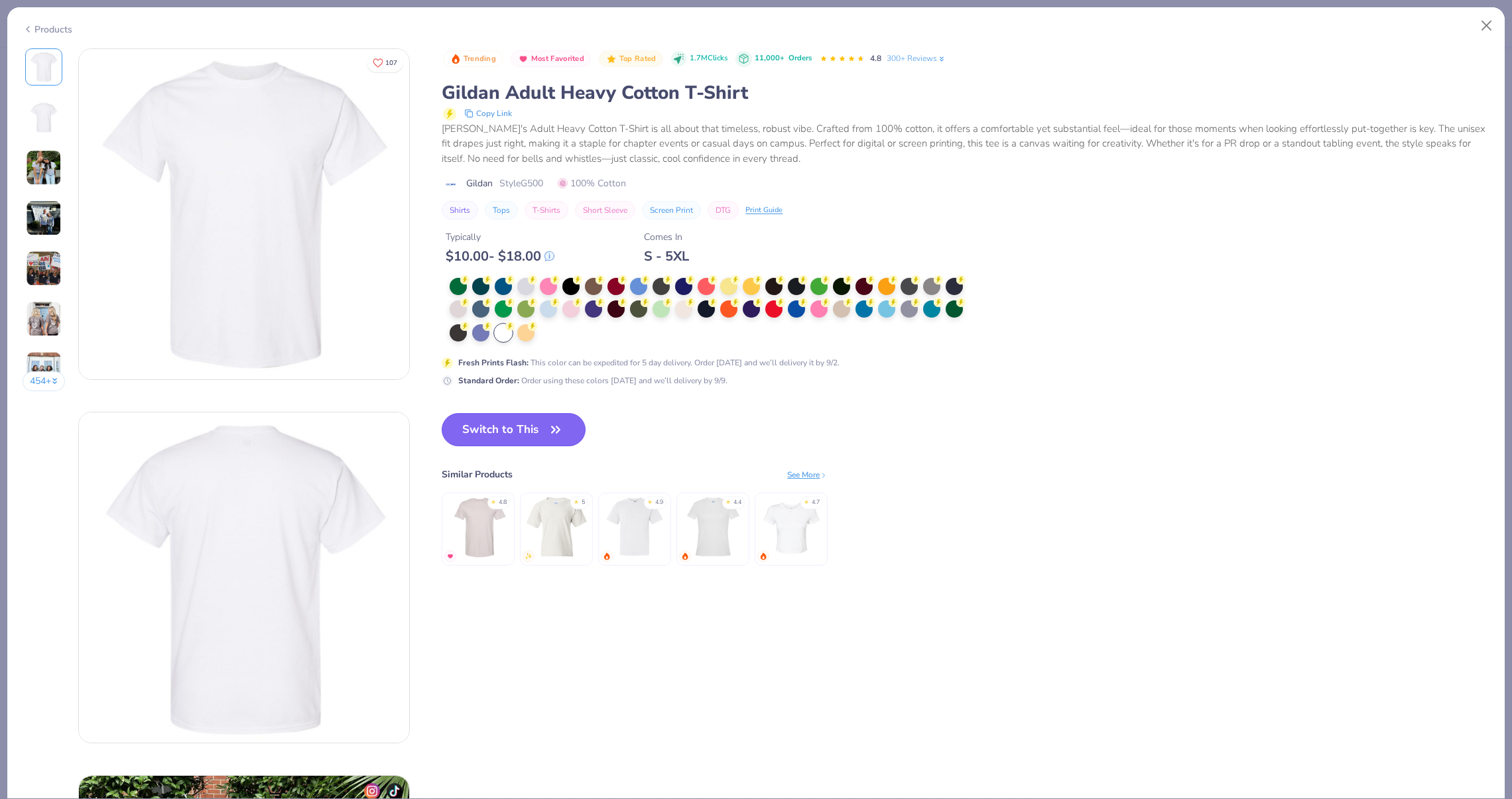
click at [504, 436] on button "Switch to This" at bounding box center [514, 430] width 144 height 33
type textarea "x"
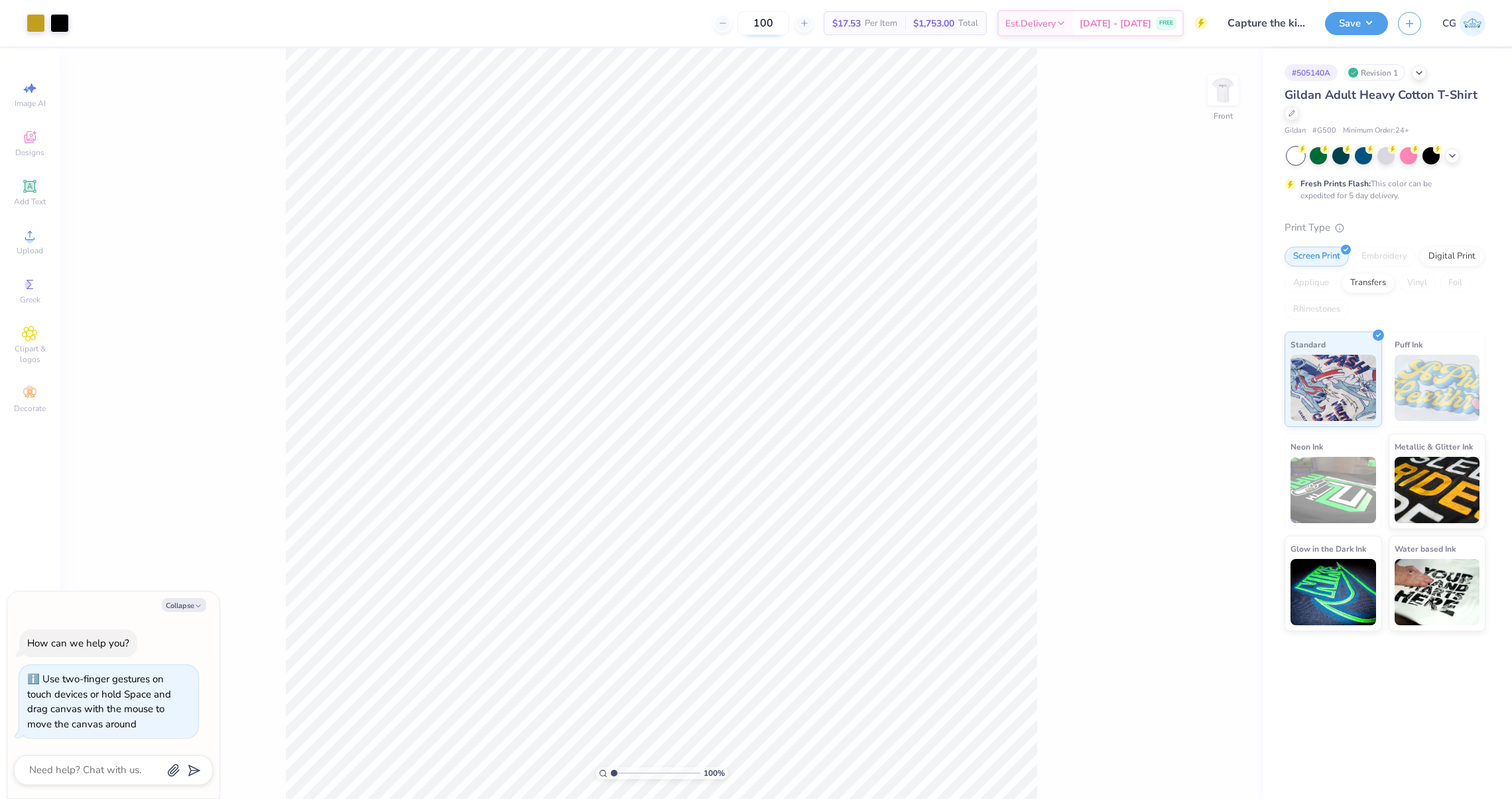
click at [789, 23] on input "100" at bounding box center [763, 23] width 52 height 24
type input "110"
click at [1341, 21] on button "Save" at bounding box center [1357, 21] width 63 height 23
type textarea "x"
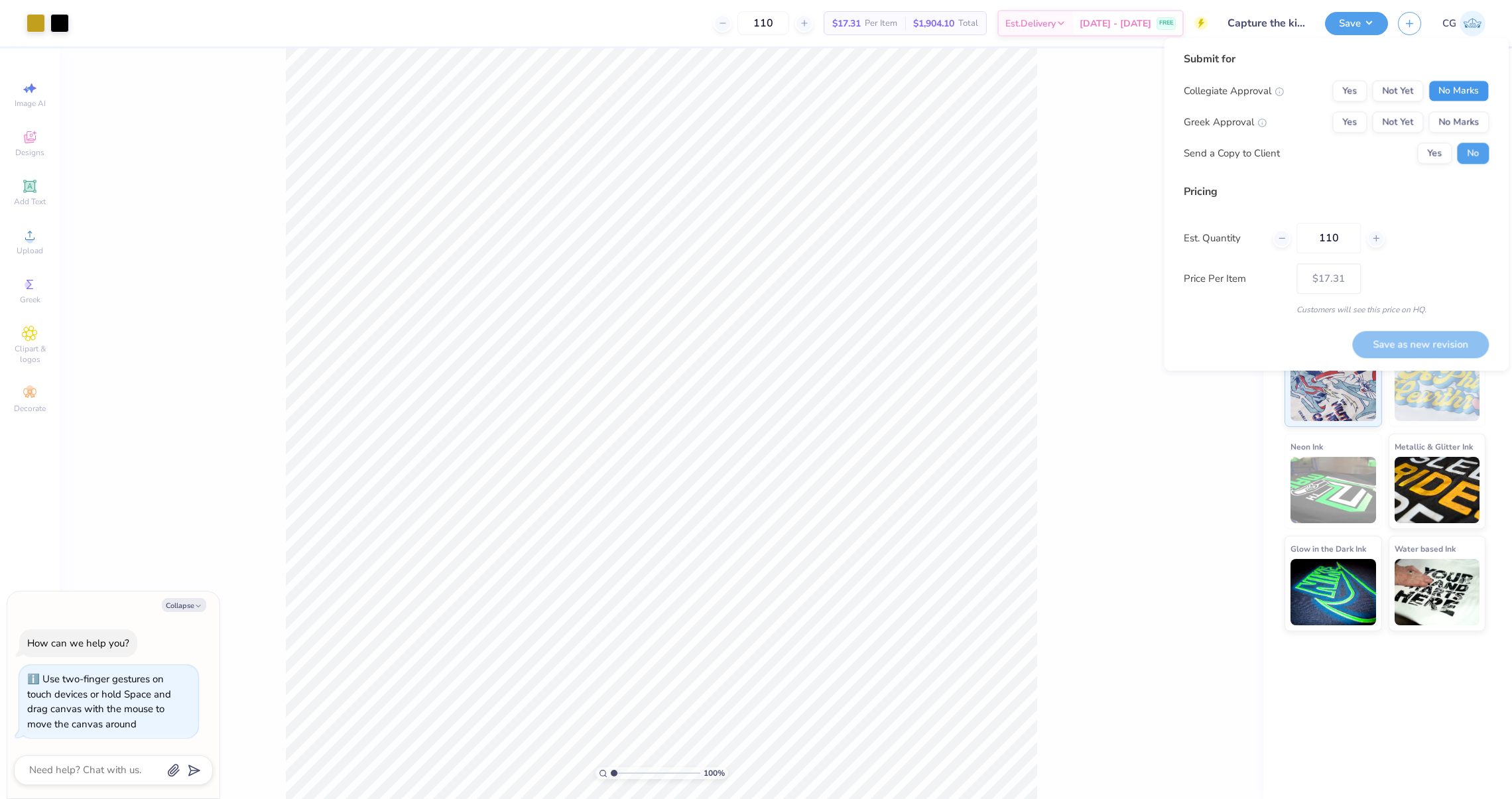
click at [1456, 99] on button "No Marks" at bounding box center [1459, 91] width 60 height 21
click at [1413, 123] on button "Not Yet" at bounding box center [1397, 122] width 51 height 21
click at [1413, 339] on button "Save as new revision" at bounding box center [1420, 344] width 137 height 27
type input "$17.31"
type textarea "x"
